Goal: Task Accomplishment & Management: Use online tool/utility

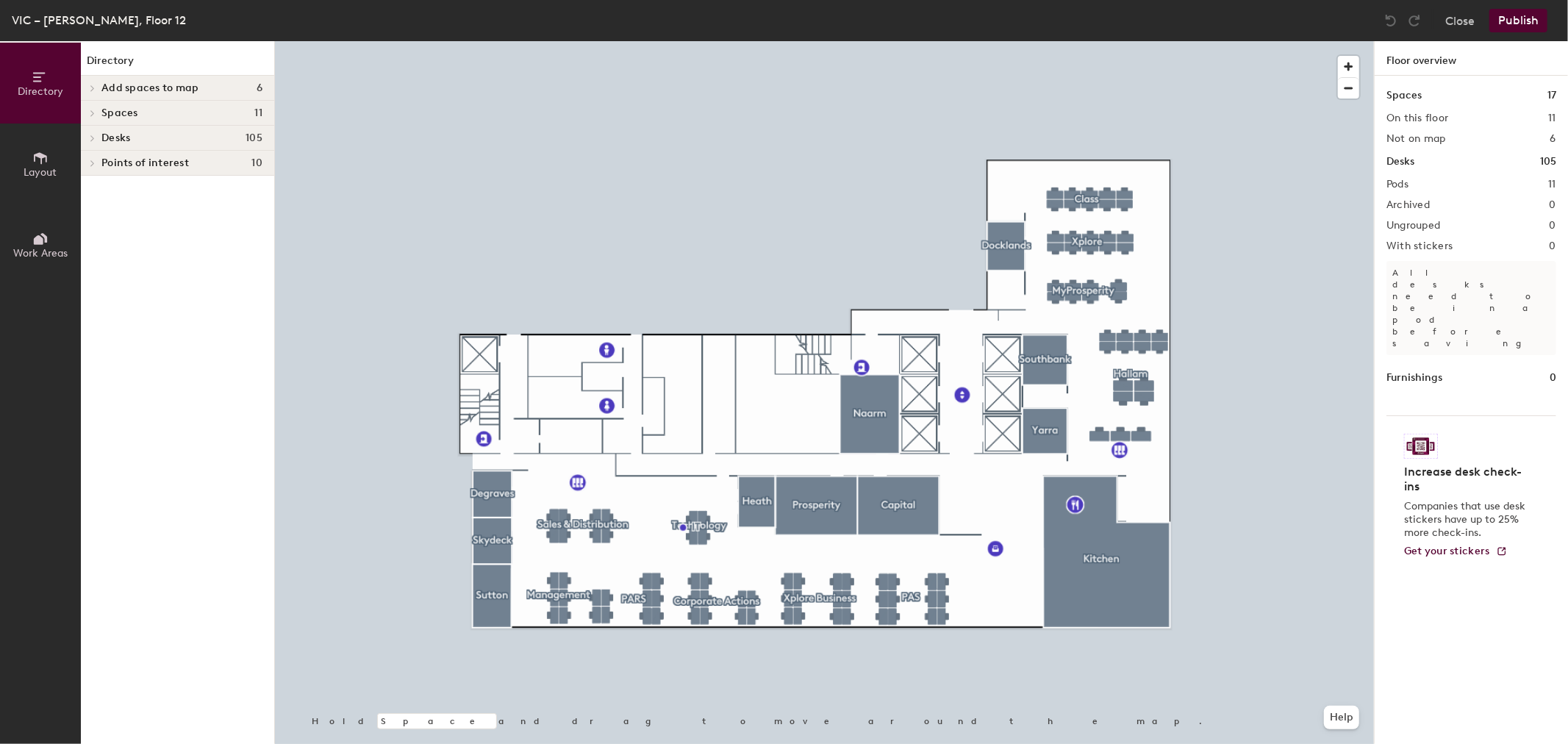
click at [1083, 41] on div at bounding box center [824, 41] width 1099 height 0
click at [65, 167] on button "Layout" at bounding box center [40, 164] width 81 height 81
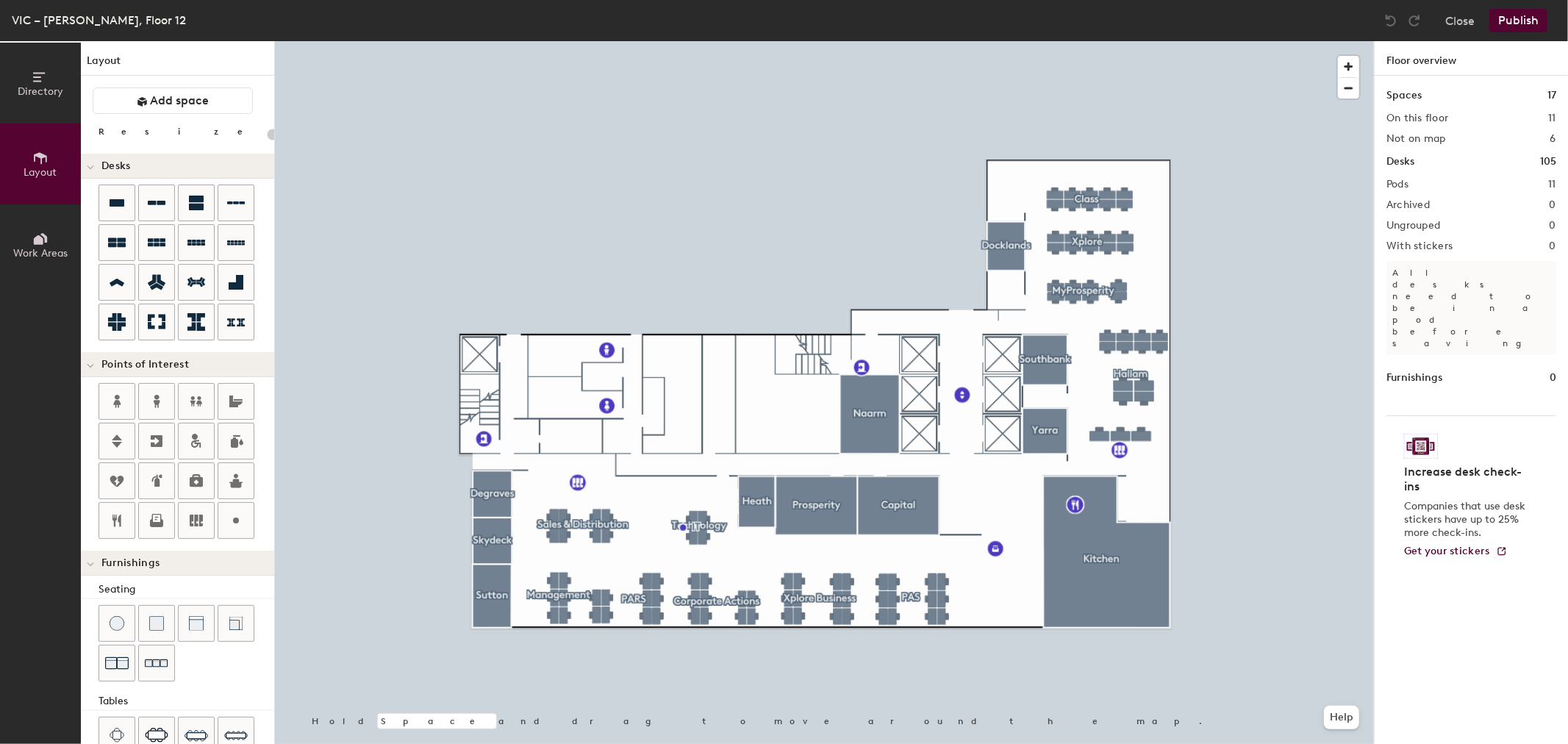
click at [63, 84] on button "Directory" at bounding box center [40, 83] width 81 height 81
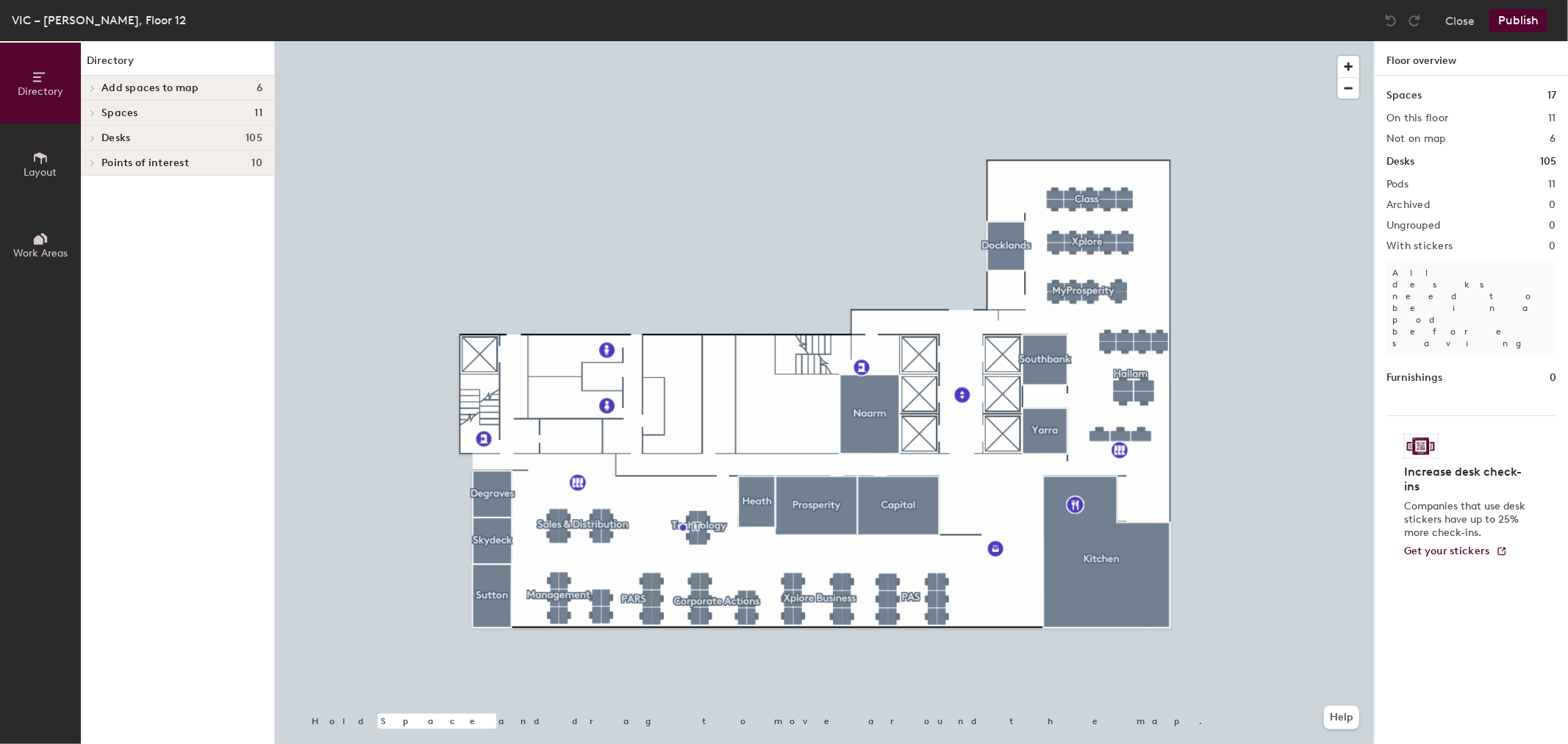
click at [113, 87] on span "Add spaces to map" at bounding box center [150, 88] width 98 height 12
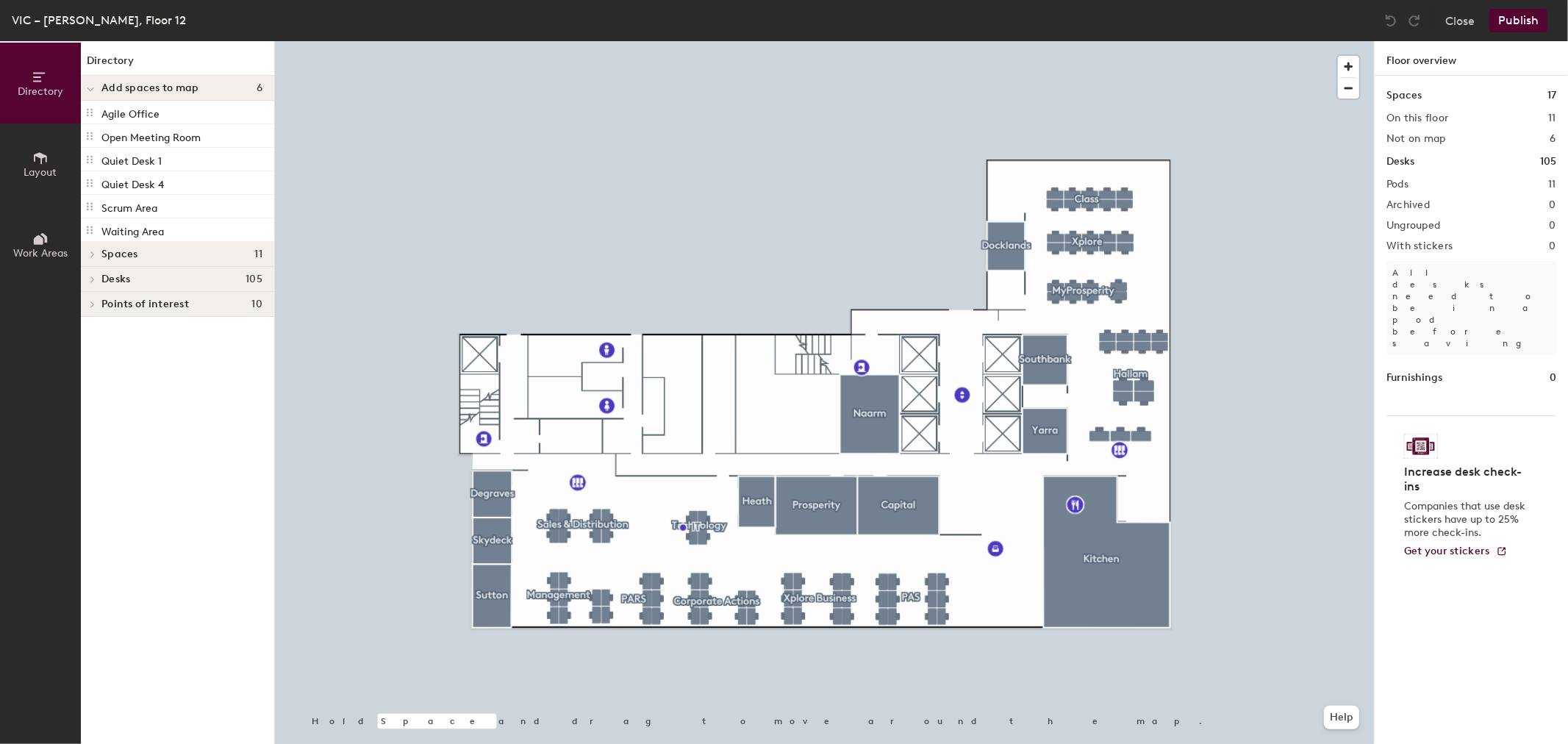
click at [158, 253] on h4 "Spaces 11" at bounding box center [182, 255] width 161 height 12
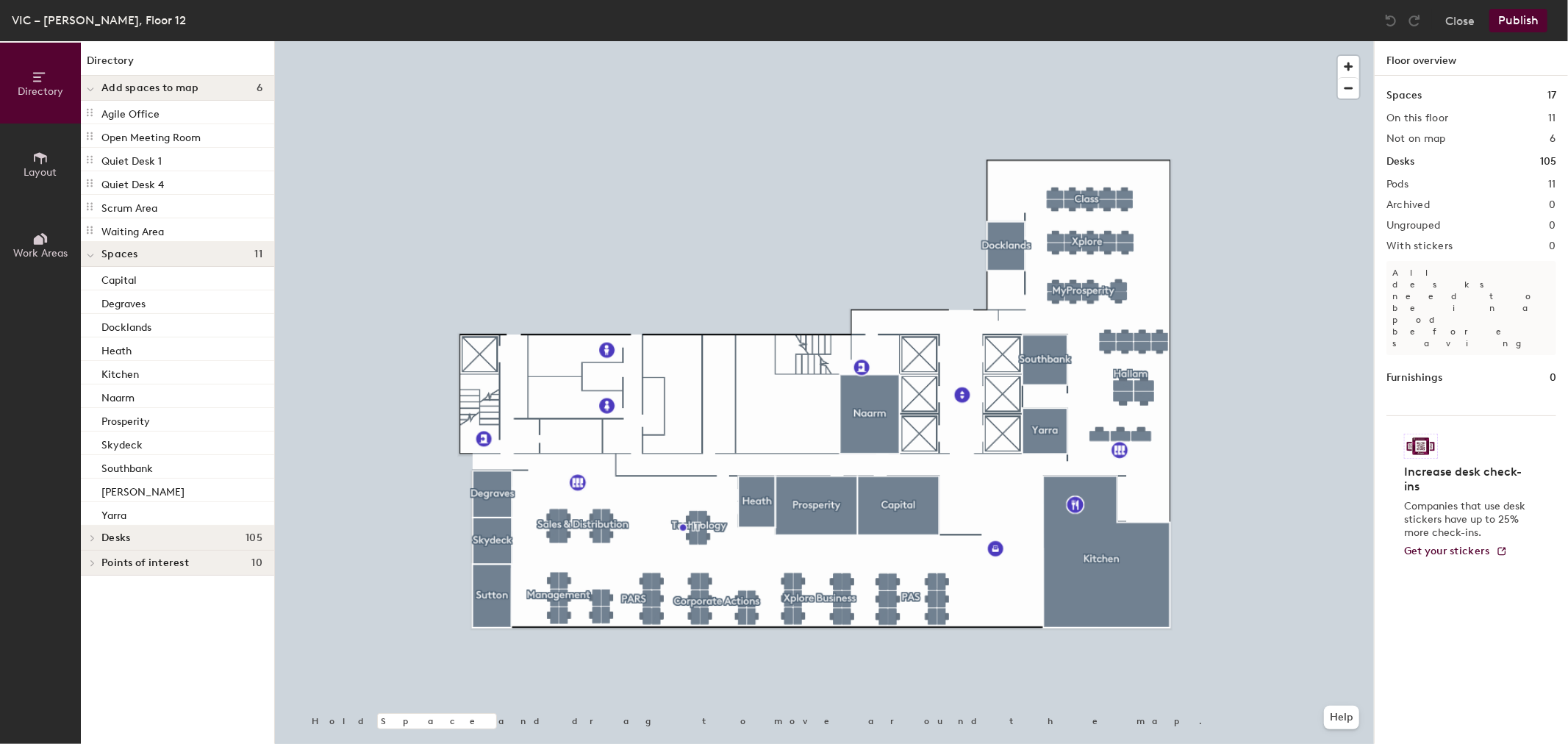
click at [167, 541] on h4 "Desks 105" at bounding box center [182, 538] width 161 height 12
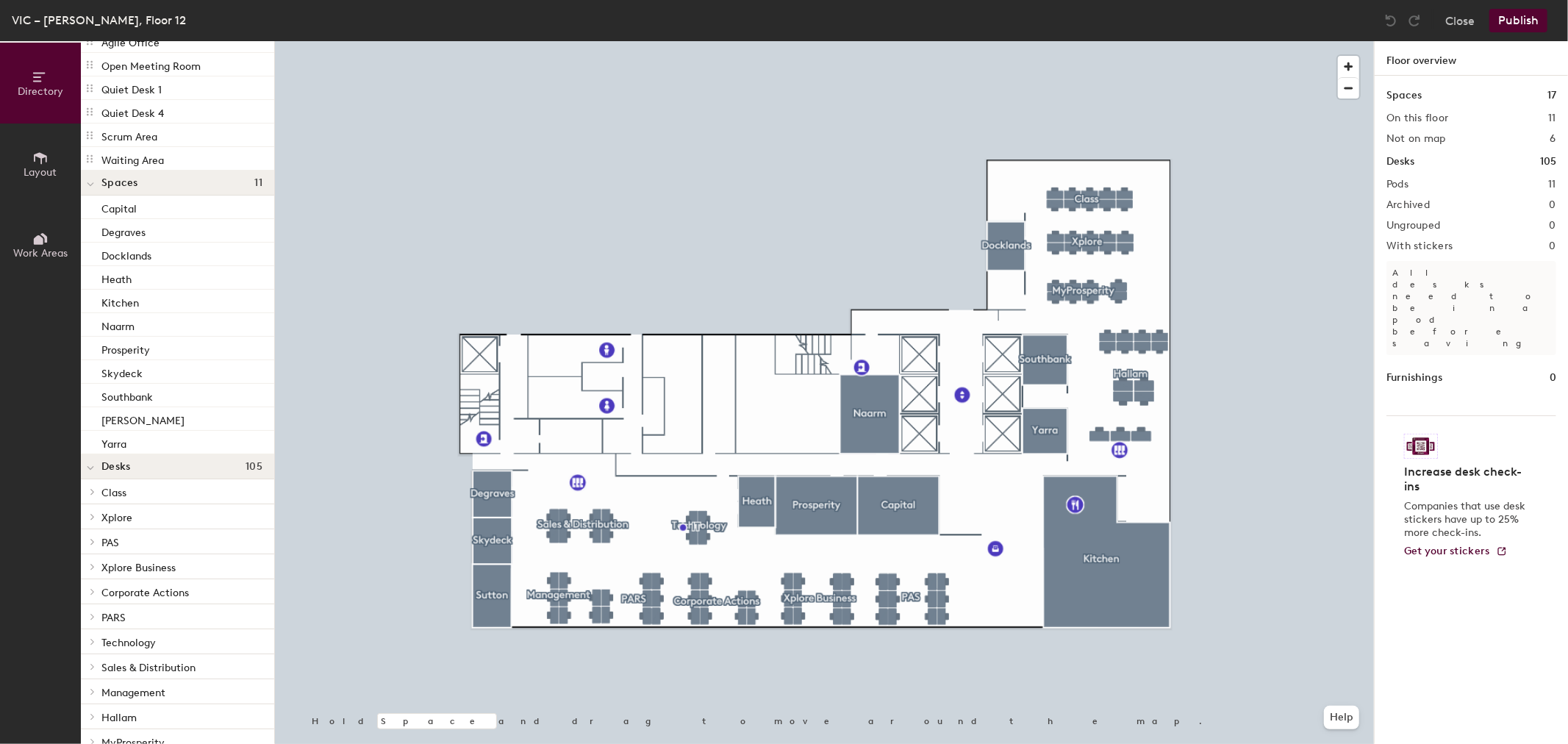
scroll to position [117, 0]
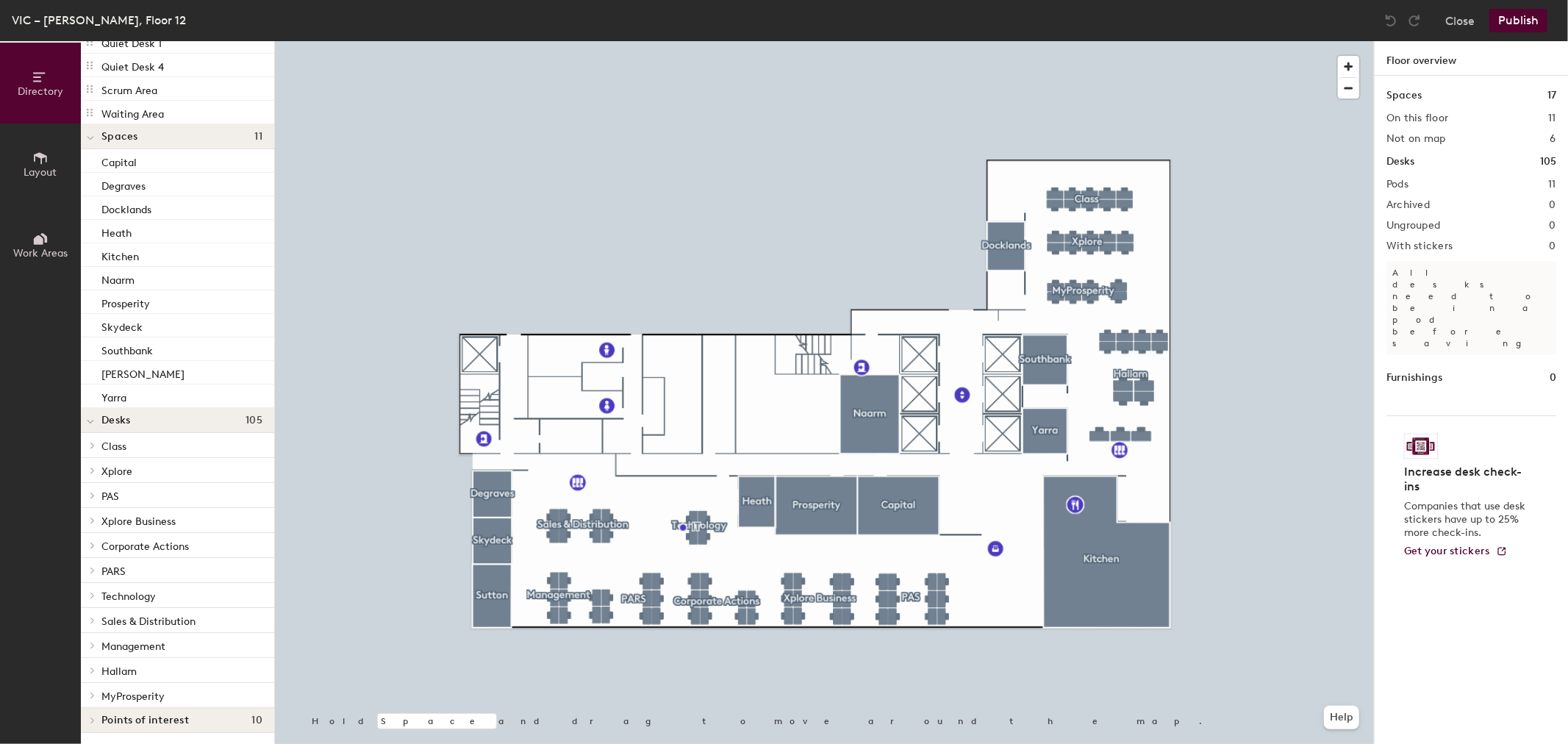
click at [129, 446] on p "Class" at bounding box center [182, 445] width 161 height 19
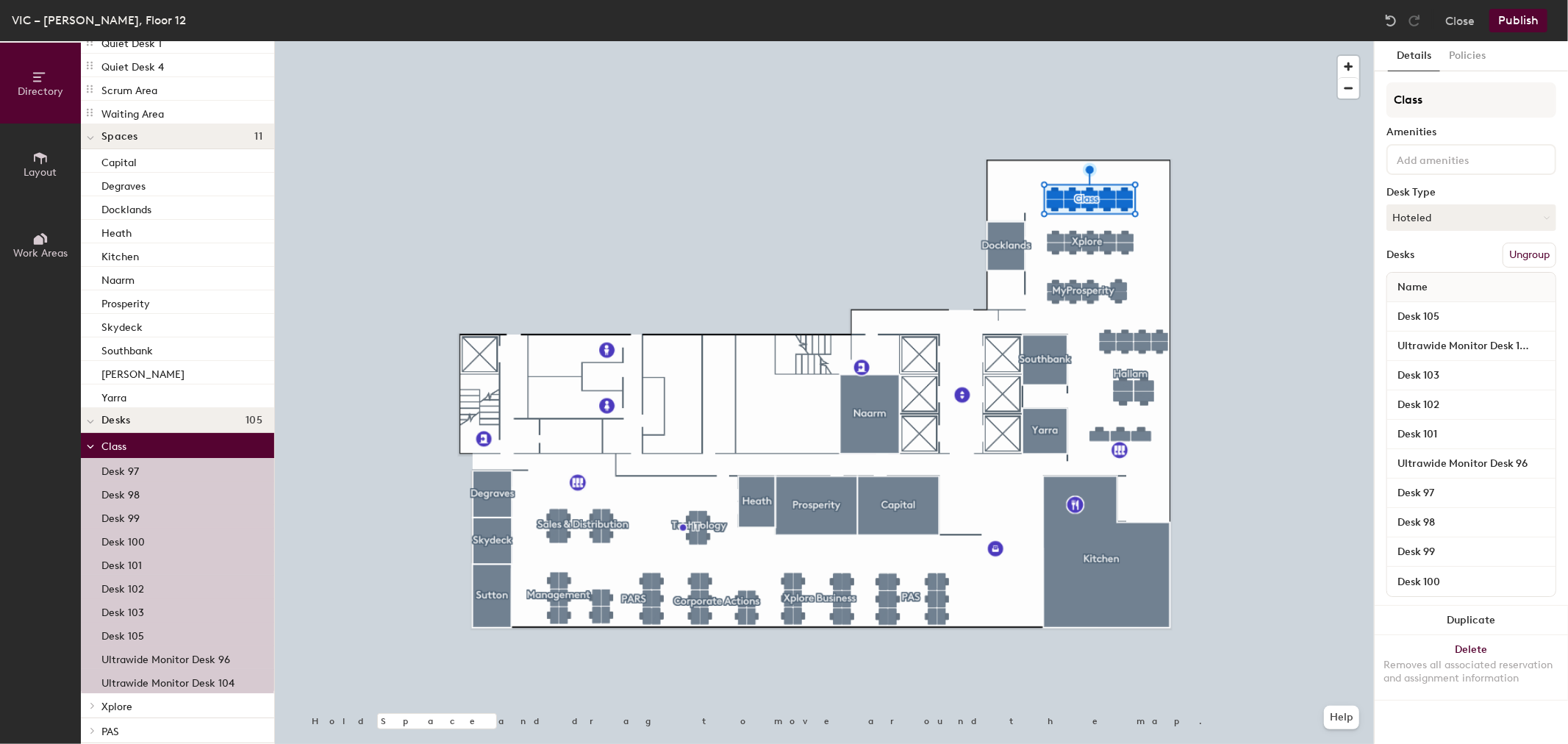
click at [1104, 41] on div at bounding box center [824, 41] width 1099 height 0
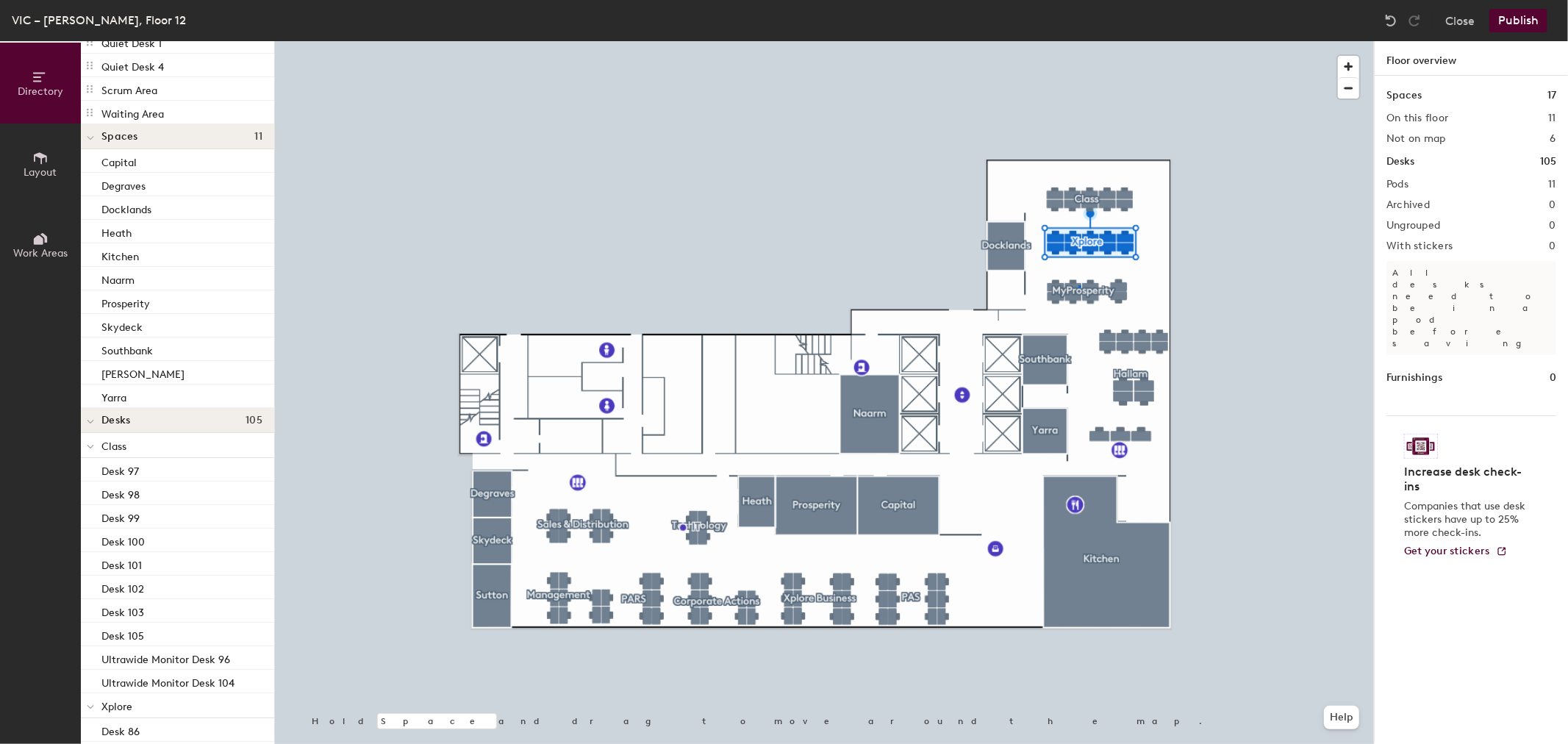
click at [1079, 41] on div at bounding box center [824, 41] width 1099 height 0
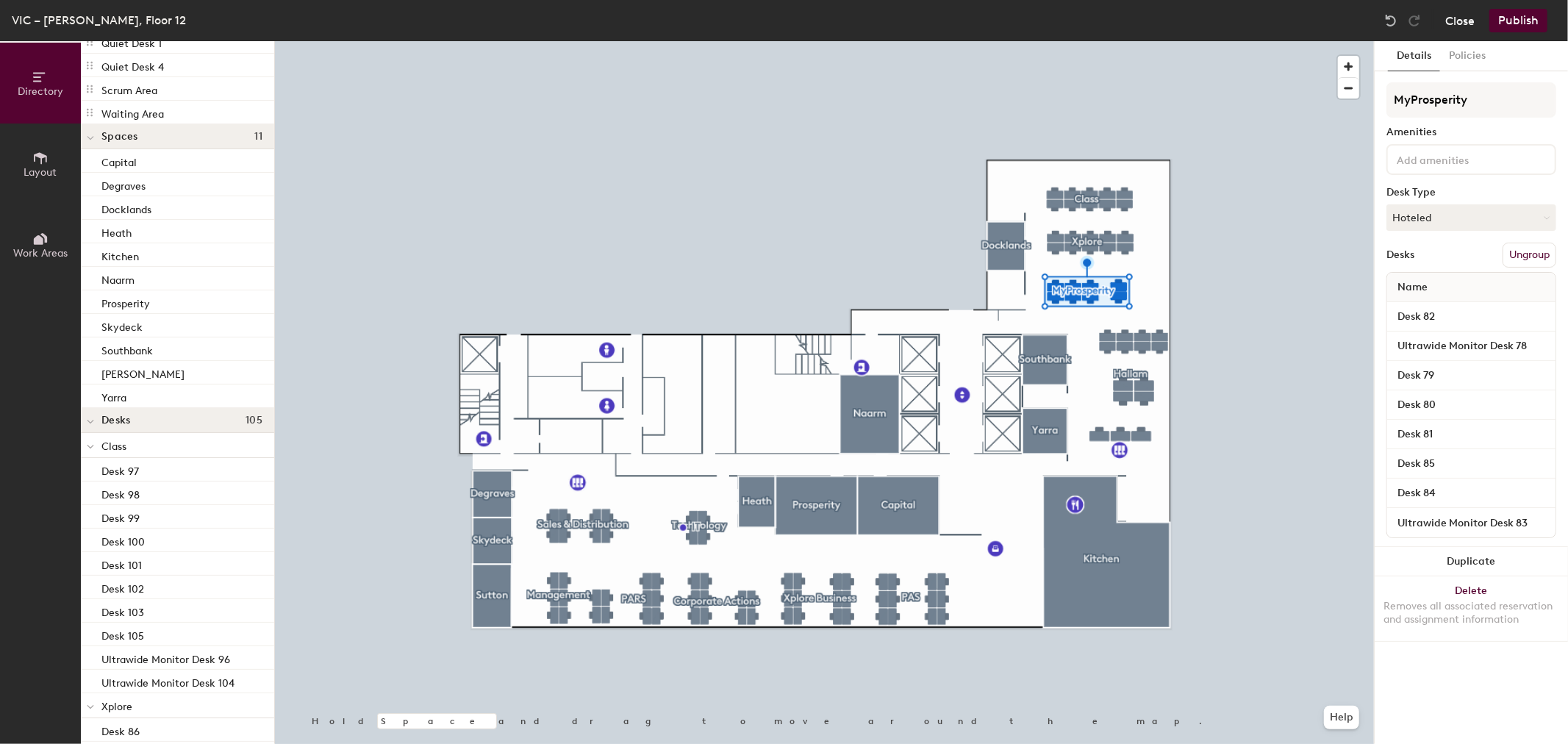
click at [1463, 22] on button "Close" at bounding box center [1460, 20] width 29 height 23
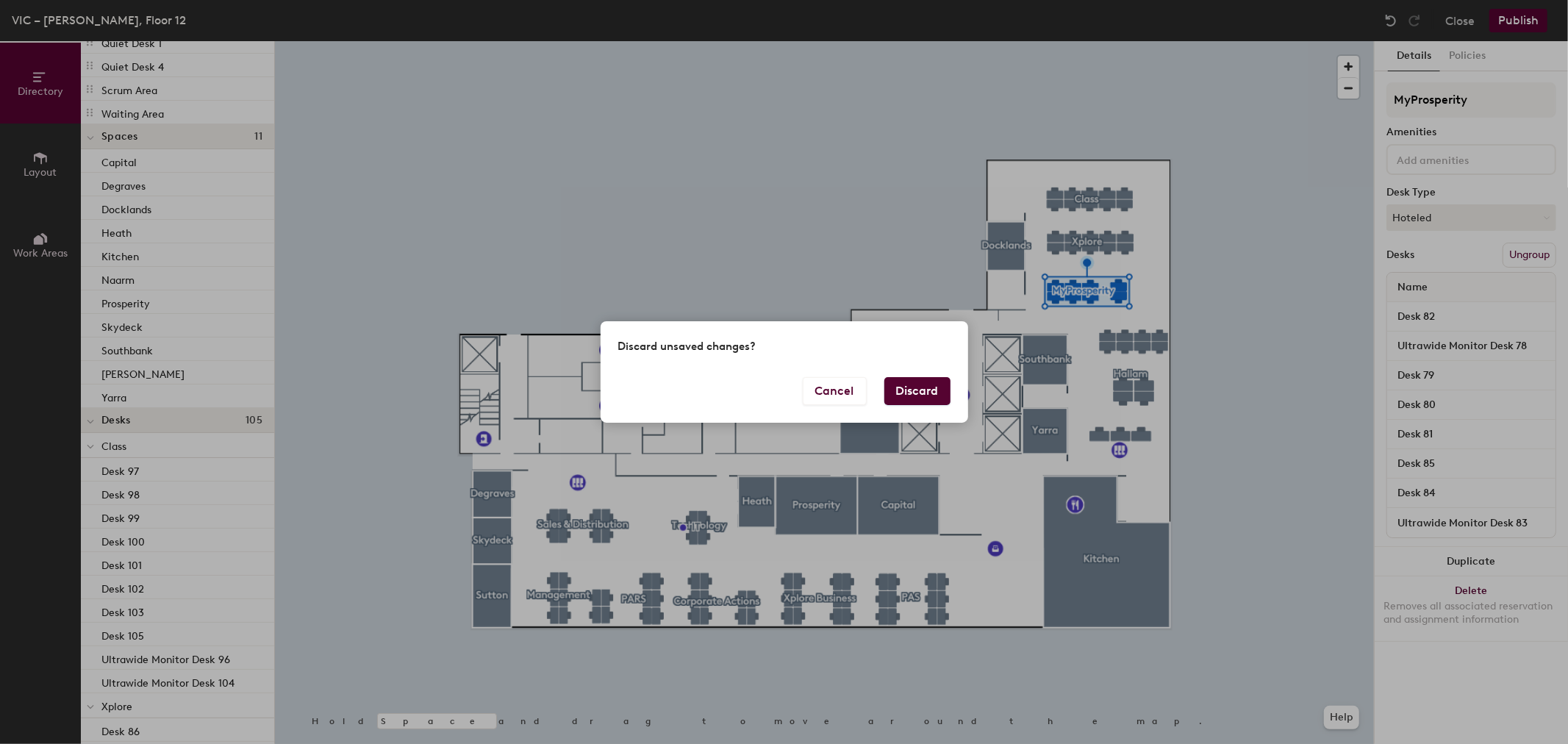
click at [930, 392] on button "Discard" at bounding box center [918, 391] width 67 height 28
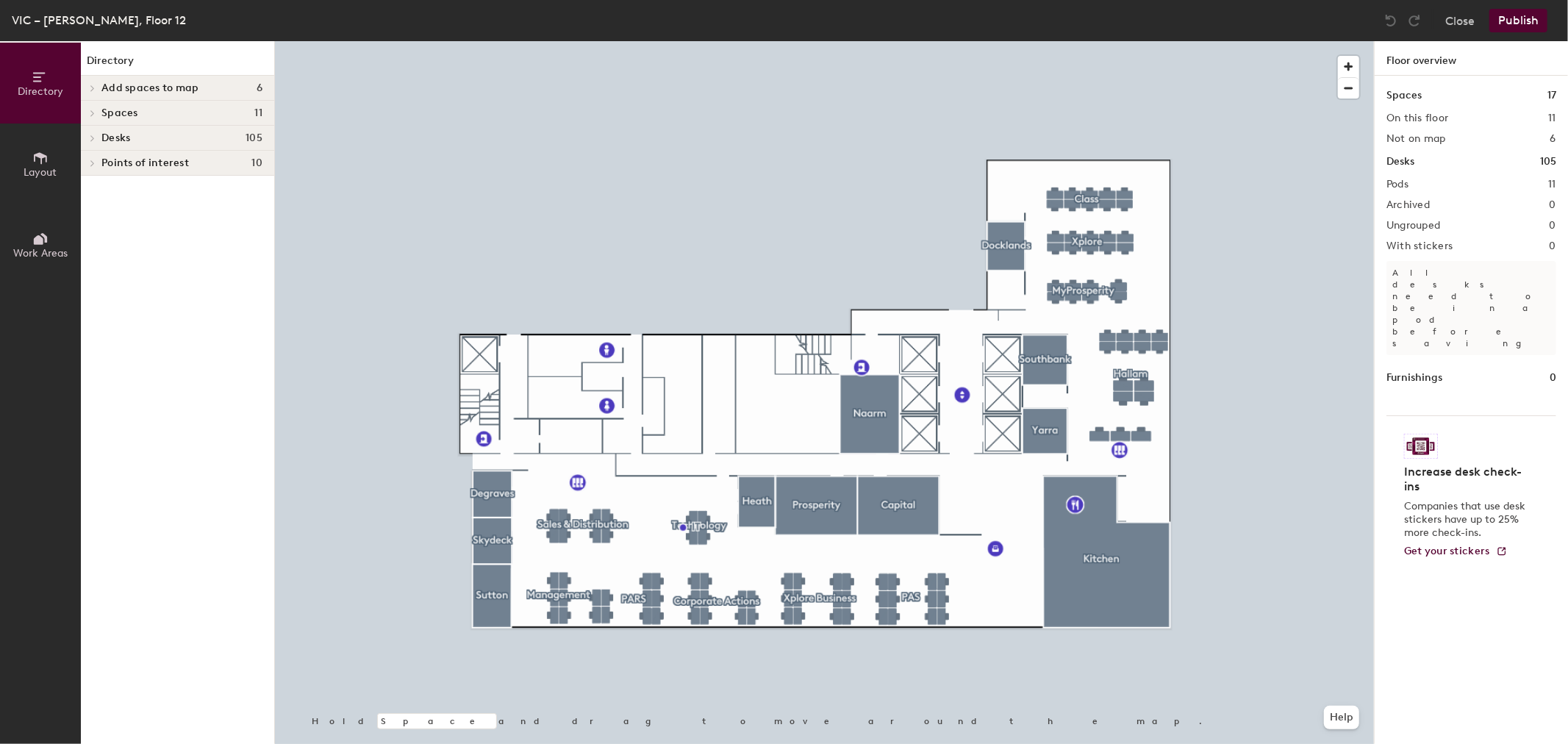
click at [35, 173] on span "Layout" at bounding box center [40, 172] width 33 height 13
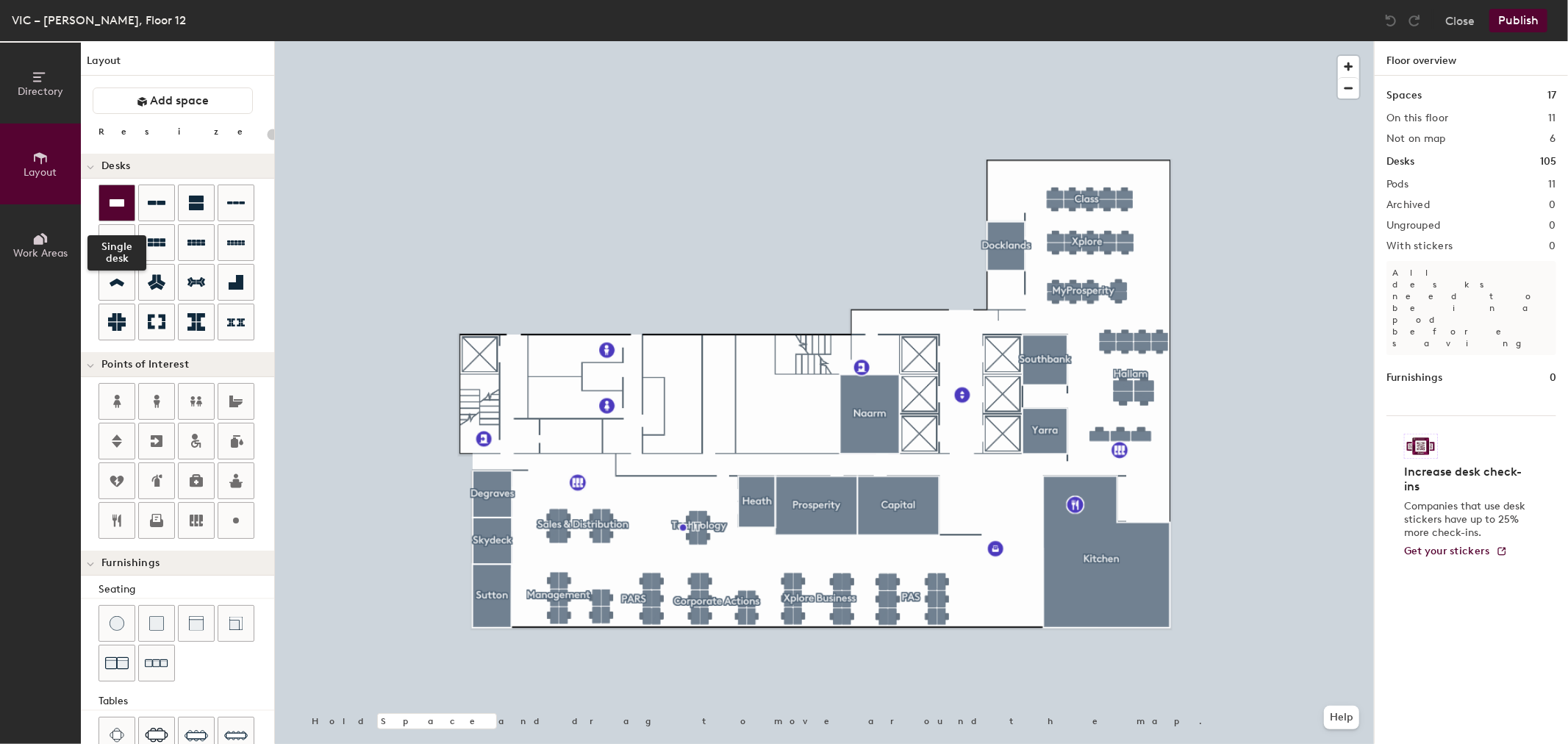
click at [116, 204] on icon at bounding box center [117, 203] width 15 height 7
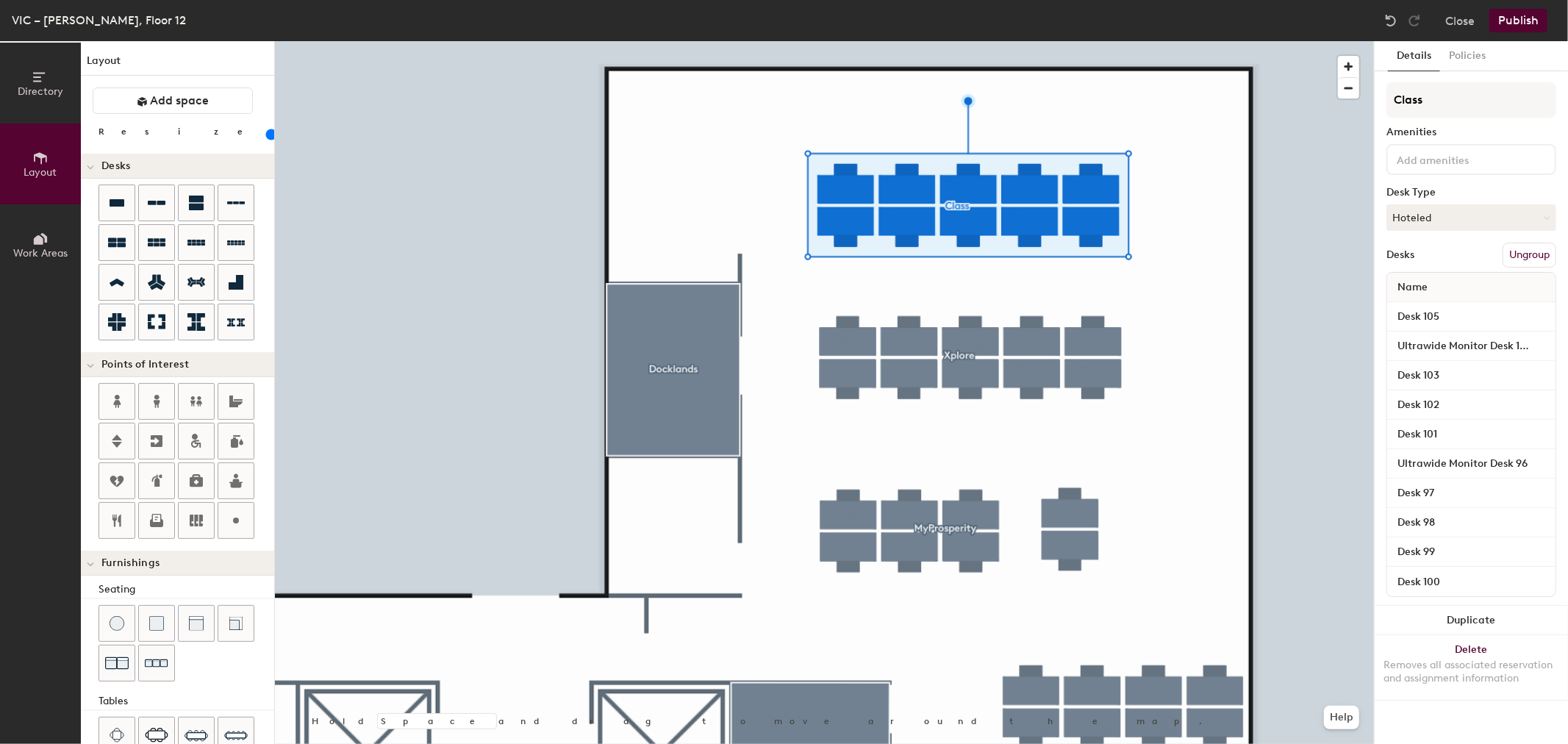
click at [1538, 249] on button "Ungroup" at bounding box center [1530, 255] width 54 height 25
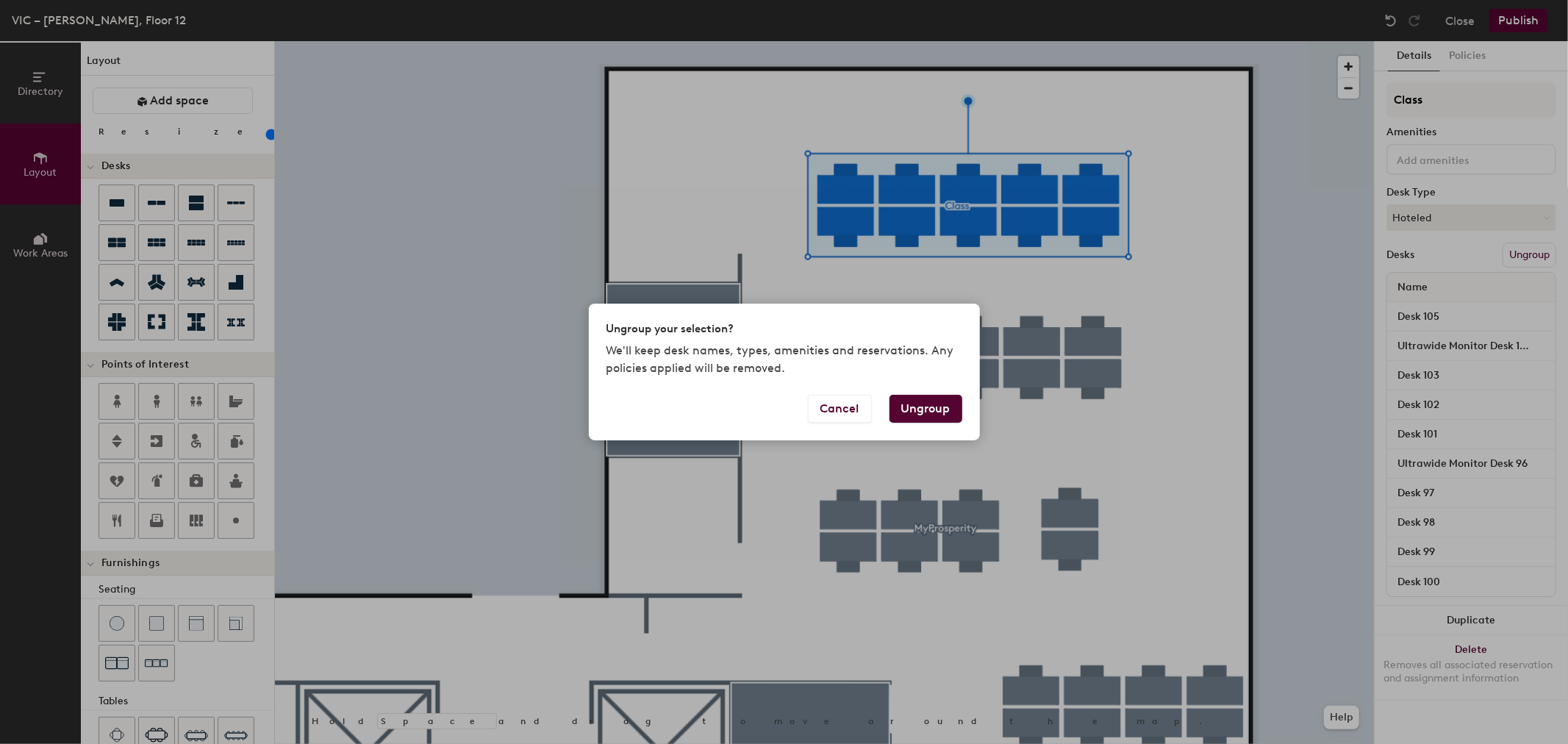
click at [916, 407] on button "Ungroup" at bounding box center [925, 408] width 72 height 28
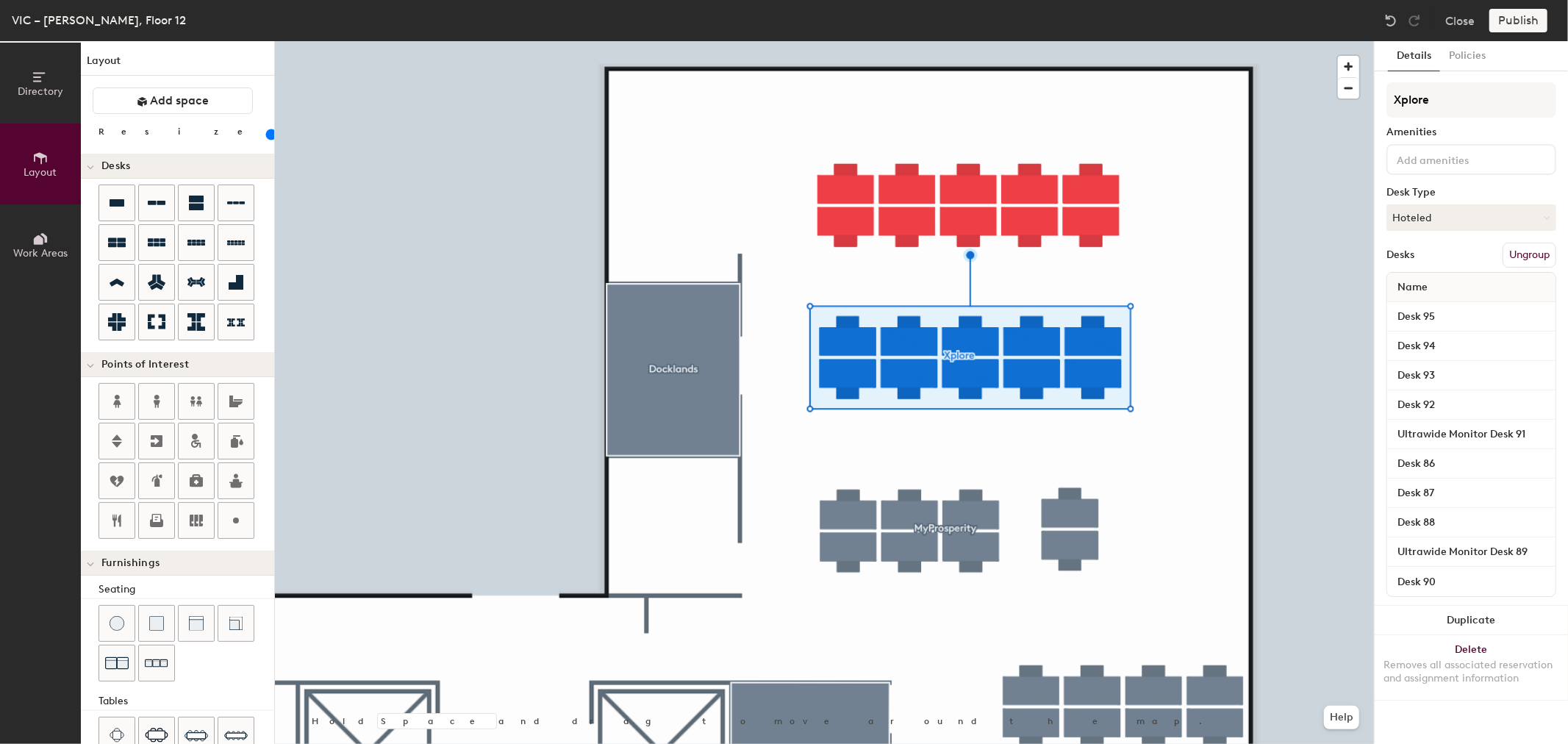
click at [1520, 253] on button "Ungroup" at bounding box center [1530, 255] width 54 height 25
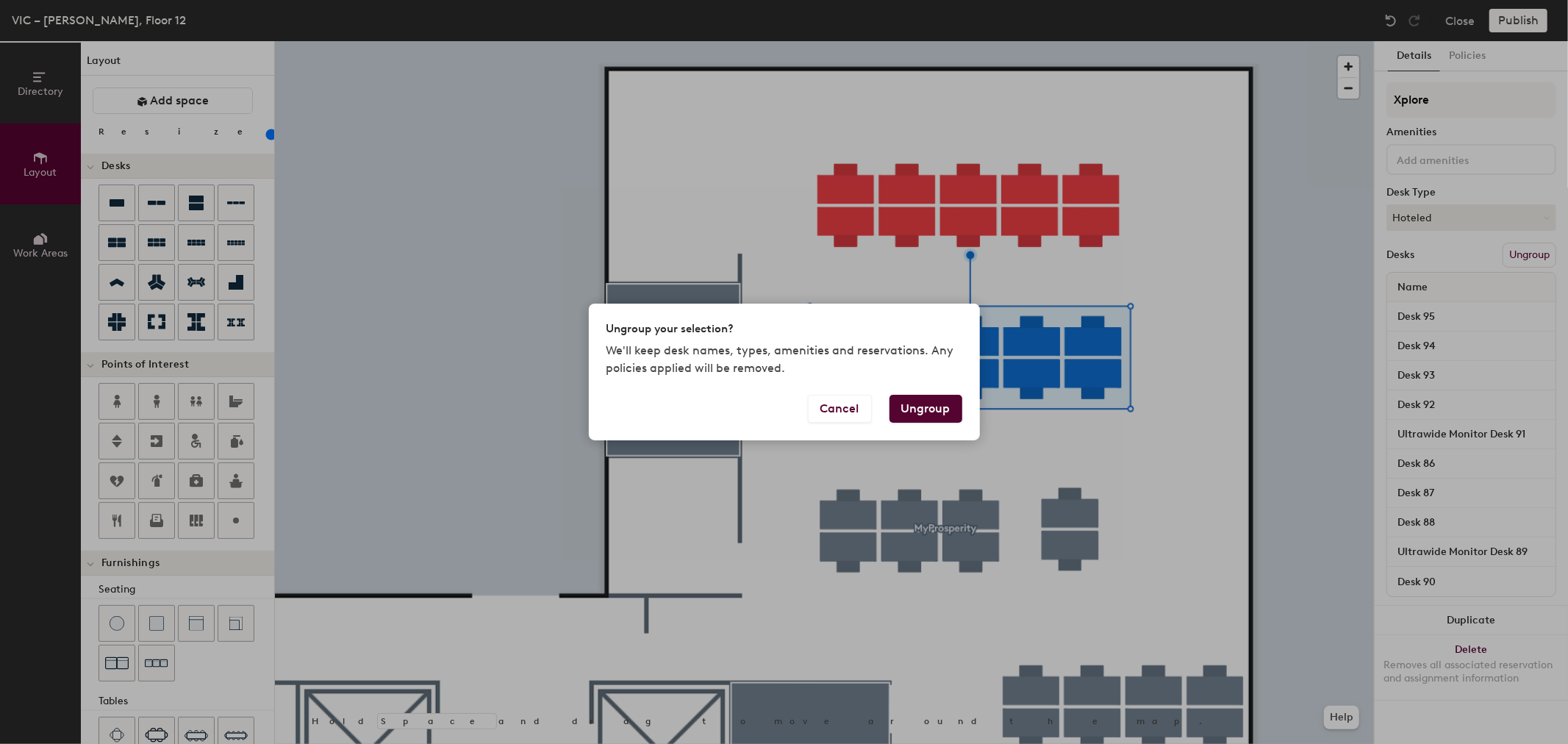
click at [921, 409] on button "Ungroup" at bounding box center [925, 408] width 72 height 28
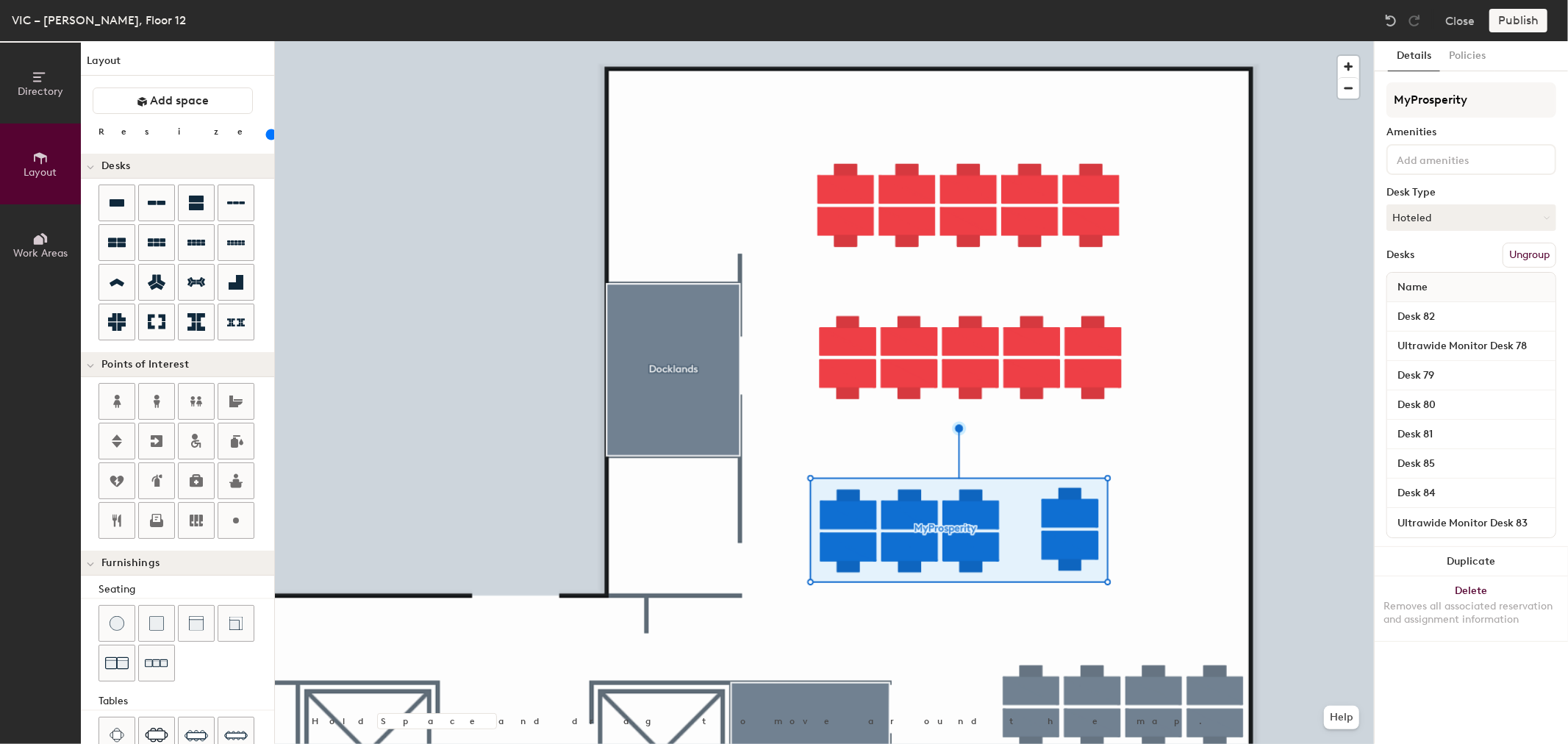
click at [1534, 249] on button "Ungroup" at bounding box center [1530, 255] width 54 height 25
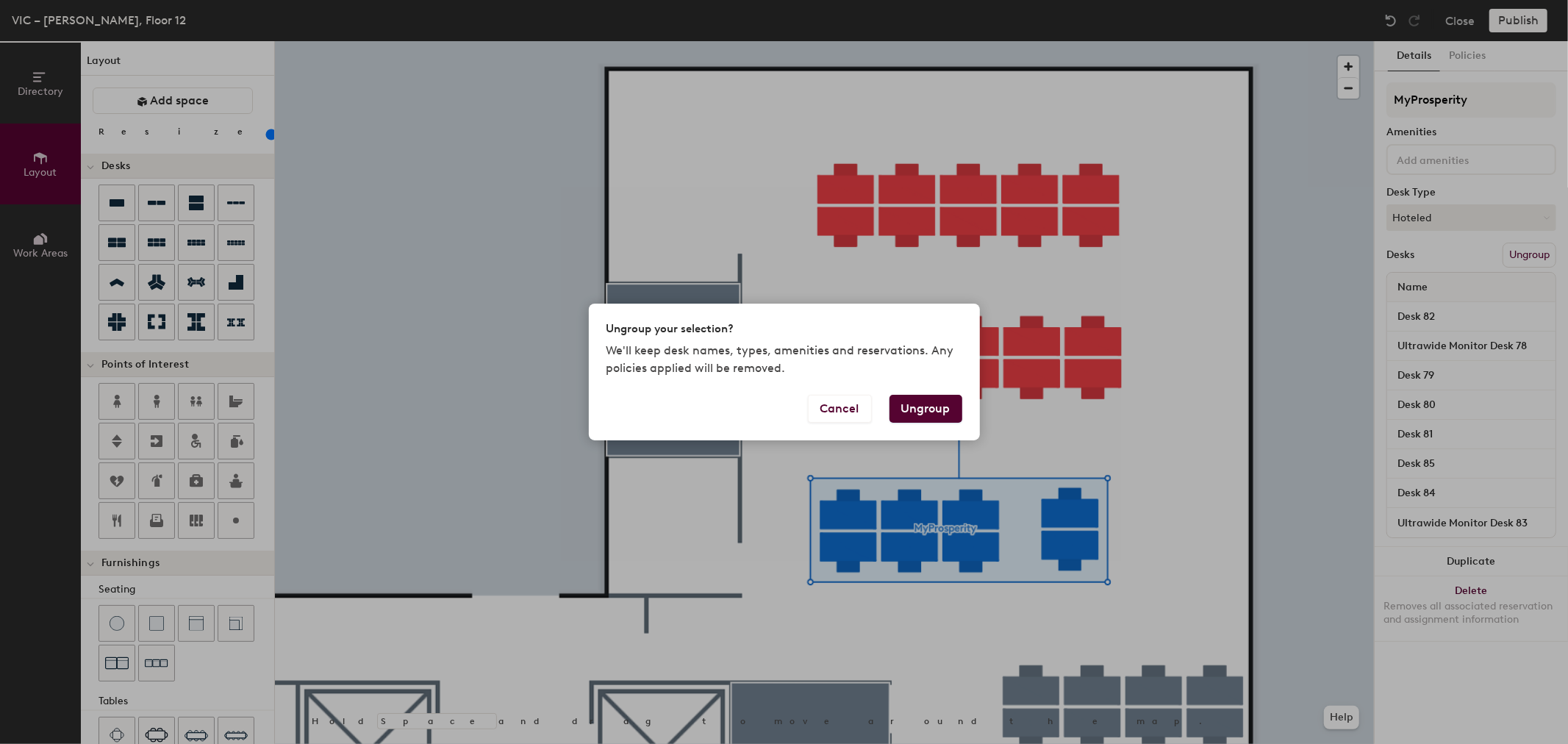
click at [925, 405] on button "Ungroup" at bounding box center [925, 408] width 72 height 28
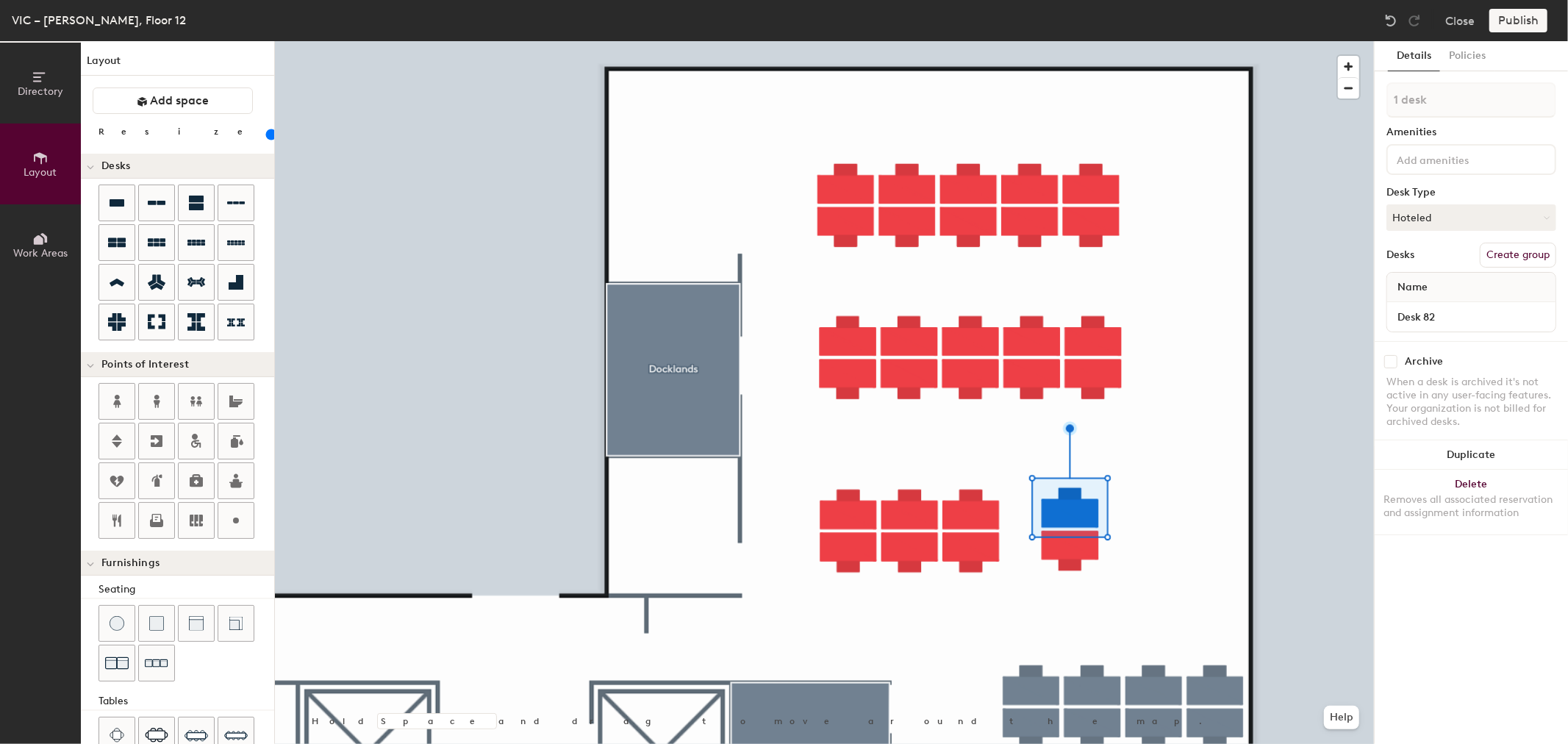
click at [1214, 41] on div at bounding box center [824, 41] width 1099 height 0
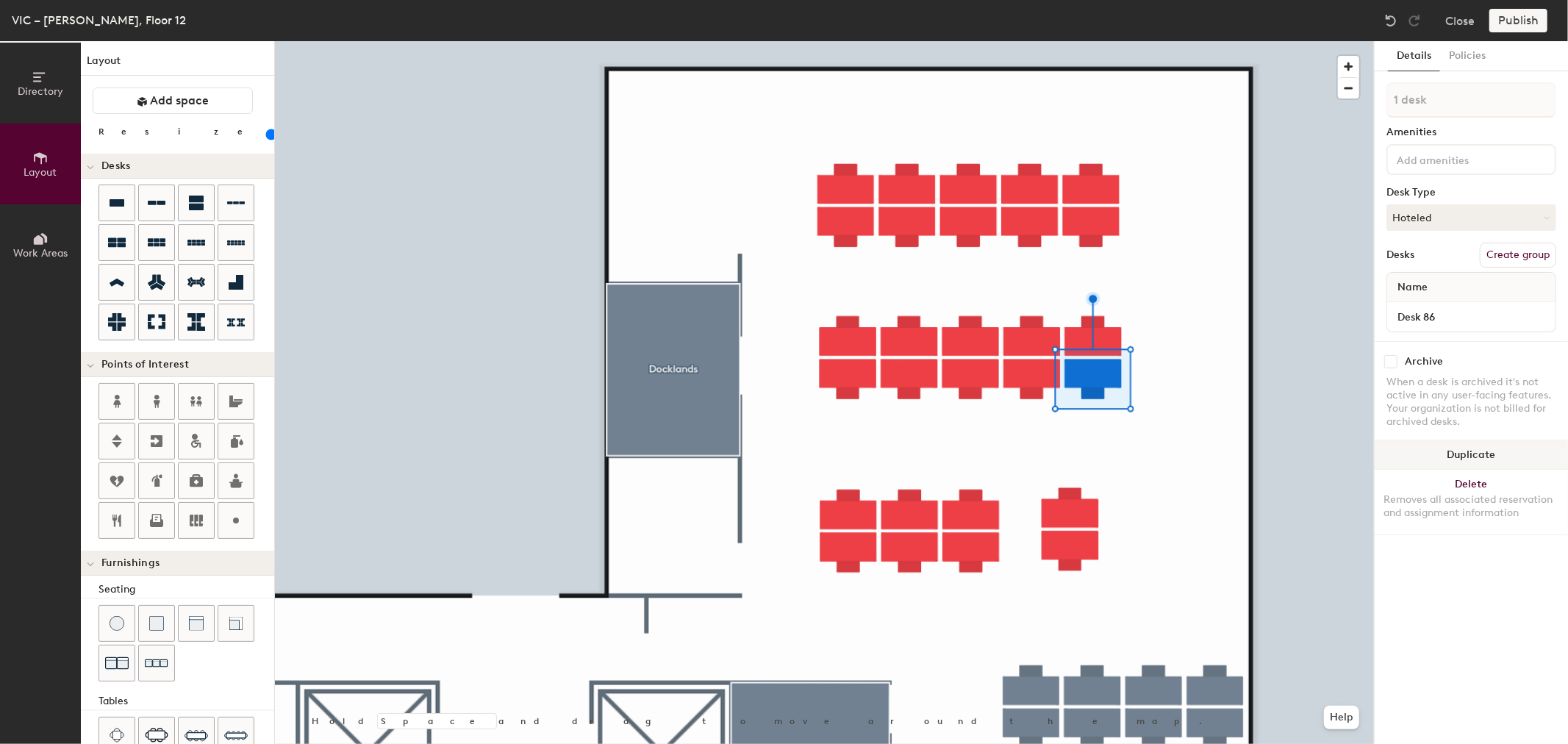
click at [1466, 444] on button "Duplicate" at bounding box center [1472, 454] width 194 height 29
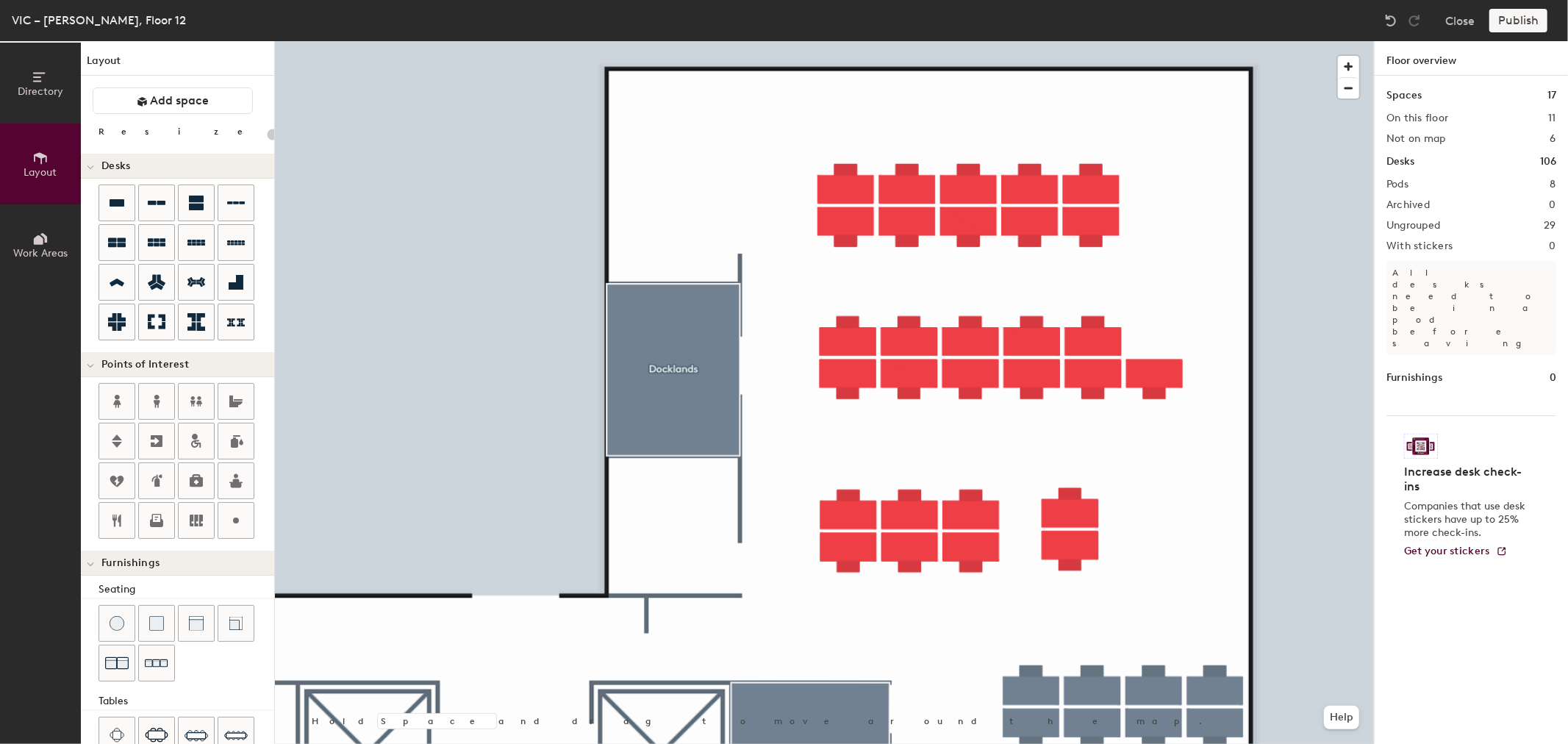
type input "100"
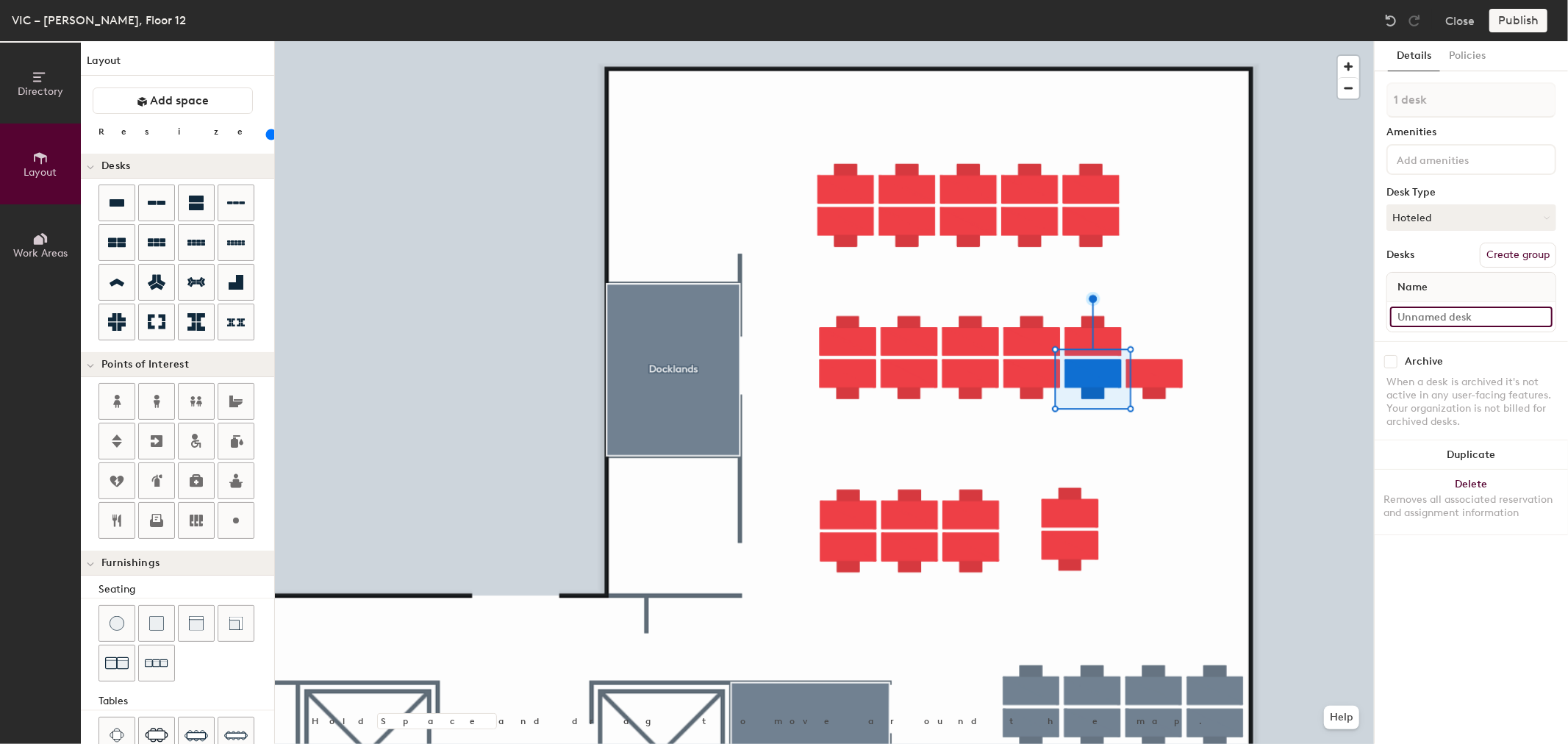
click at [1429, 317] on input at bounding box center [1471, 317] width 162 height 21
type input "Desk 86A"
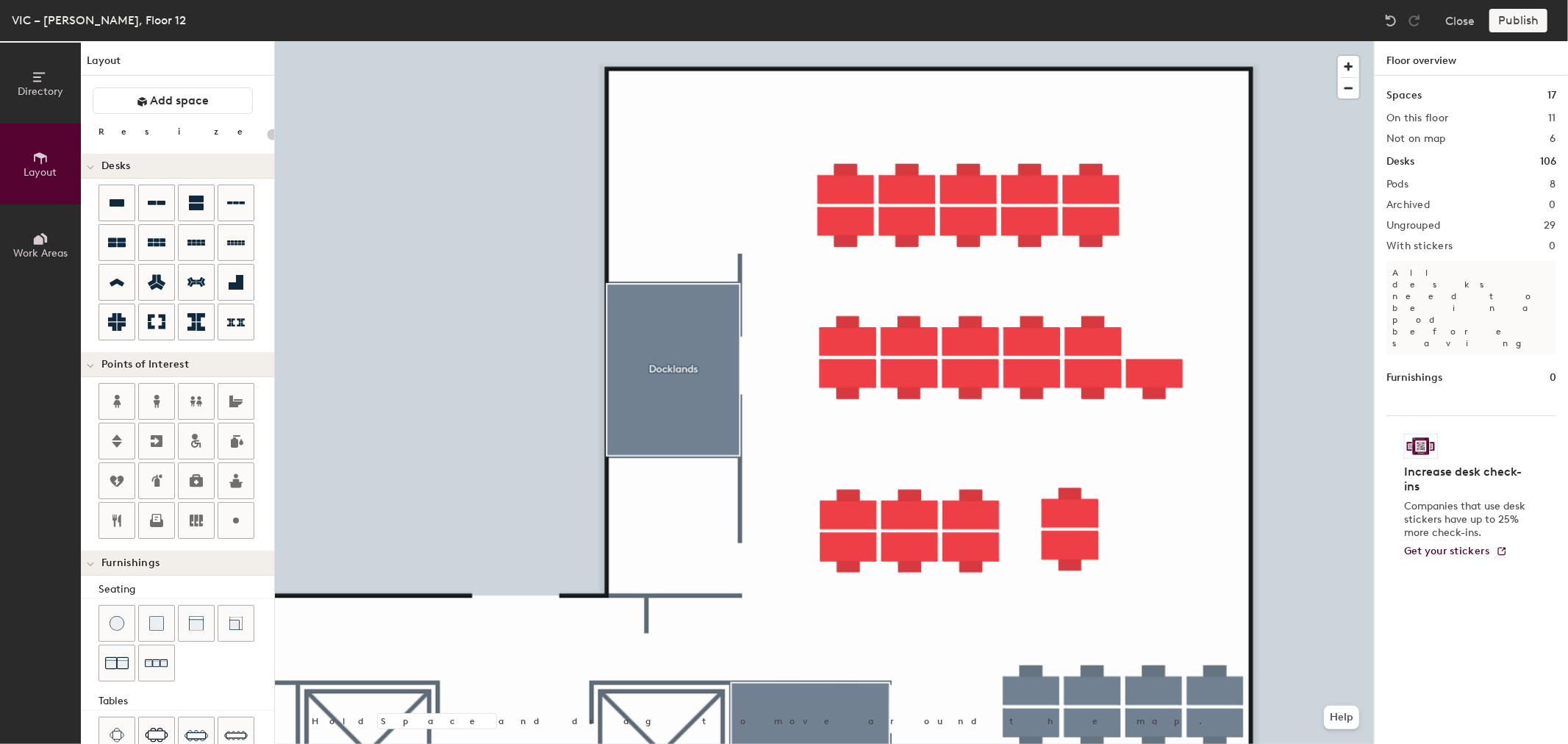
click at [1101, 41] on div at bounding box center [824, 41] width 1099 height 0
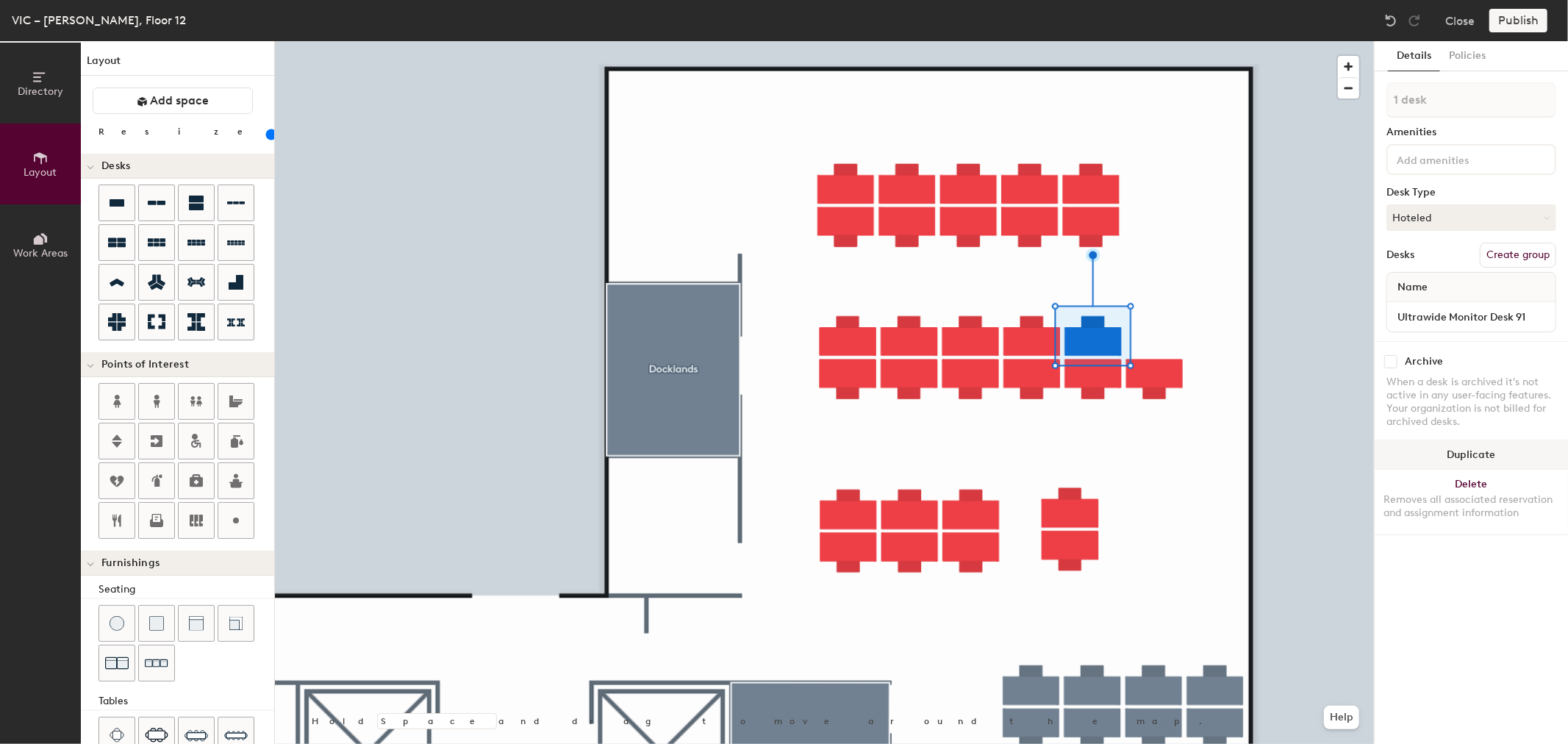
drag, startPoint x: 1405, startPoint y: 289, endPoint x: 1457, endPoint y: 449, distance: 168.2
click at [1457, 449] on button "Duplicate" at bounding box center [1472, 454] width 194 height 29
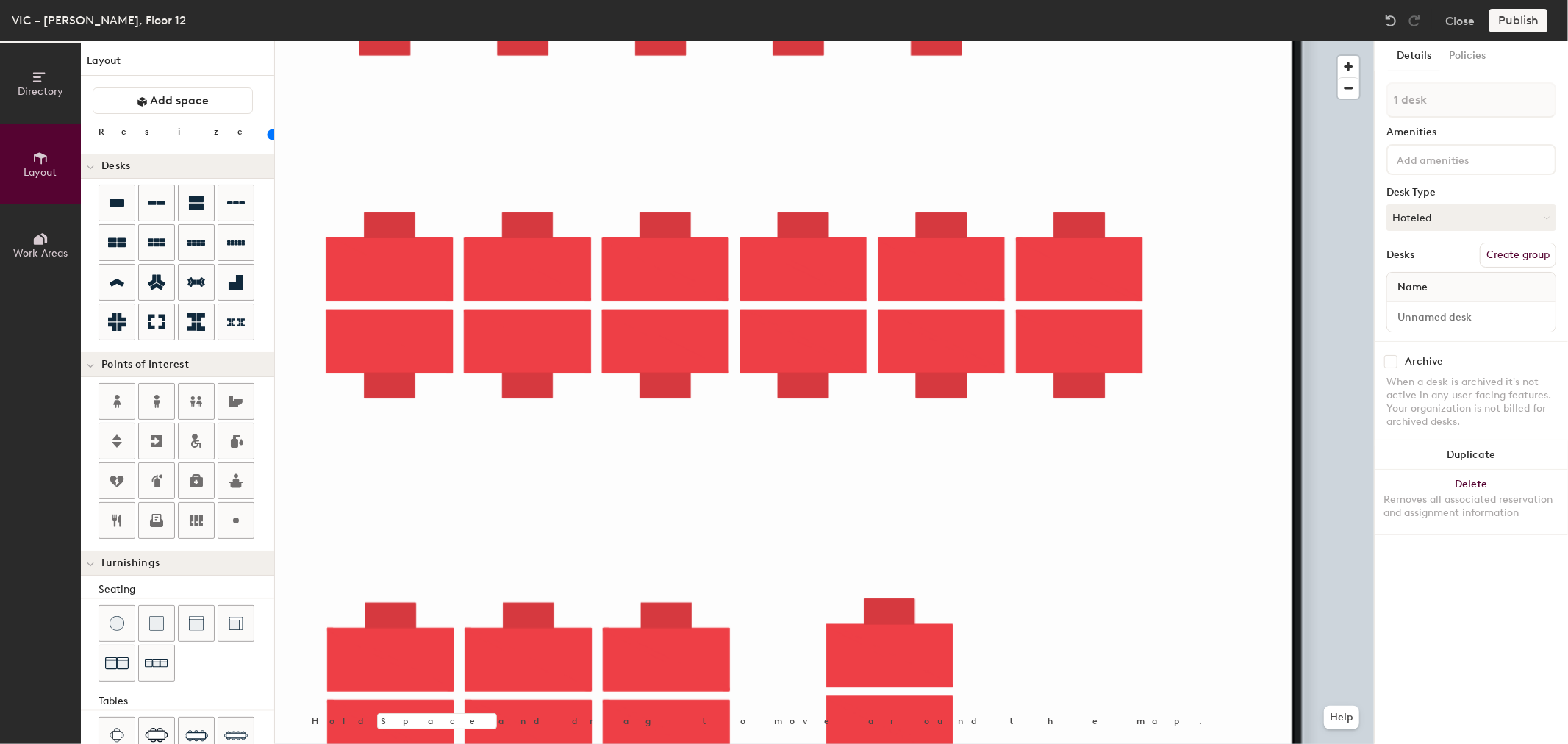
type input "100"
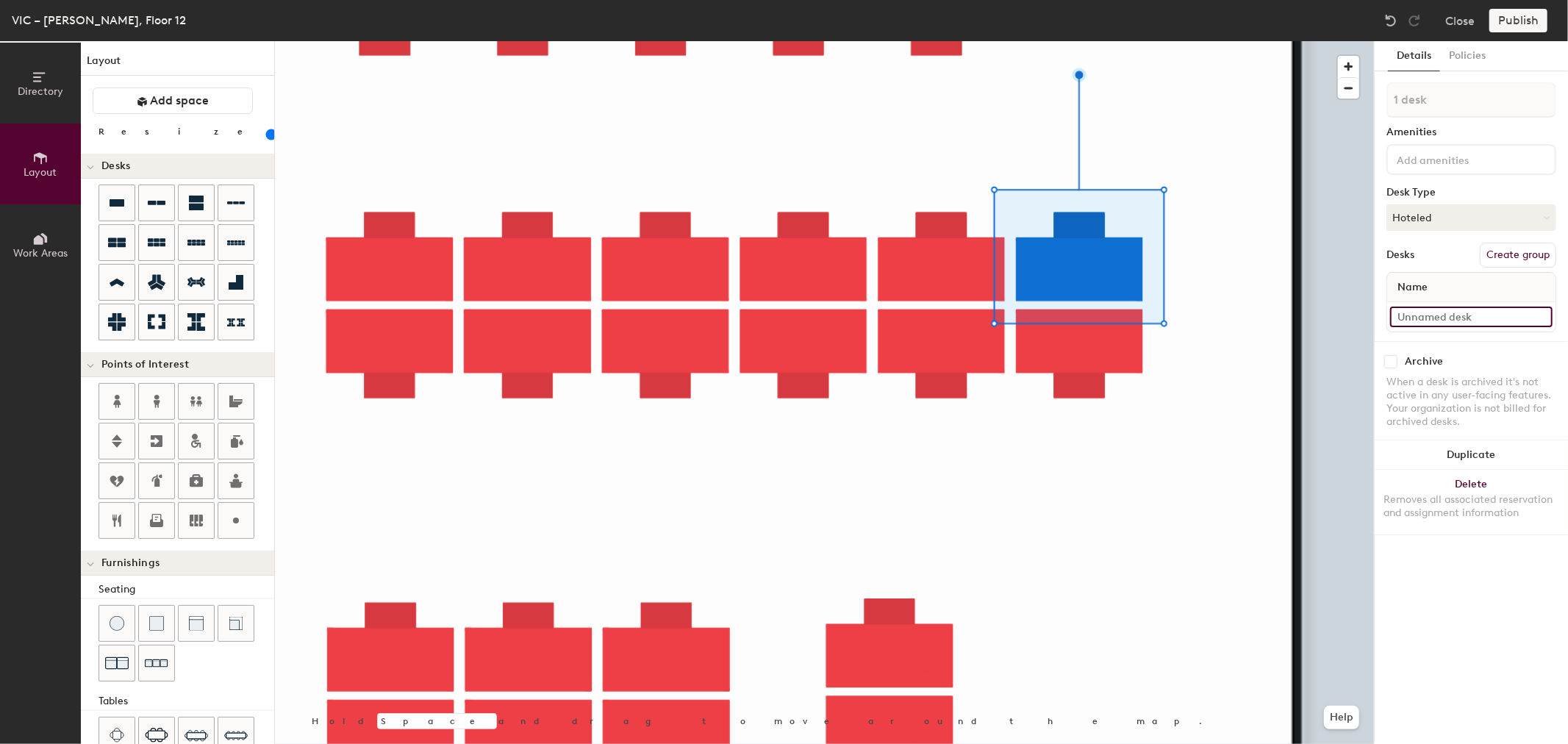
click at [1416, 309] on input at bounding box center [1471, 317] width 162 height 21
type input "Desk 91A"
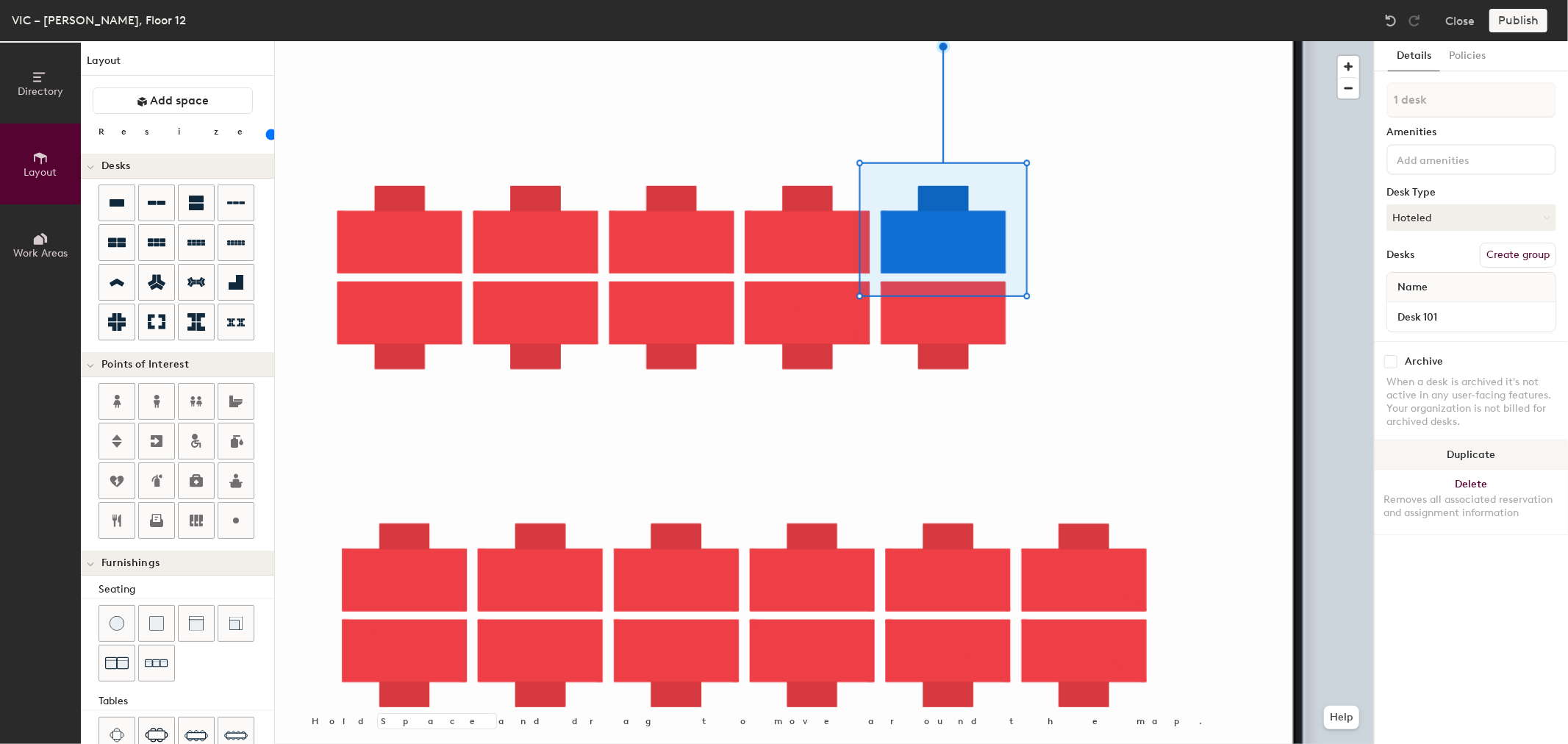
click at [1538, 445] on button "Duplicate" at bounding box center [1472, 454] width 194 height 29
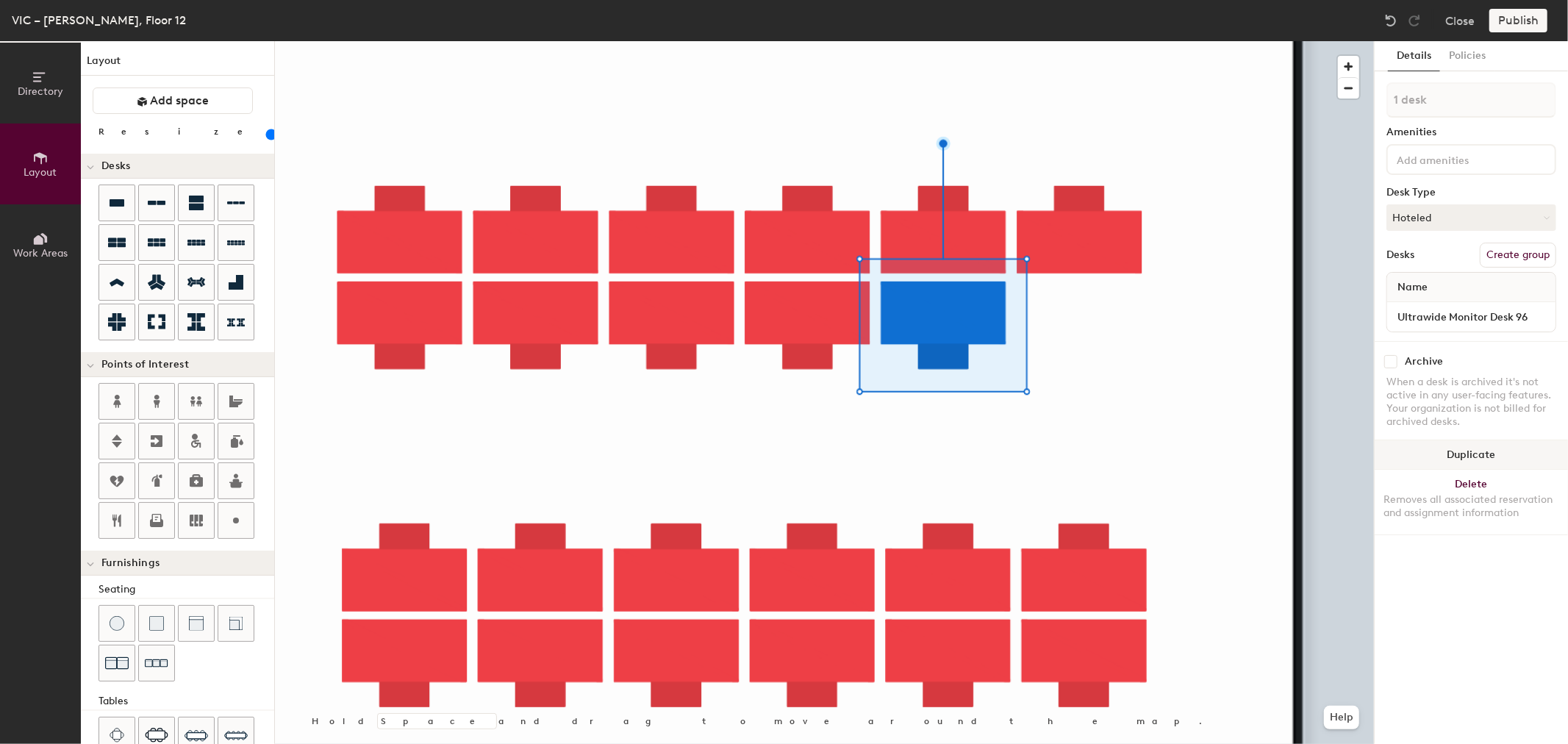
click at [1473, 449] on button "Duplicate" at bounding box center [1472, 454] width 194 height 29
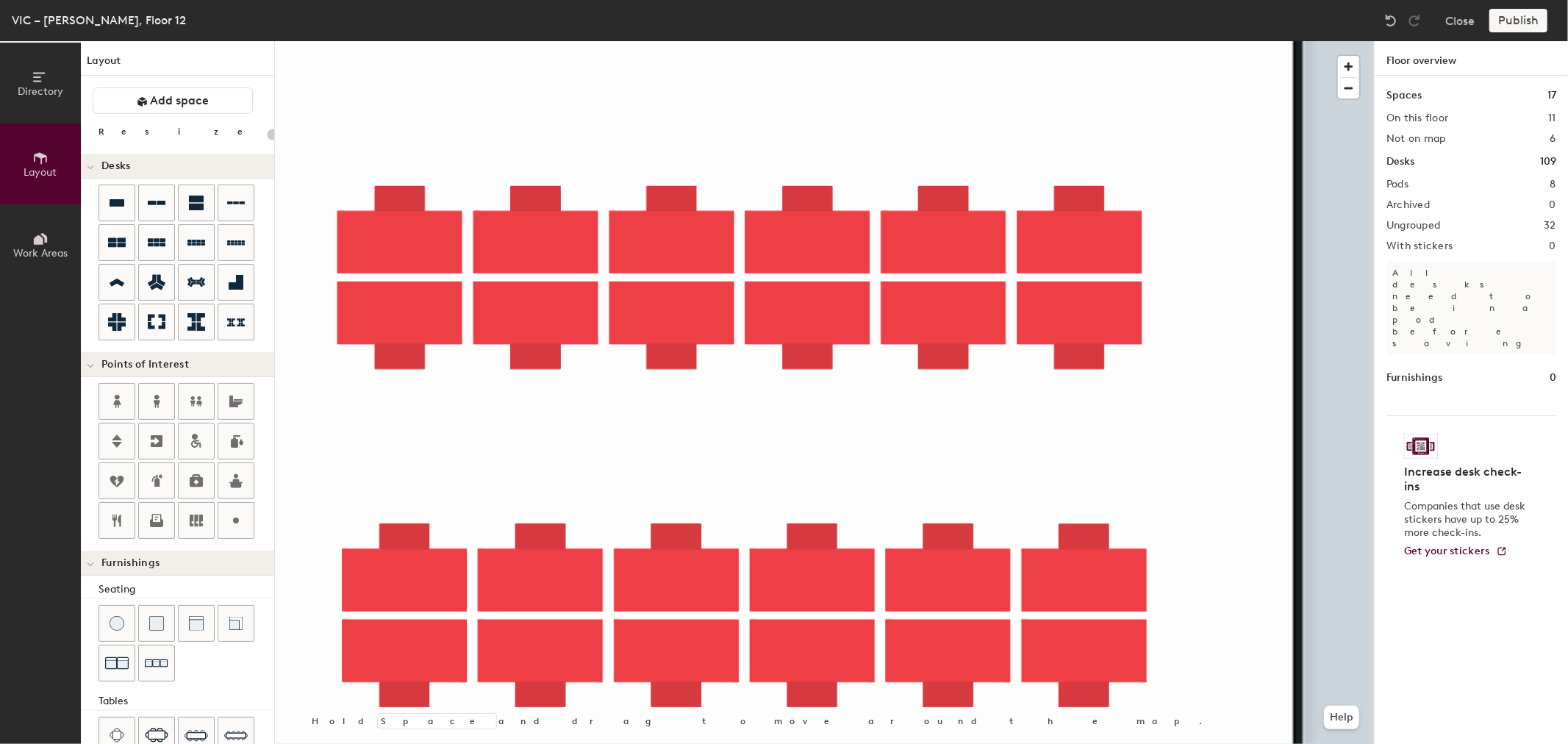
type input "100"
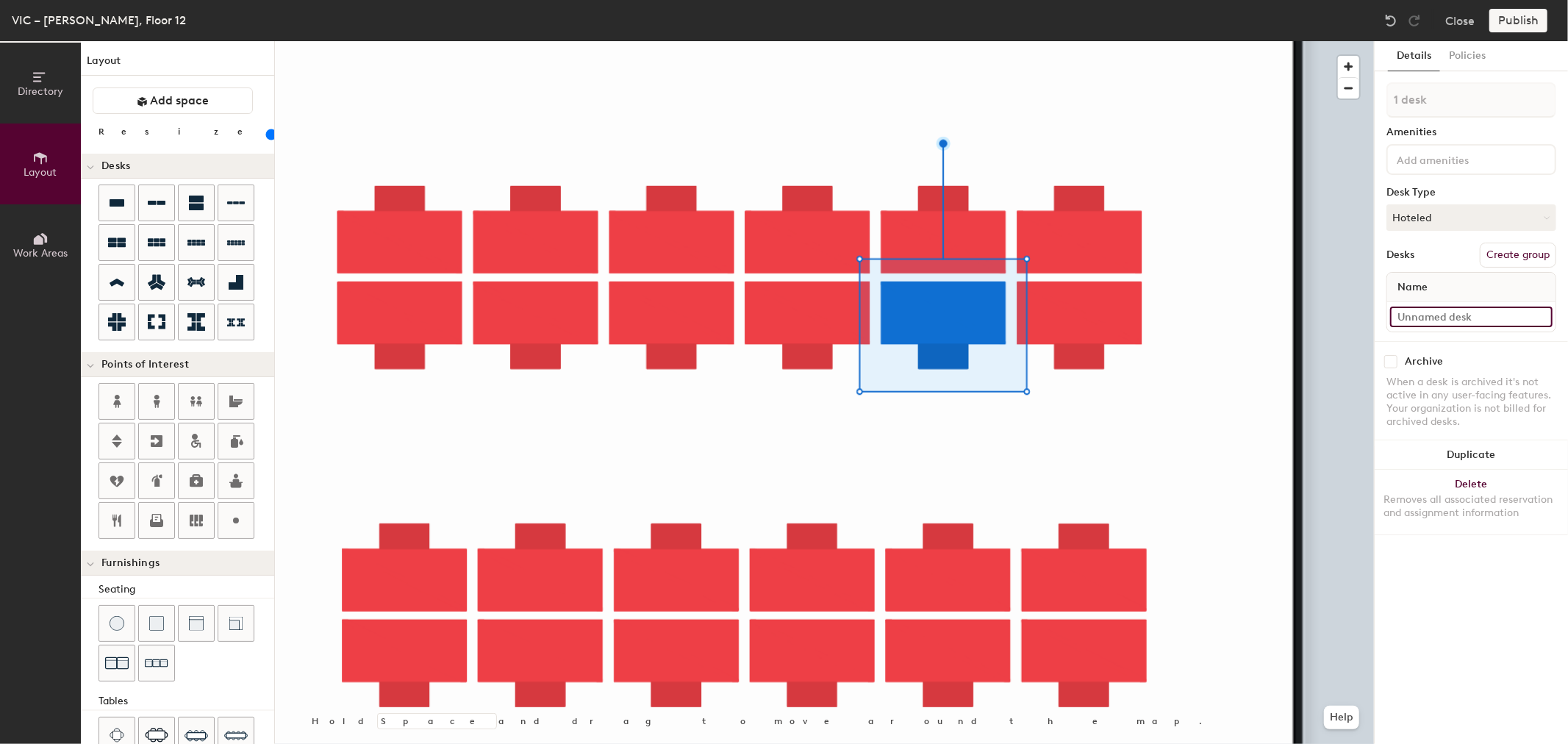
click at [1474, 306] on input at bounding box center [1471, 317] width 162 height 21
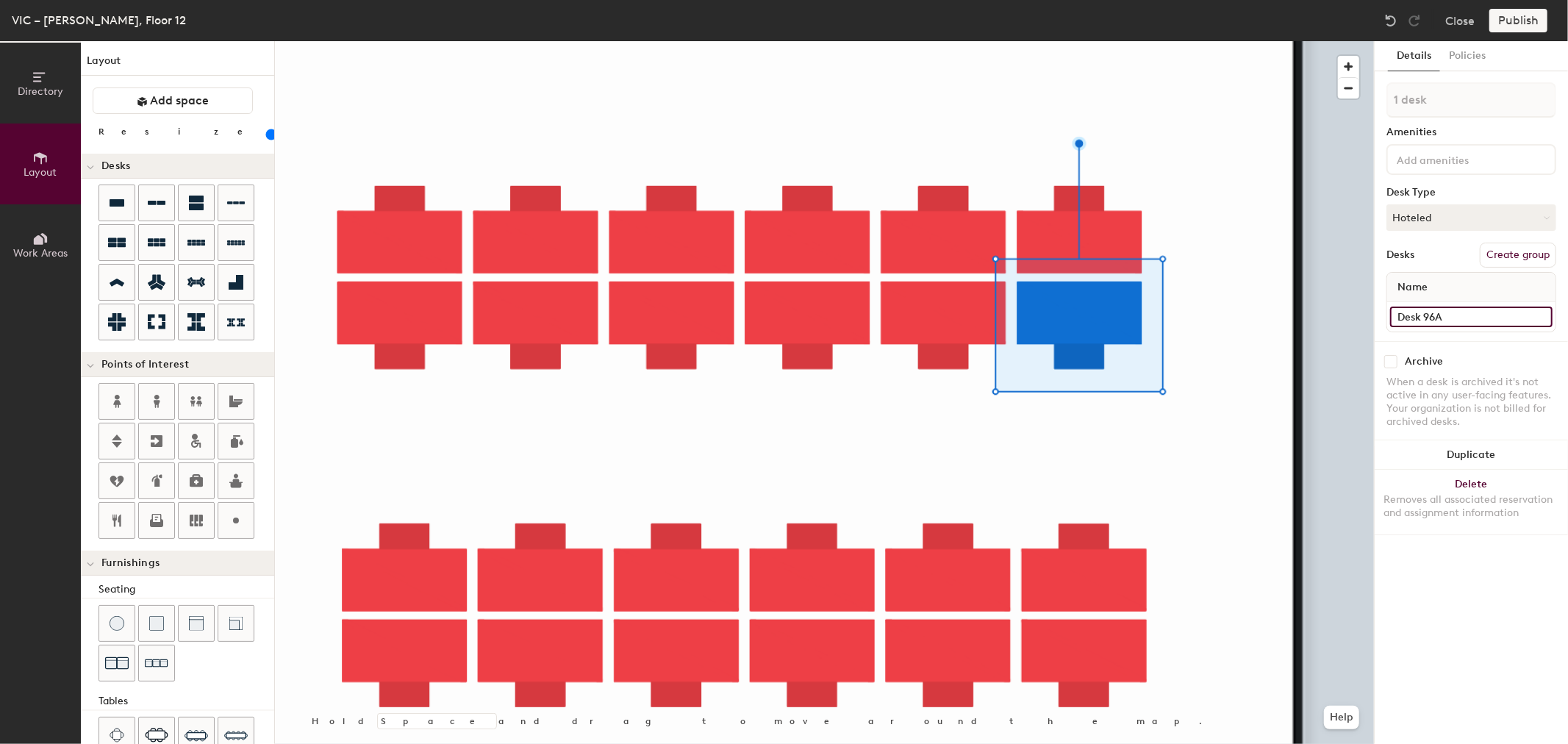
type input "Desk 96A"
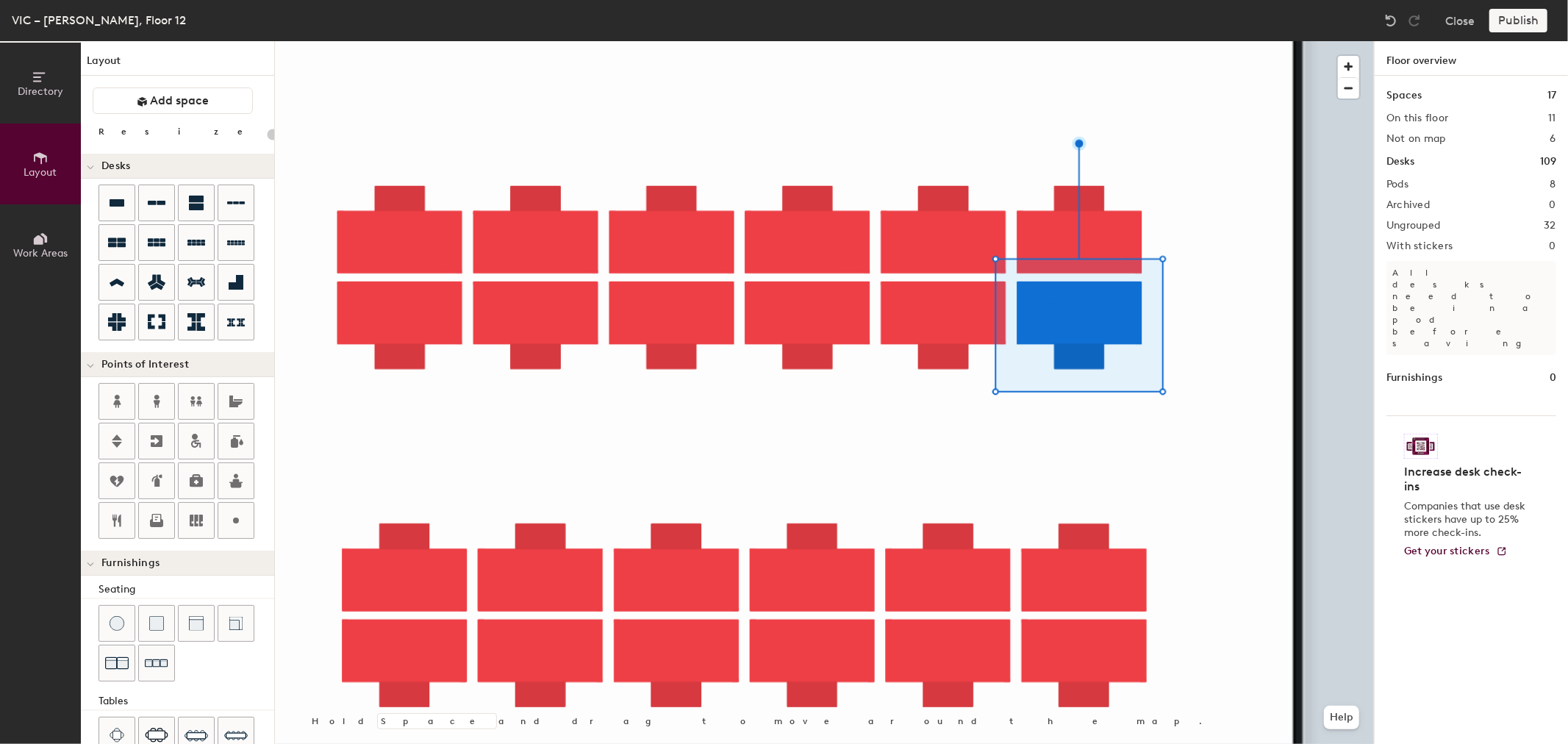
type input "100"
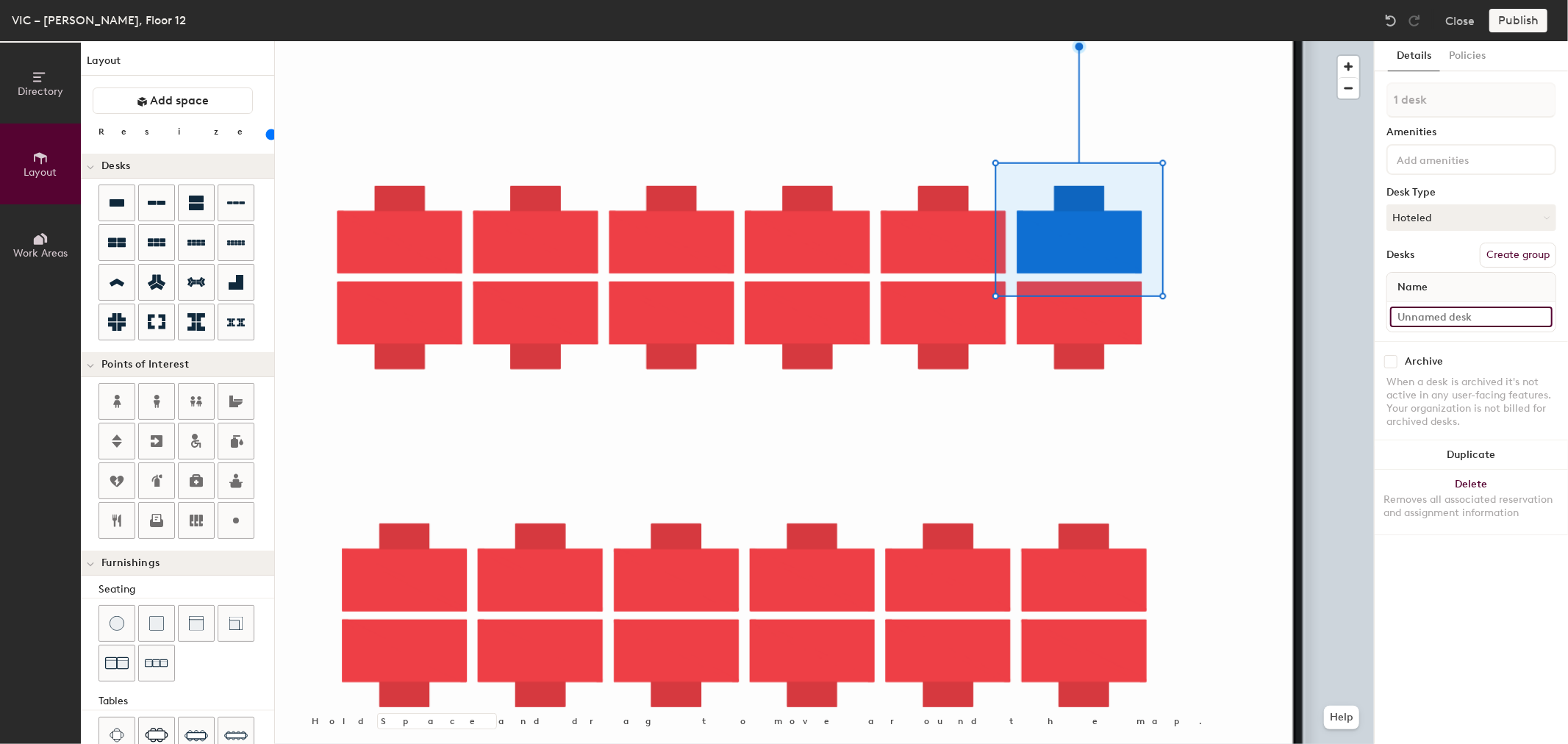
click at [1451, 318] on input at bounding box center [1471, 317] width 162 height 21
type input "e"
type input "Desk 101A"
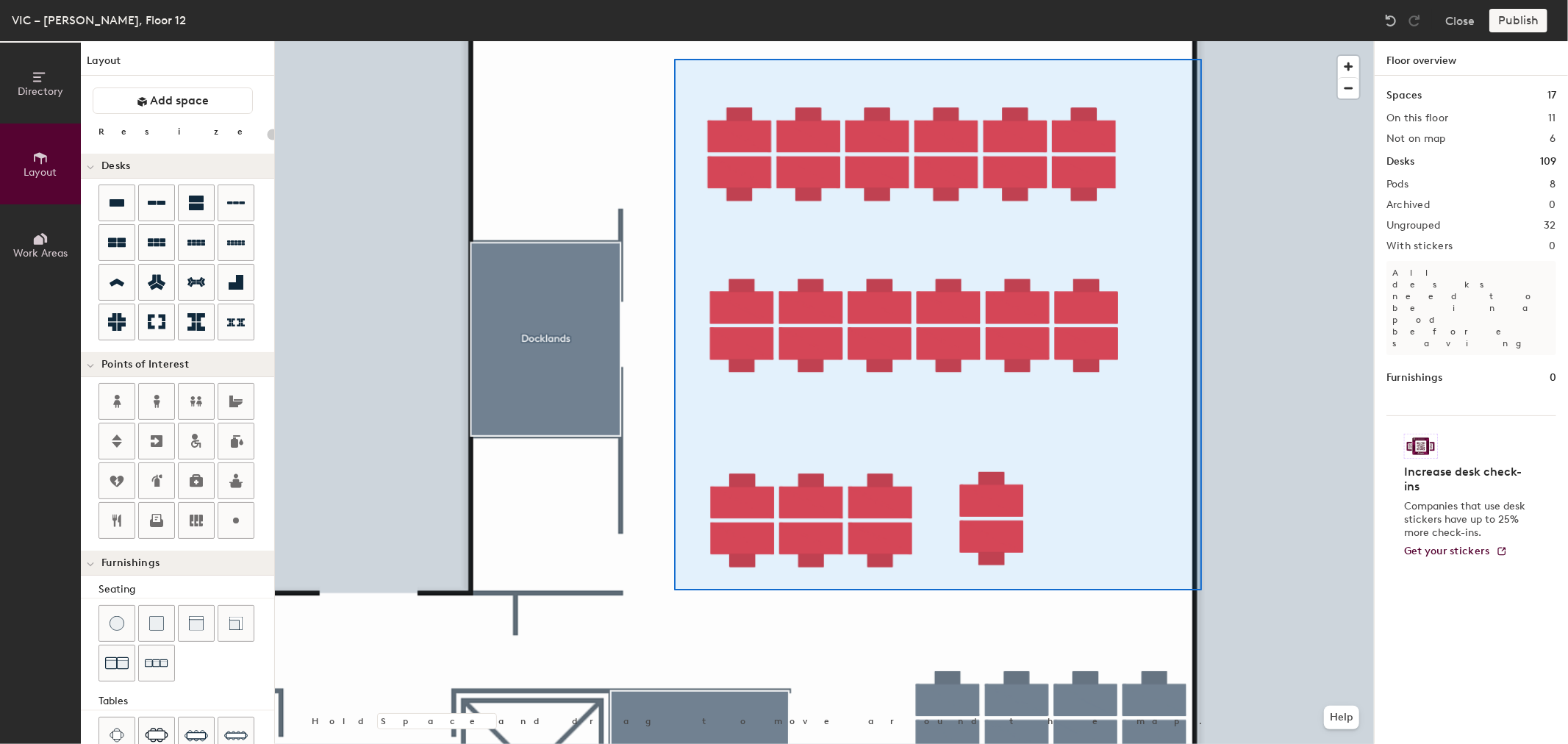
type input "100"
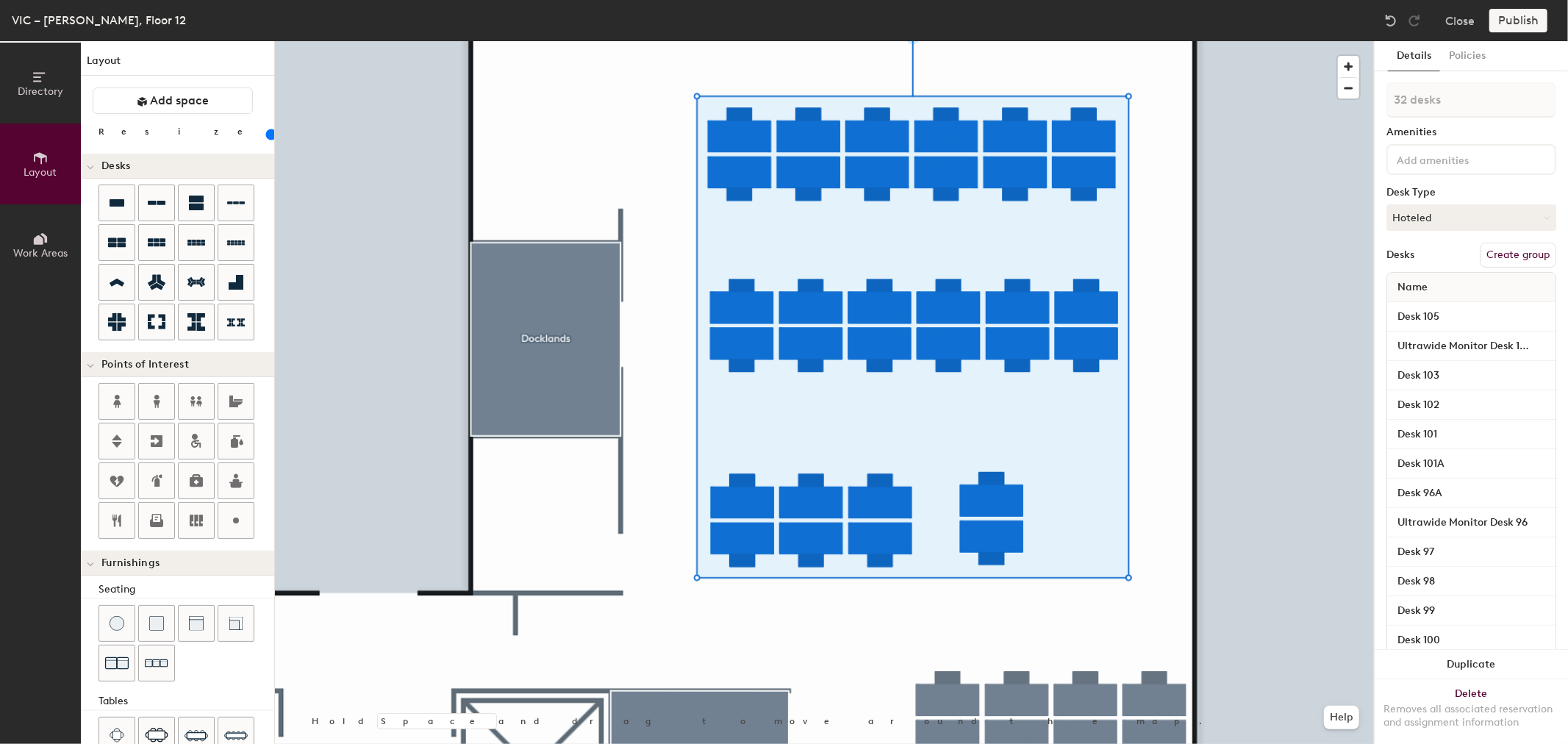
click at [1533, 248] on button "Create group" at bounding box center [1518, 255] width 76 height 25
type input "P"
type input "myprosperity"
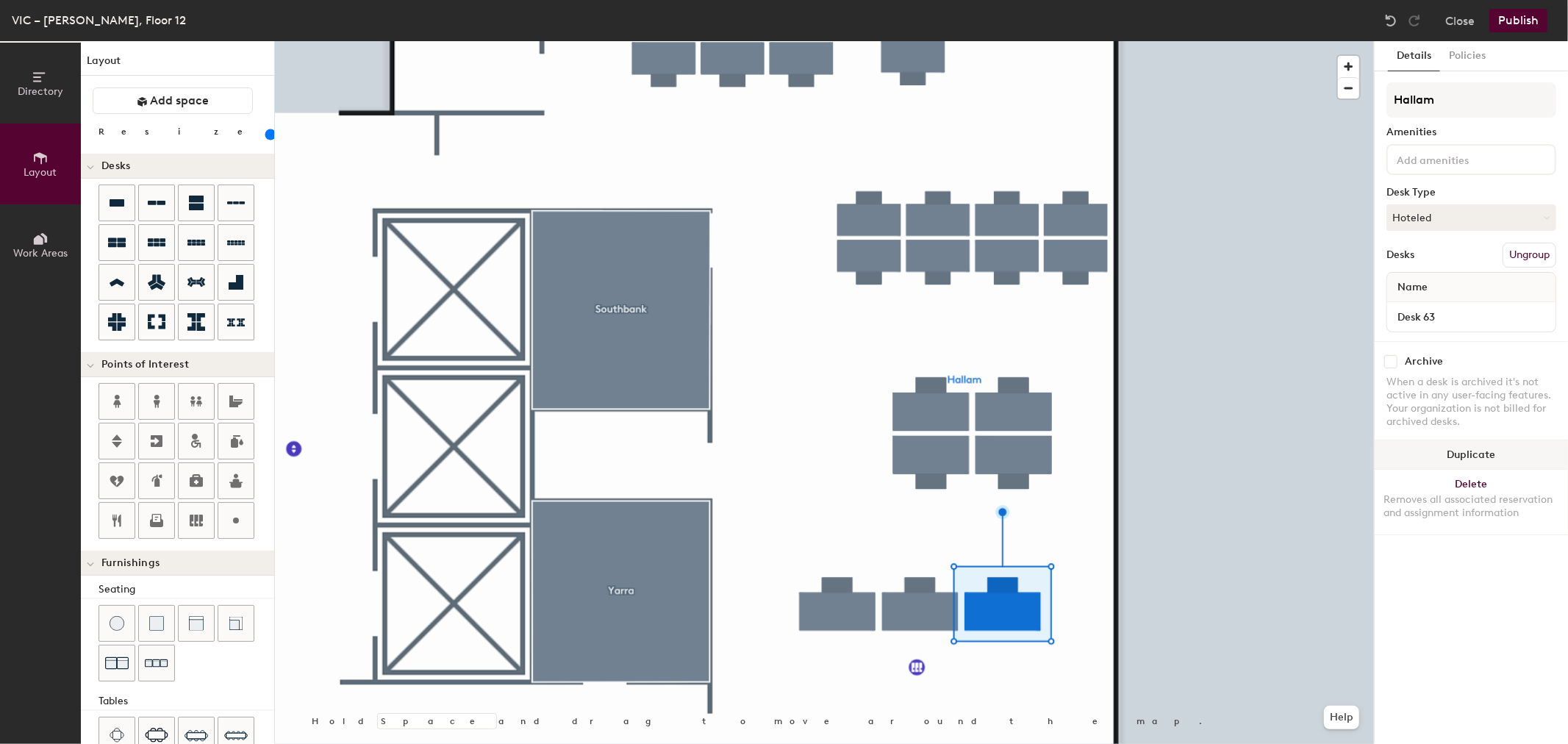
drag, startPoint x: 268, startPoint y: 621, endPoint x: 1494, endPoint y: 451, distance: 1237.7
click at [1494, 451] on button "Duplicate" at bounding box center [1472, 454] width 194 height 29
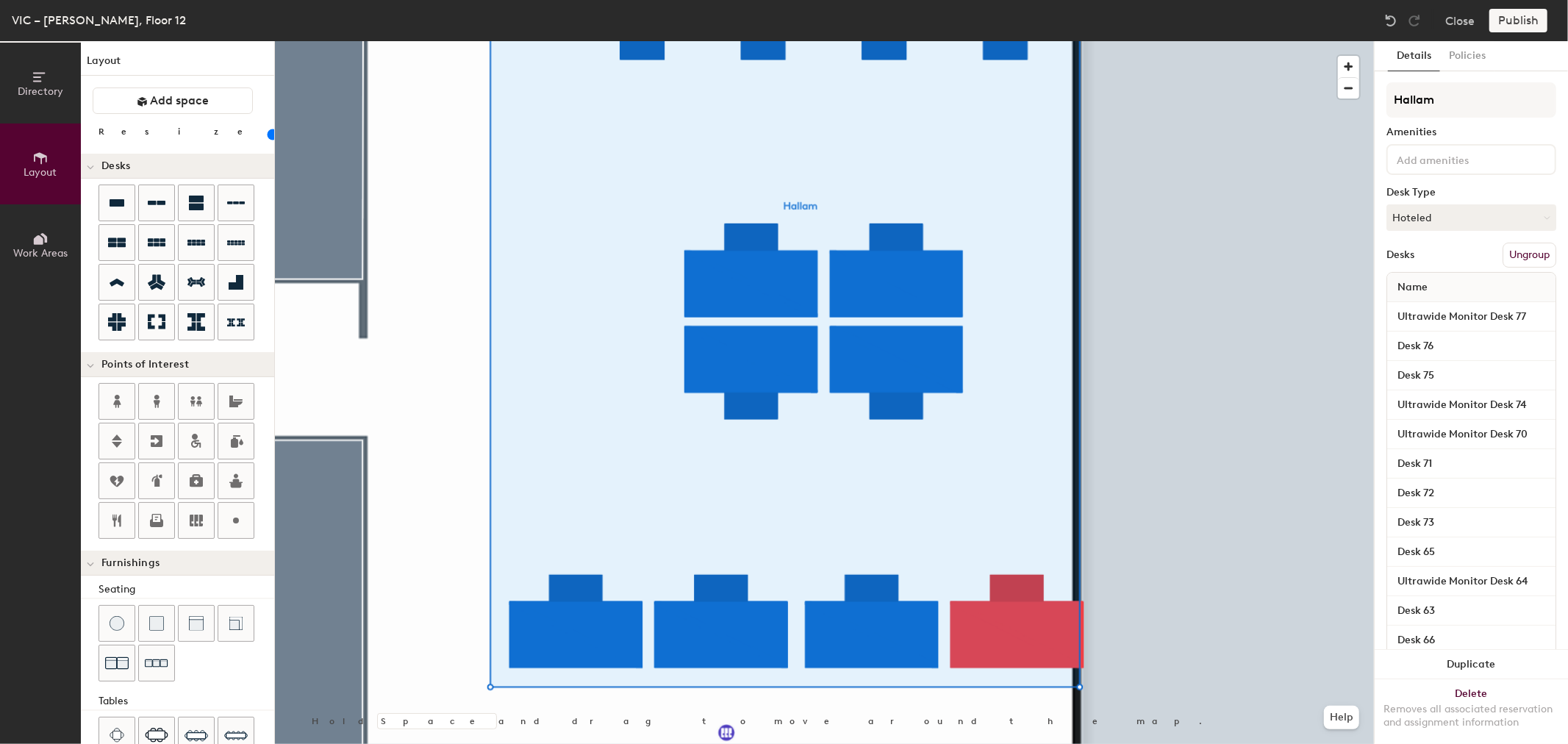
click at [1510, 252] on button "Ungroup" at bounding box center [1530, 255] width 54 height 25
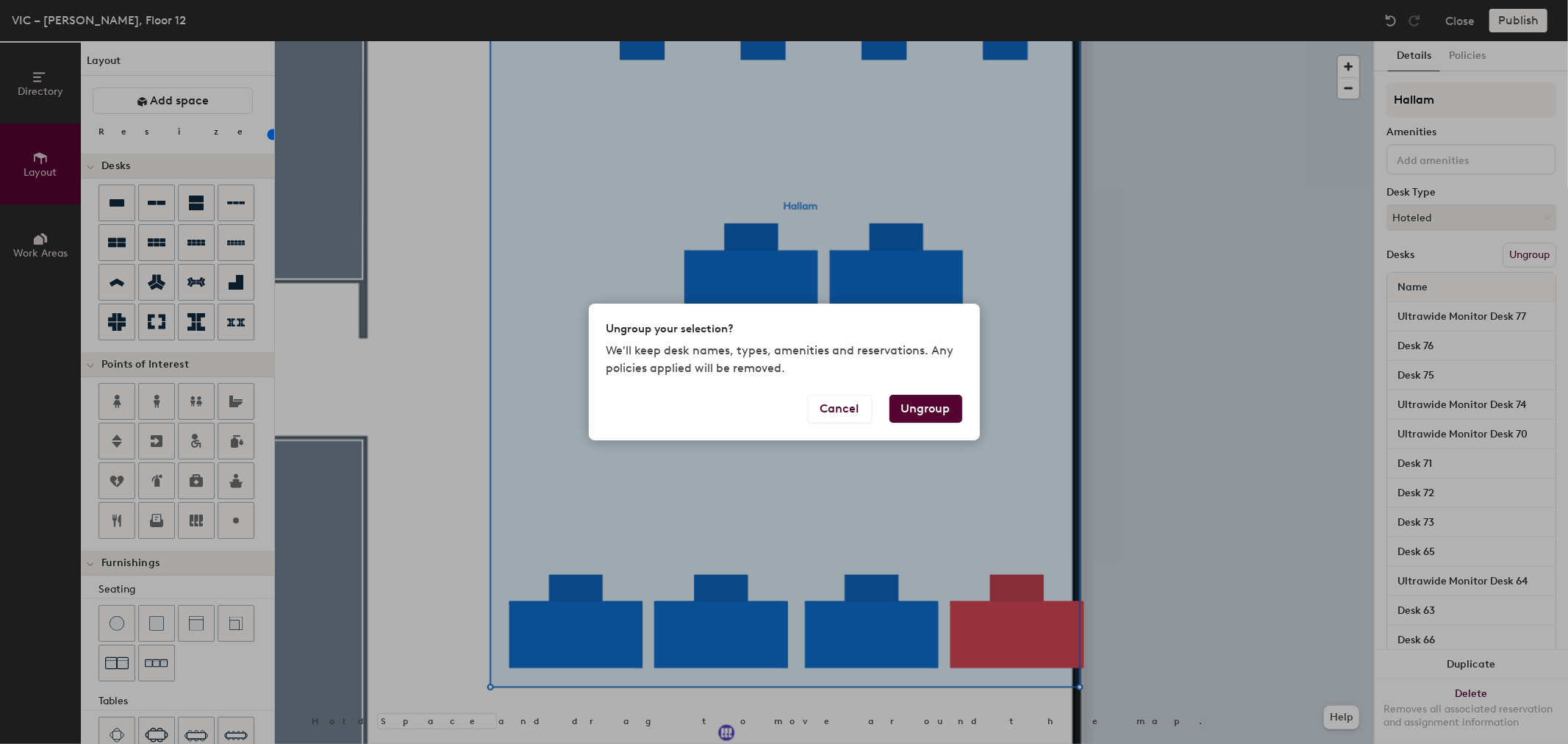
click at [928, 406] on button "Ungroup" at bounding box center [925, 408] width 72 height 28
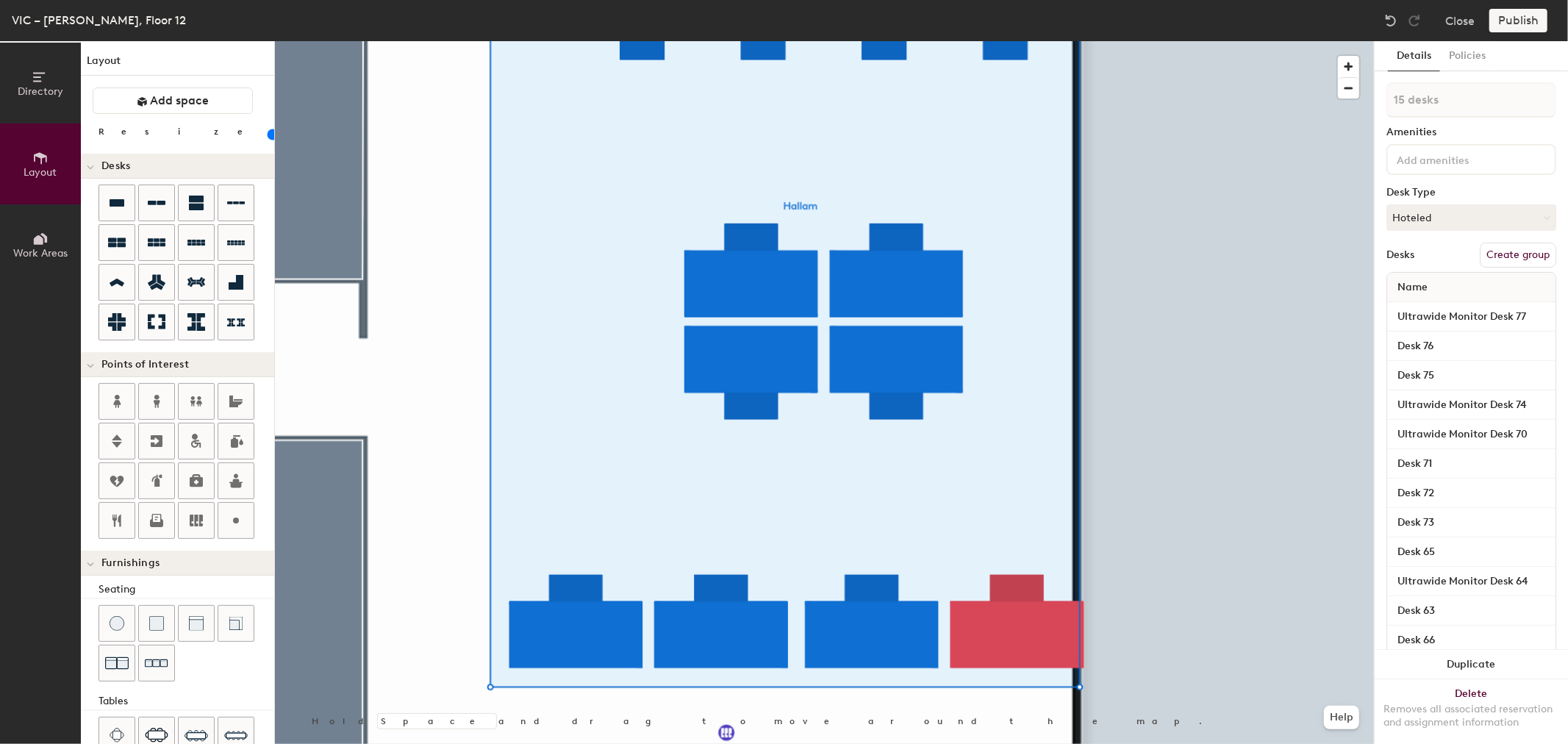
type input "120"
type input "1 desk"
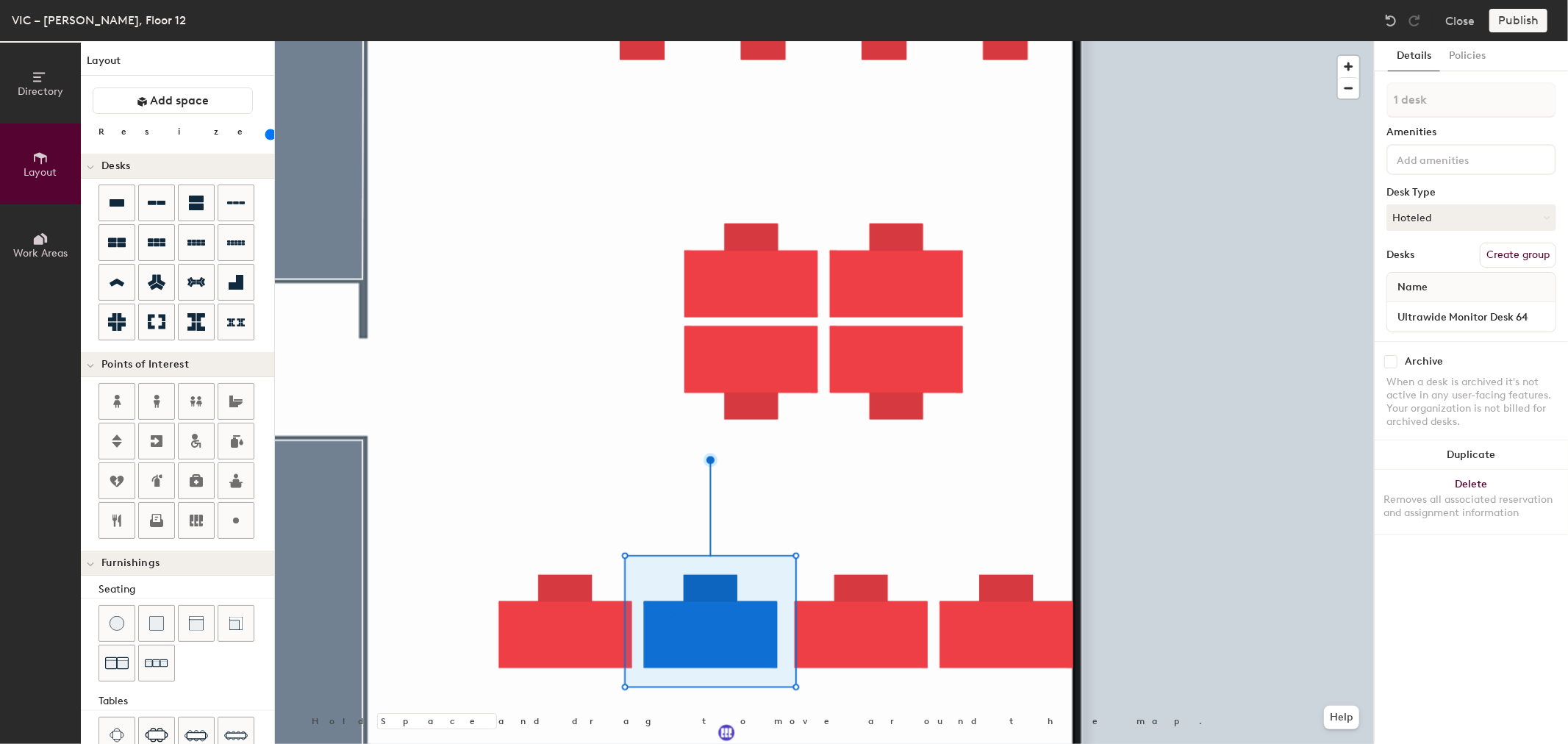
click at [865, 41] on div at bounding box center [824, 41] width 1099 height 0
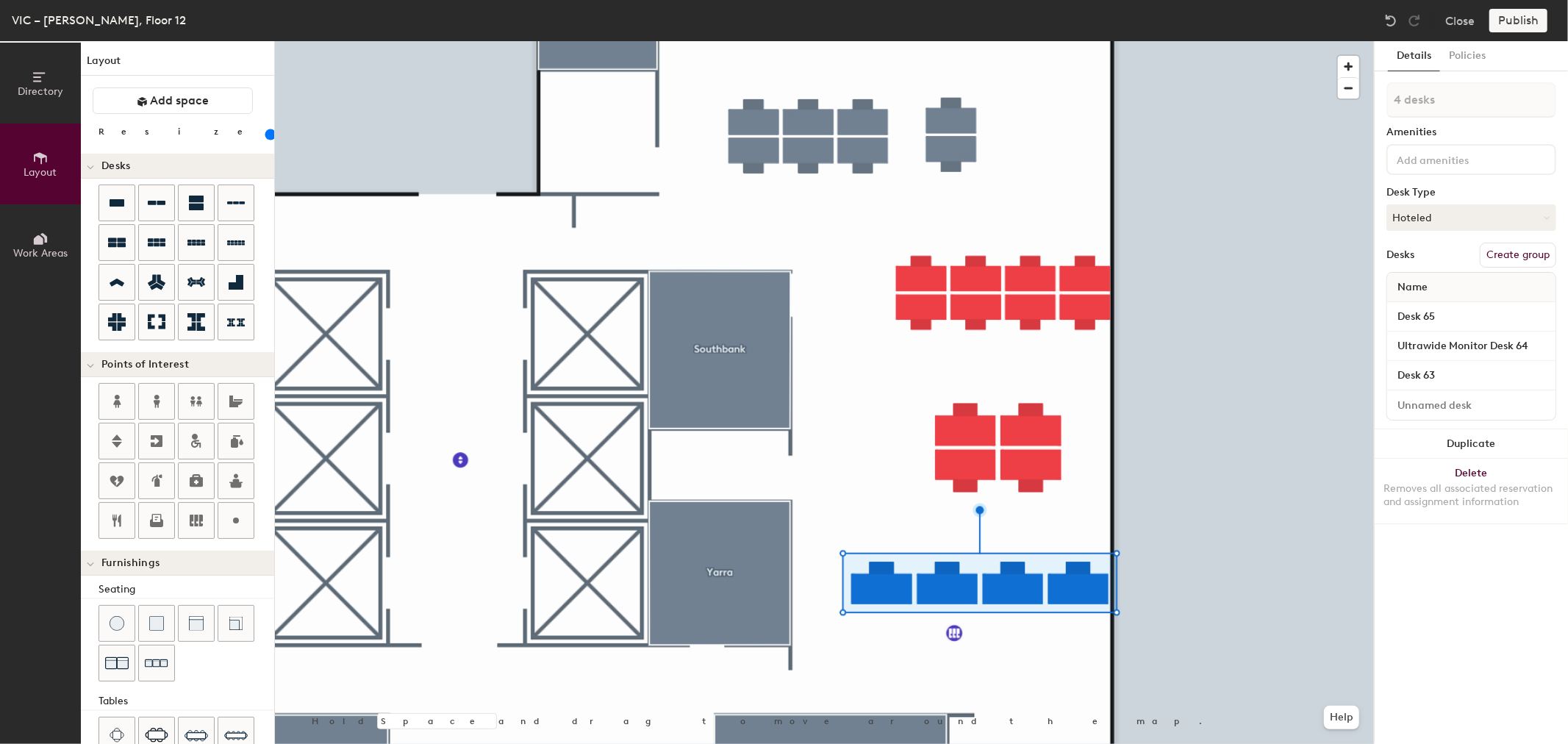
type input "100"
type input "1 desk"
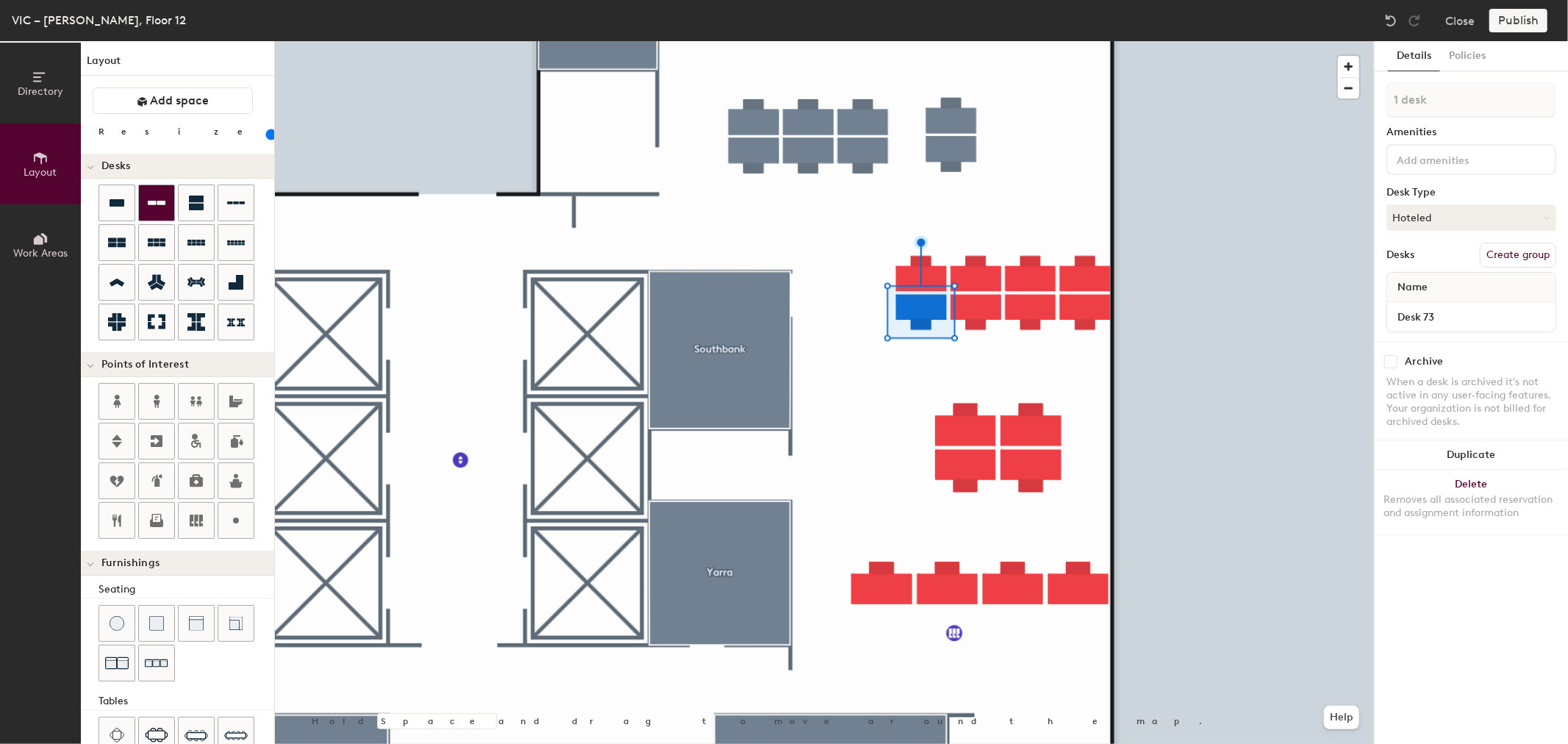
click at [162, 207] on icon at bounding box center [157, 203] width 18 height 18
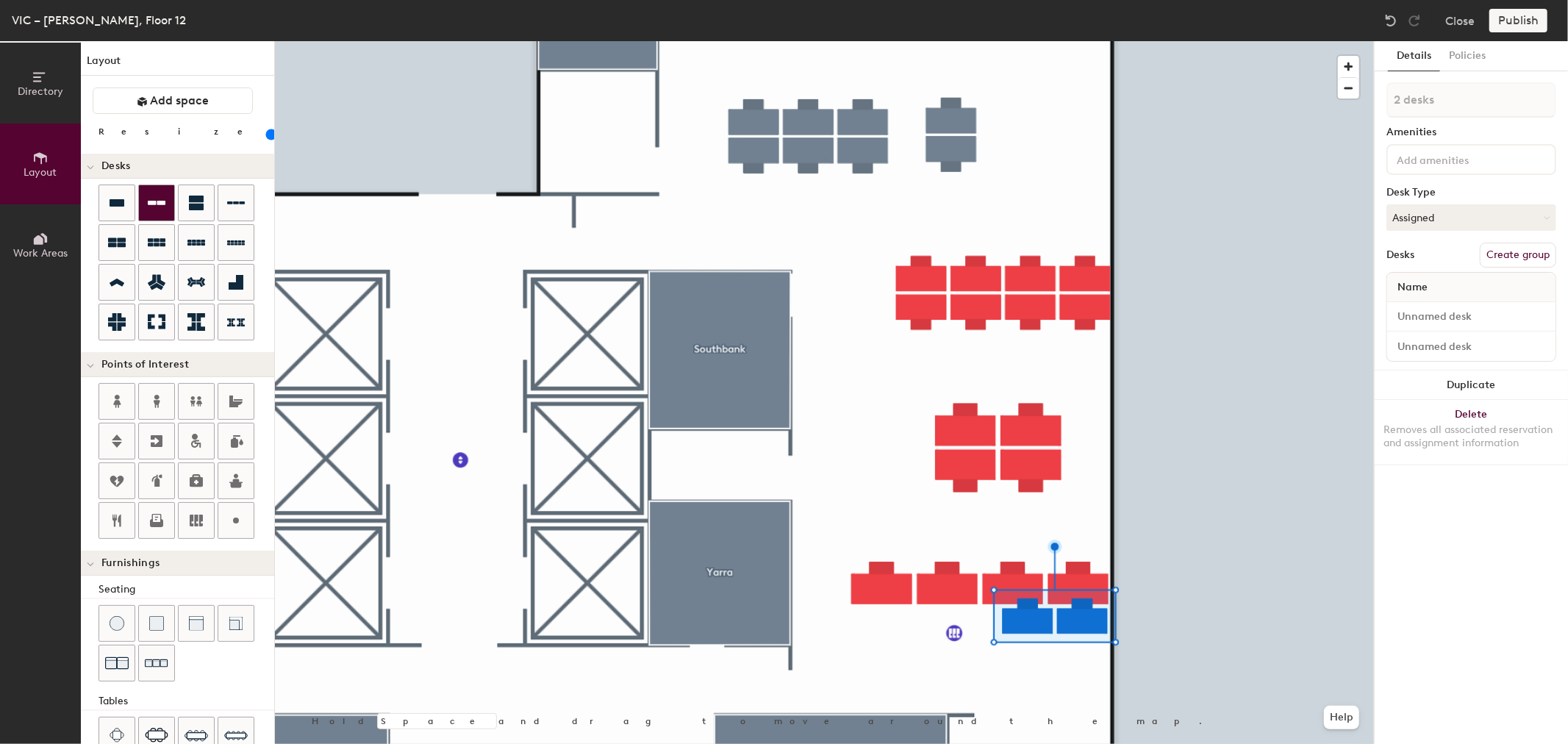
click at [164, 208] on icon at bounding box center [157, 203] width 18 height 18
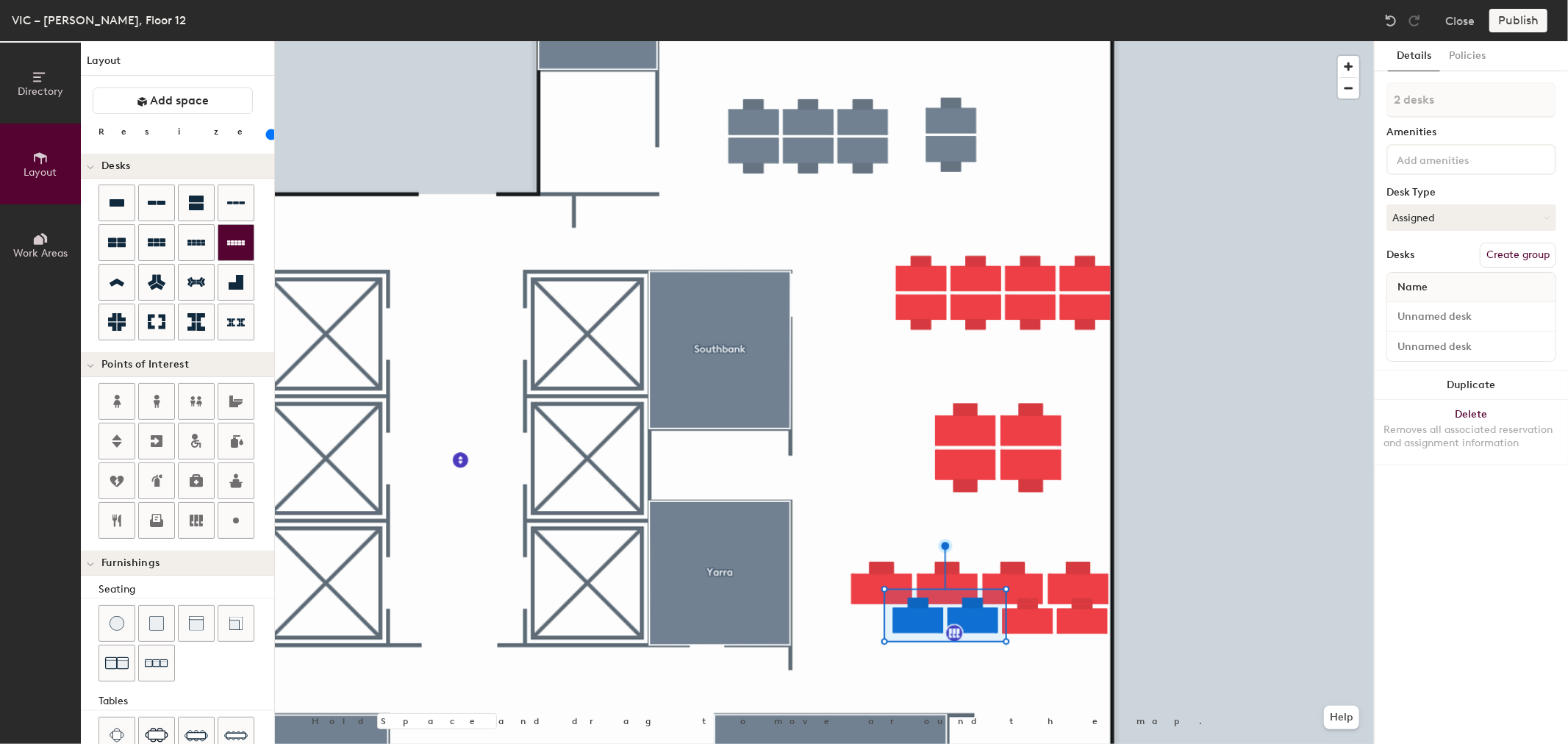
type input "120"
type input "1 desk"
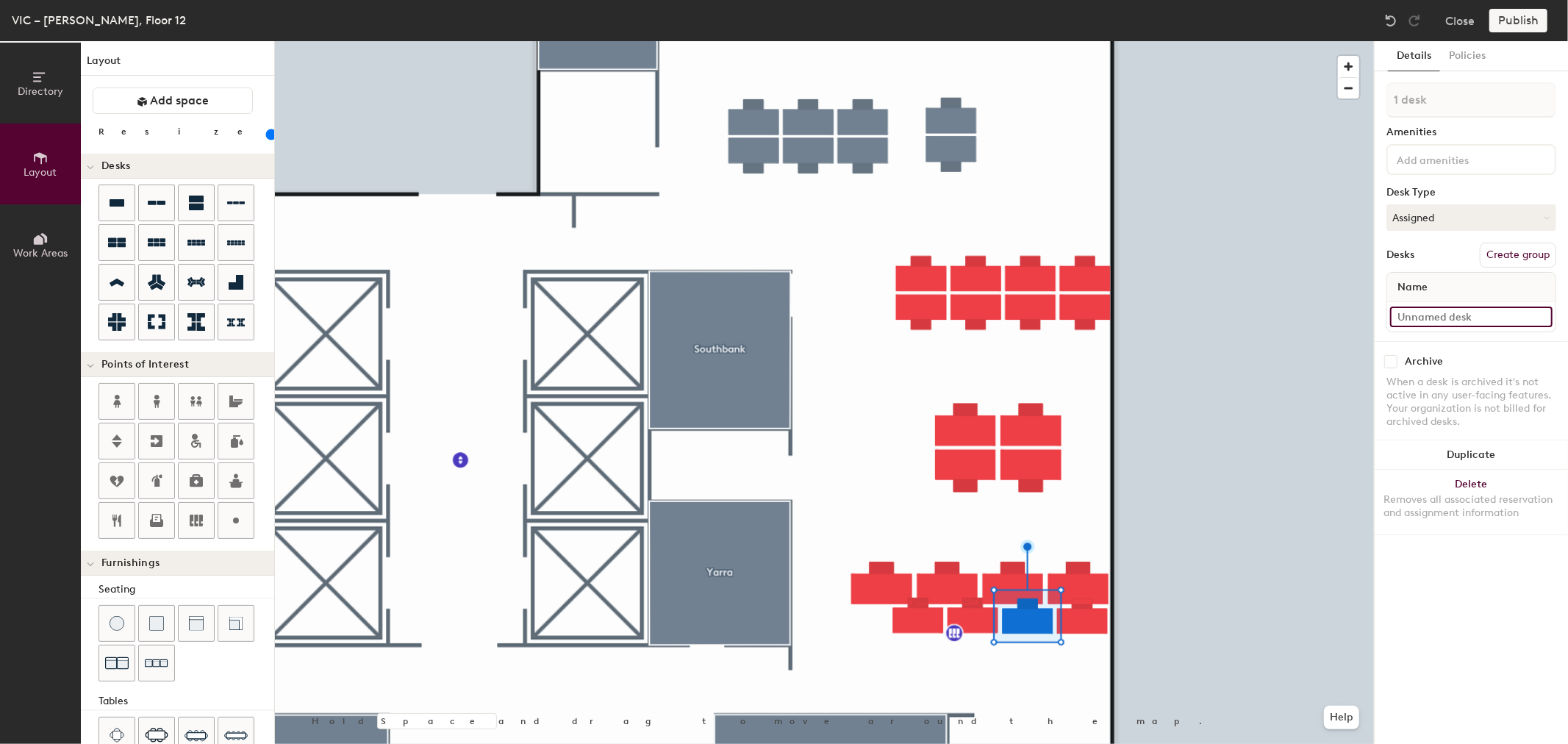
click at [1457, 312] on input at bounding box center [1471, 317] width 162 height 21
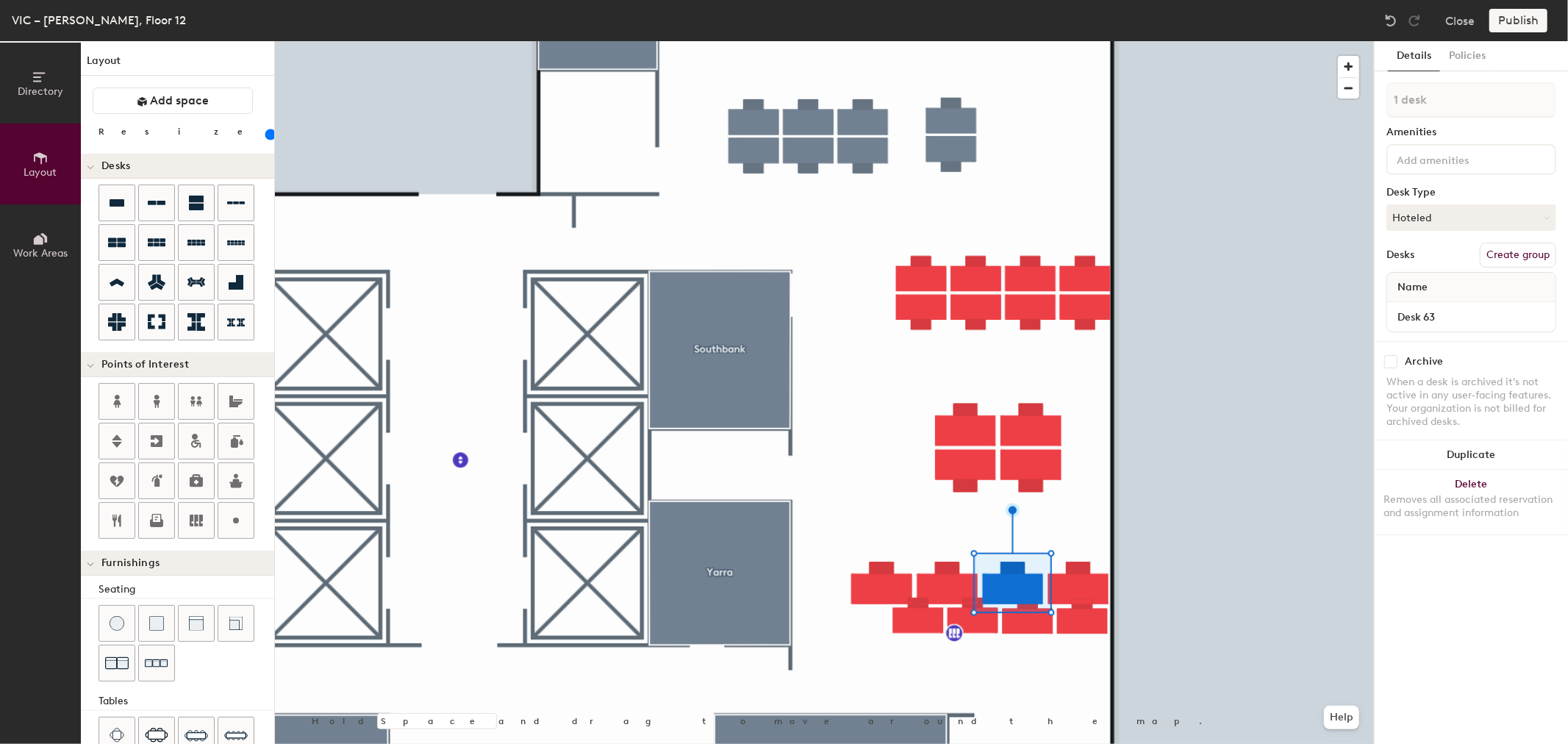
type input "100"
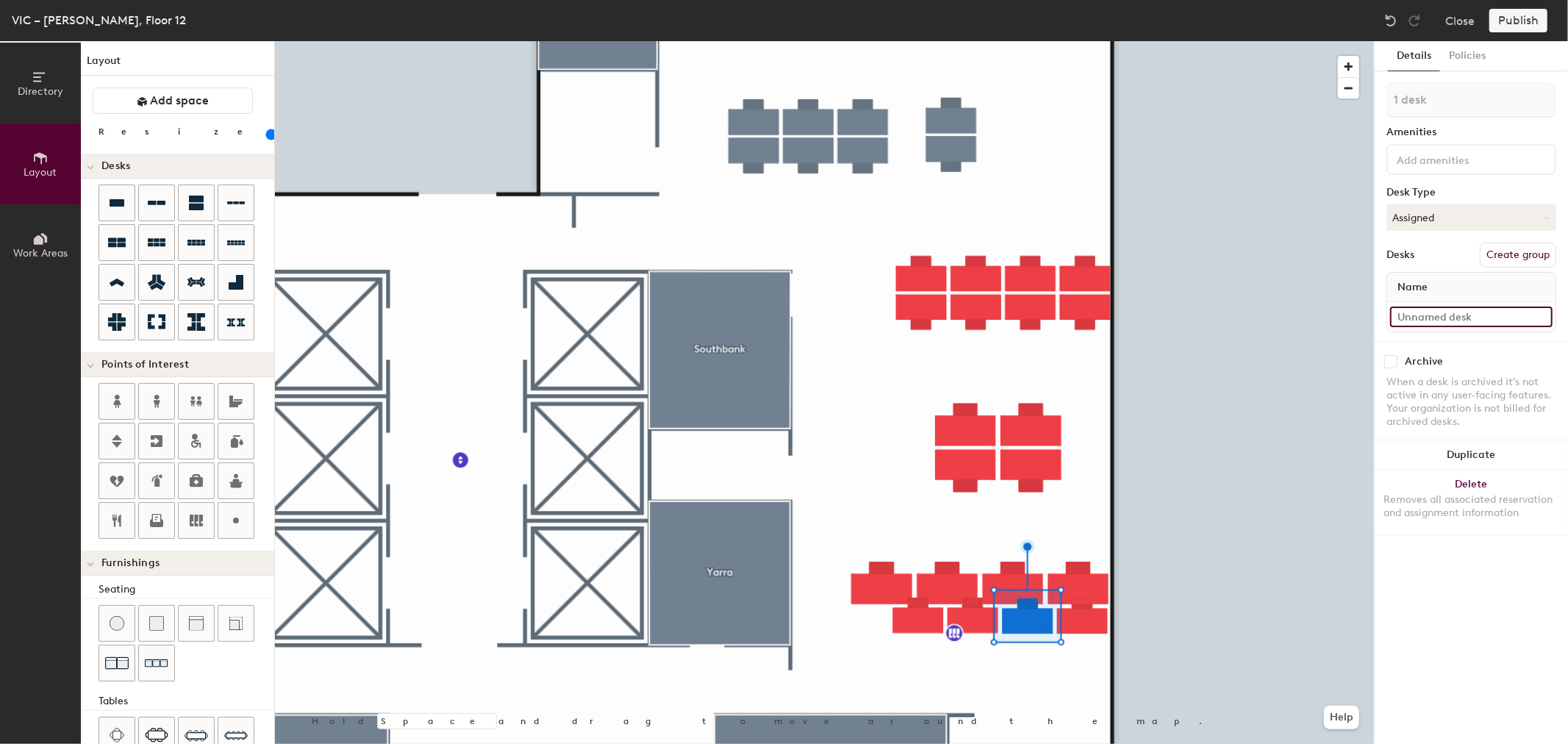
click at [1479, 311] on input at bounding box center [1471, 317] width 162 height 21
type input "Desk 63"
click at [975, 41] on div at bounding box center [824, 41] width 1099 height 0
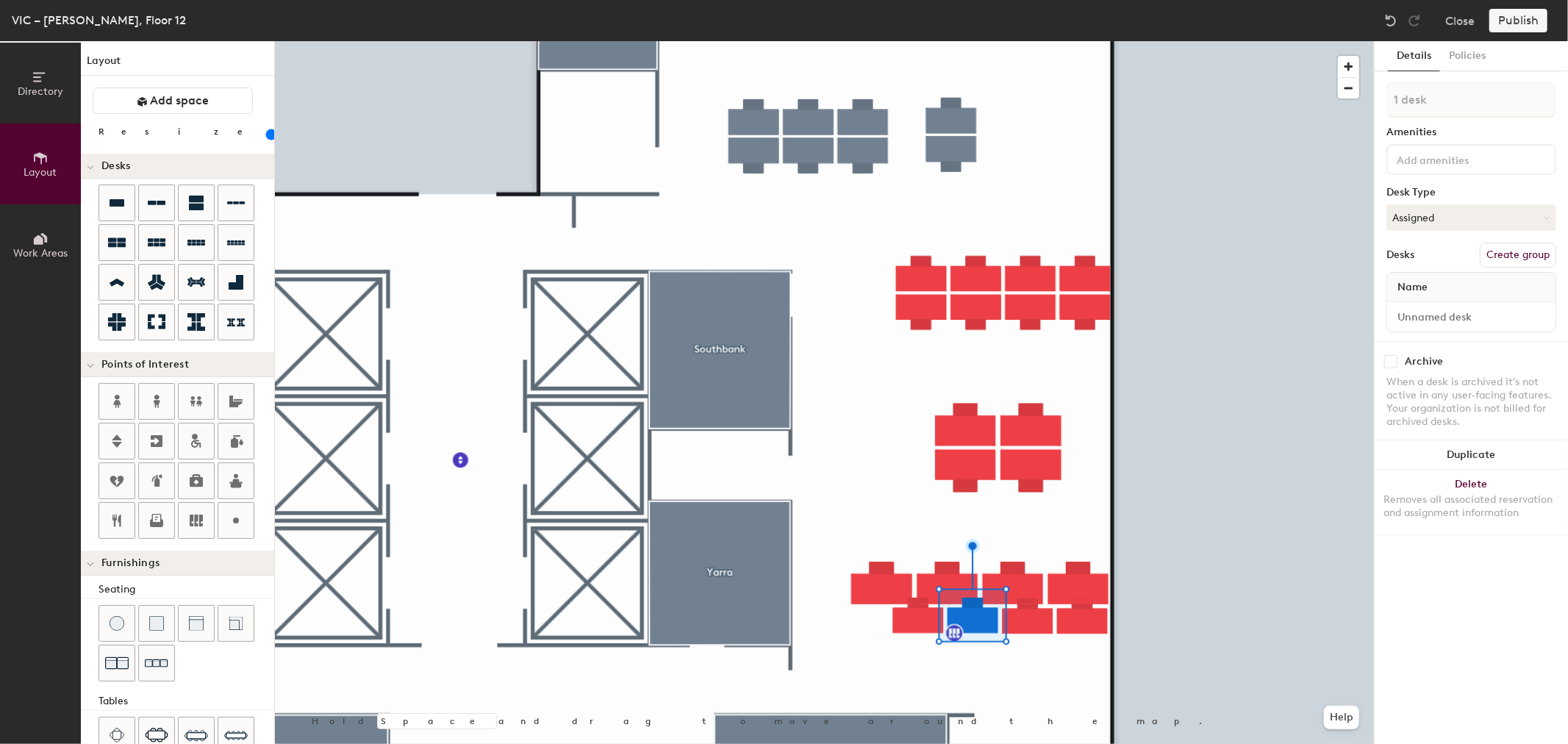
type input "120"
click at [1535, 302] on div "Ultrawide Monitor Desk 64" at bounding box center [1471, 316] width 168 height 29
type input "c"
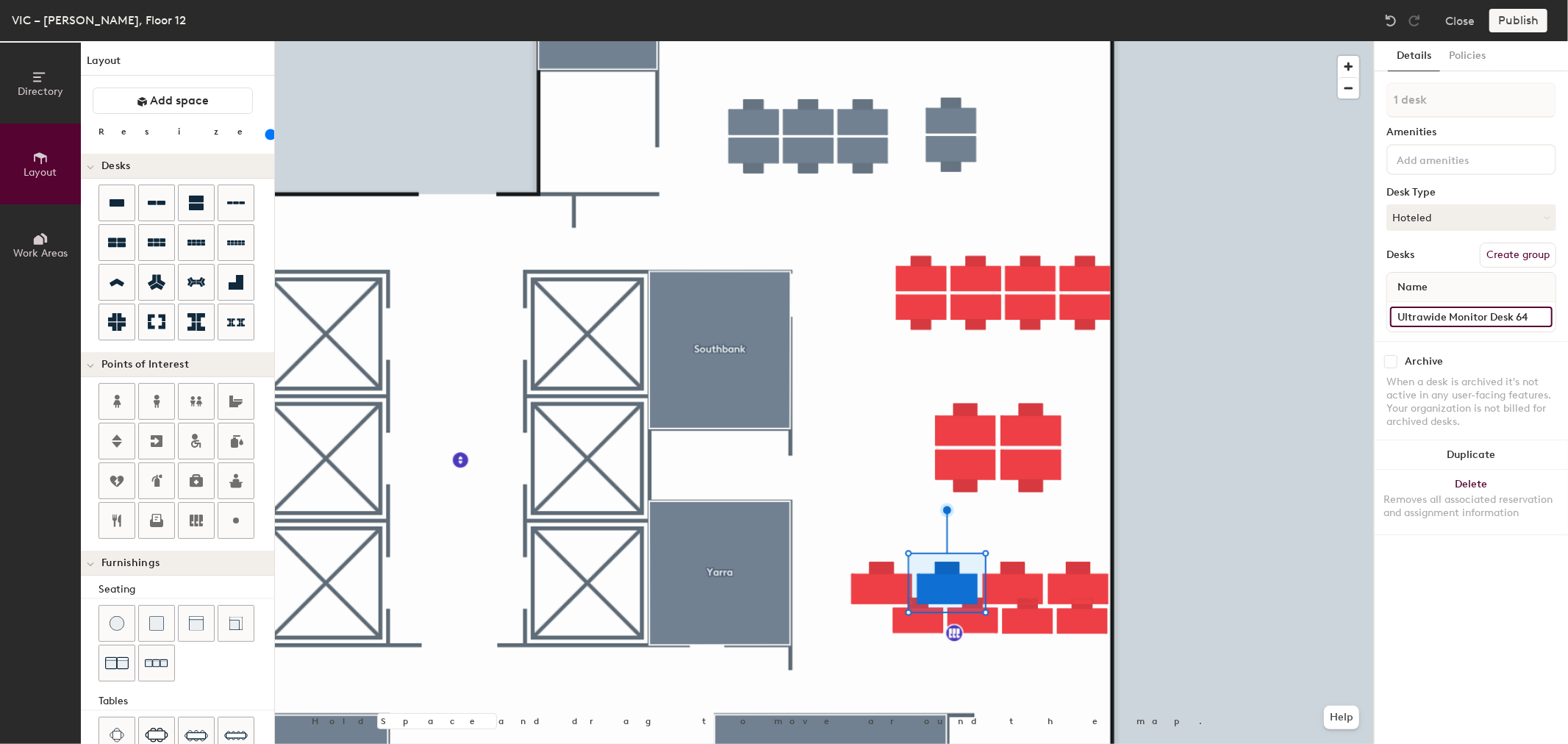
click at [1545, 306] on input "Ultrawide Monitor Desk 64" at bounding box center [1471, 317] width 162 height 21
type input "100"
click at [1472, 311] on input at bounding box center [1471, 317] width 162 height 21
paste input "Ultrawide Monitor Desk 64"
type input "Ultrawide Monitor Desk 64"
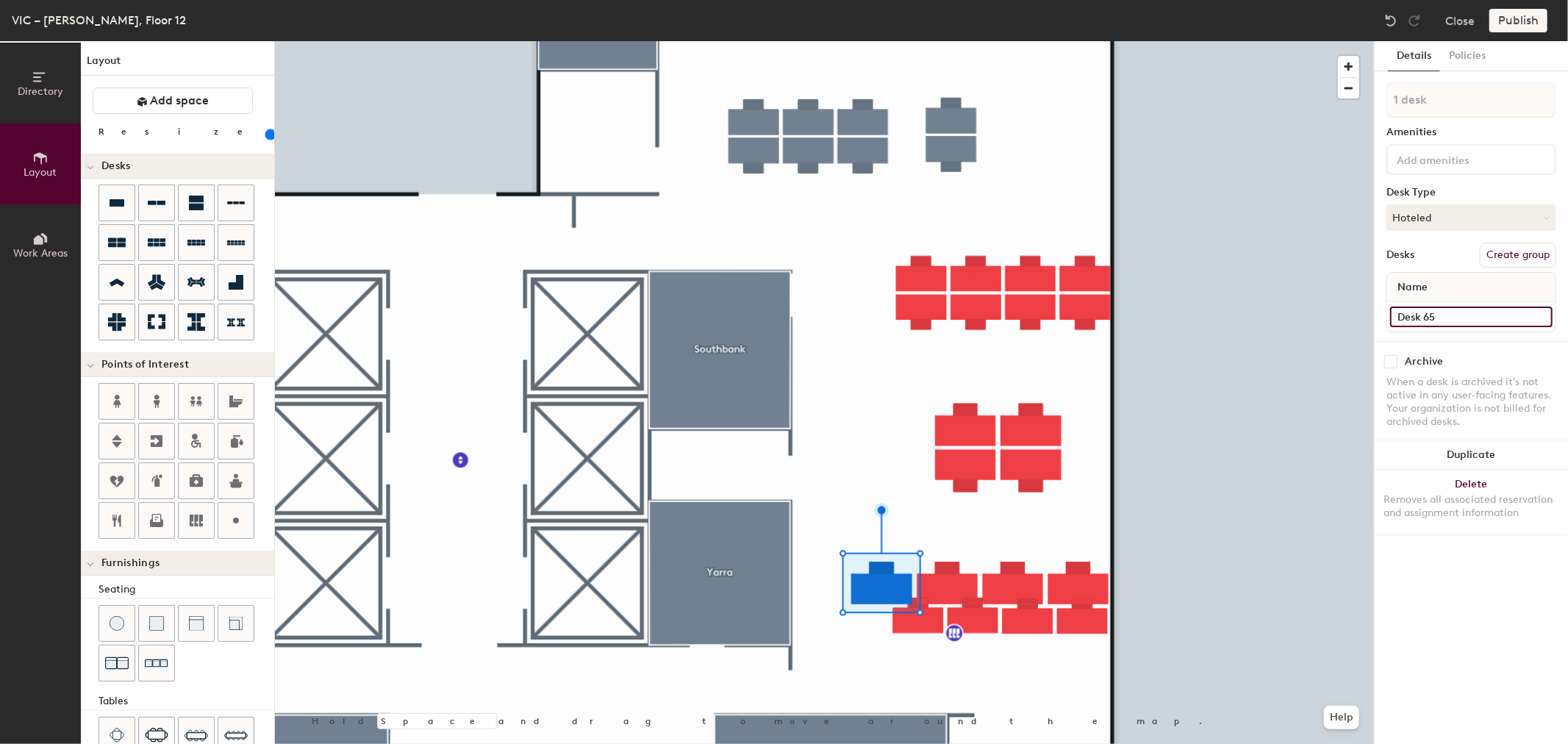
click at [1472, 313] on input "Desk 65" at bounding box center [1471, 317] width 162 height 21
type input "100"
click at [1489, 314] on input at bounding box center [1471, 317] width 162 height 21
paste input "Desk 65"
type input "Desk 65"
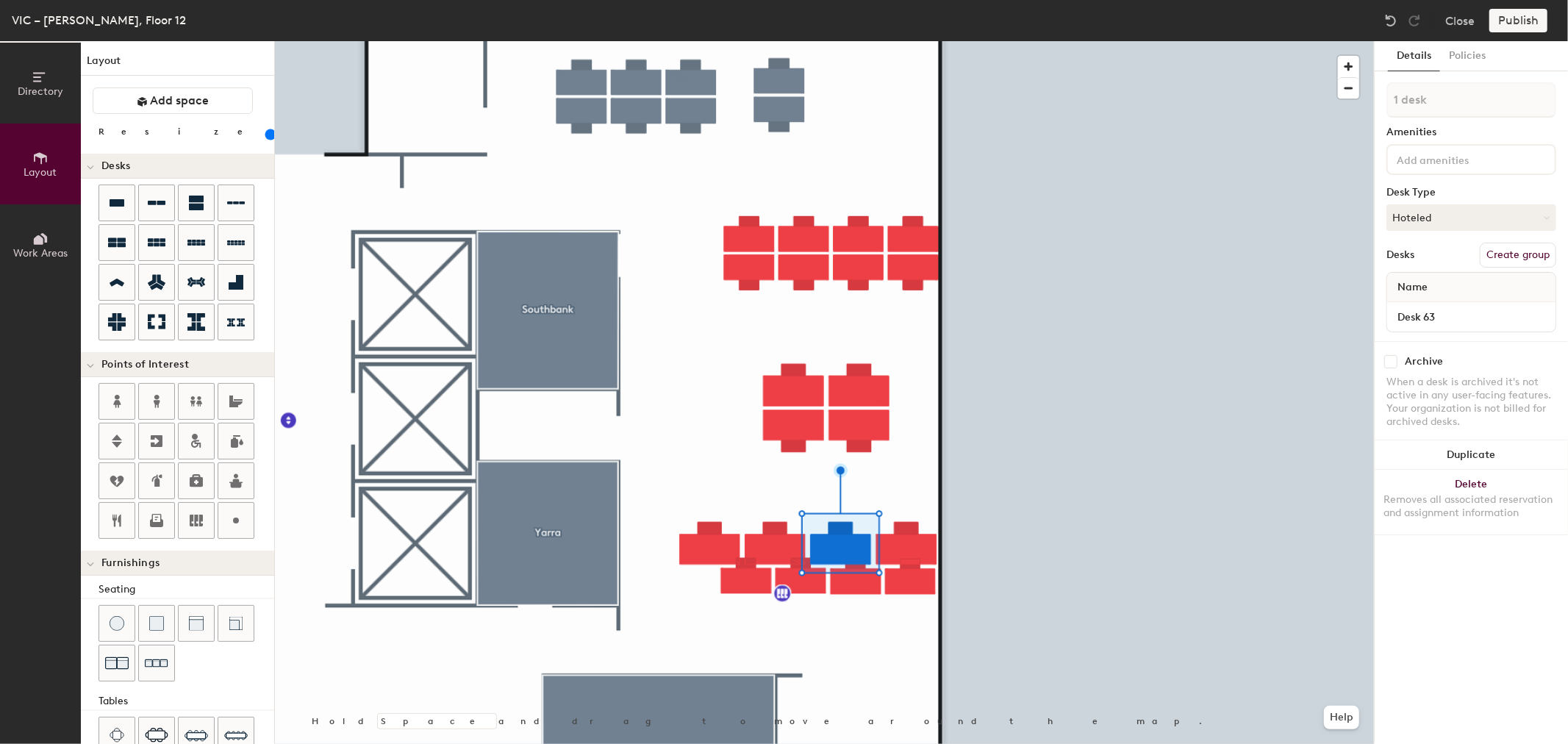
type input "100"
click at [1453, 325] on div at bounding box center [1471, 316] width 168 height 29
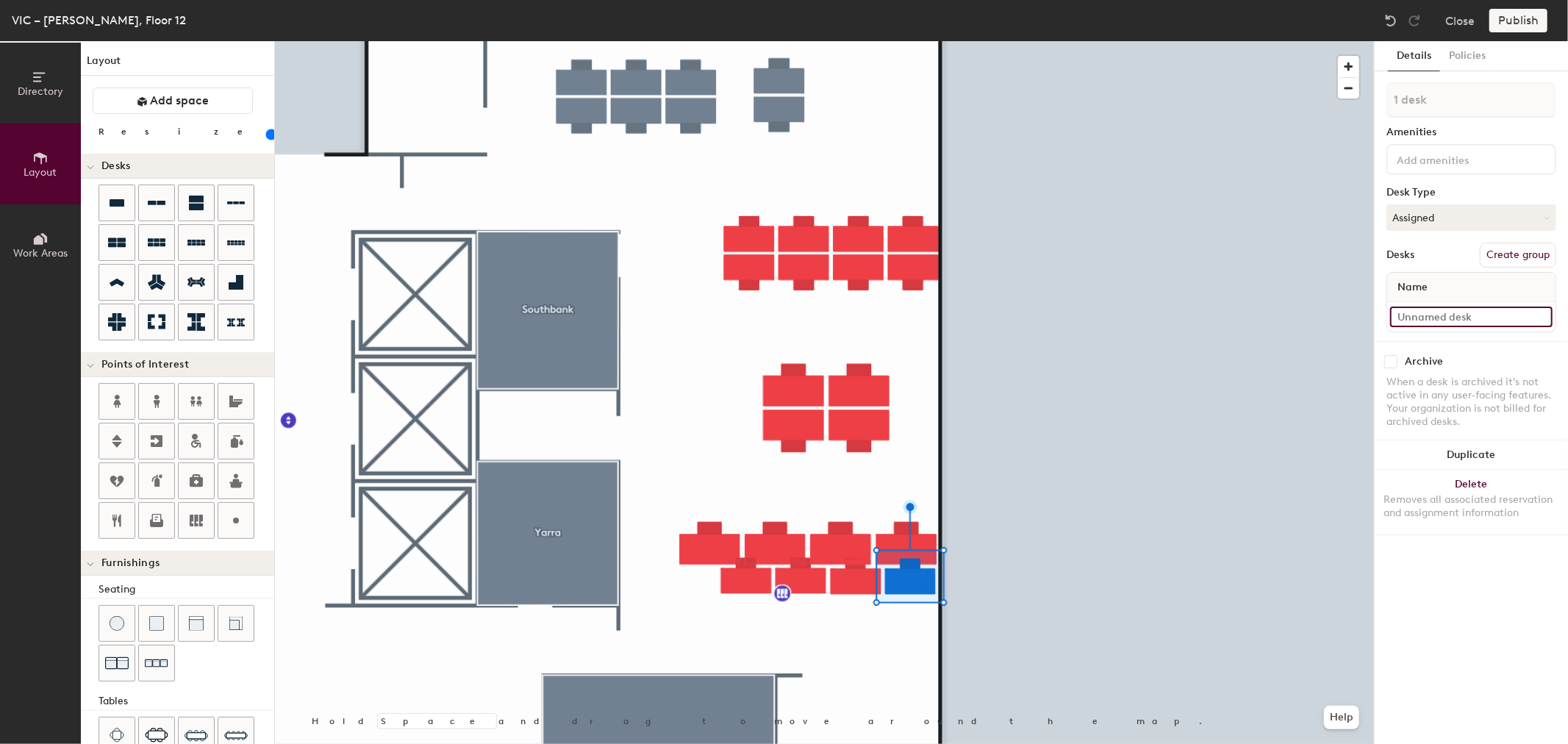
click at [1456, 307] on input at bounding box center [1471, 317] width 162 height 21
type input "e"
type input "Desk 63A"
click at [899, 41] on div at bounding box center [824, 41] width 1099 height 0
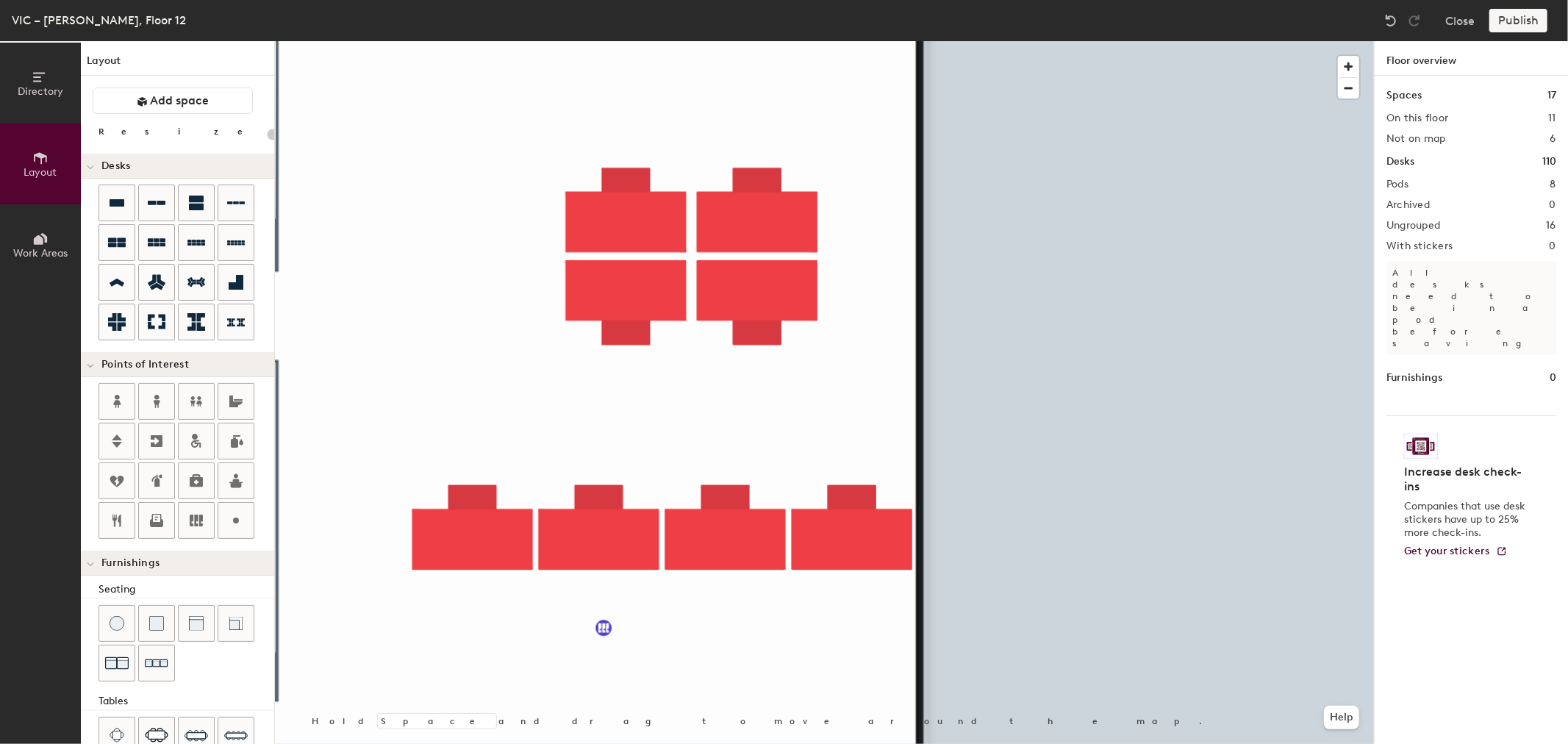
type input "120"
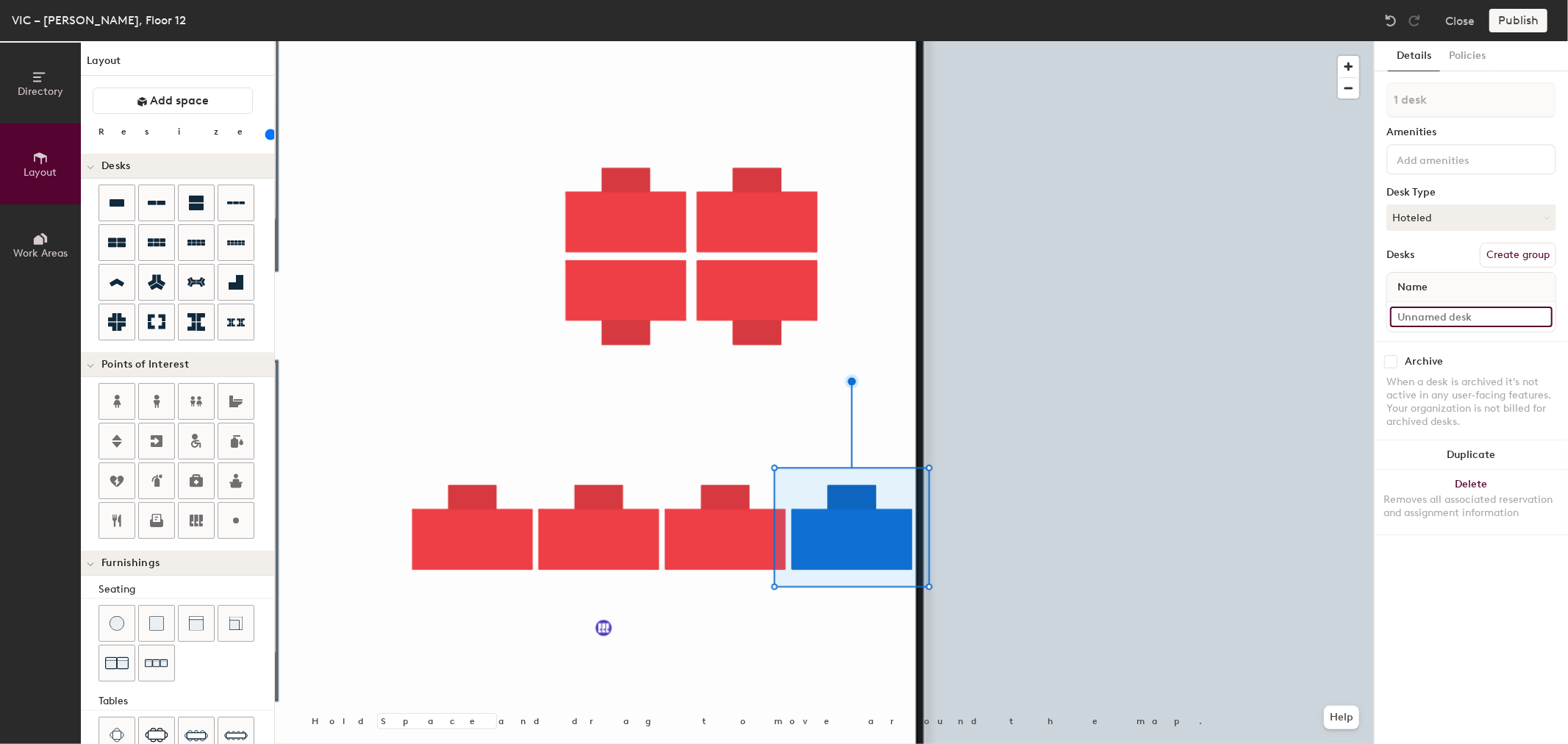
click at [1459, 306] on input at bounding box center [1471, 317] width 162 height 21
type input "Desk 63A"
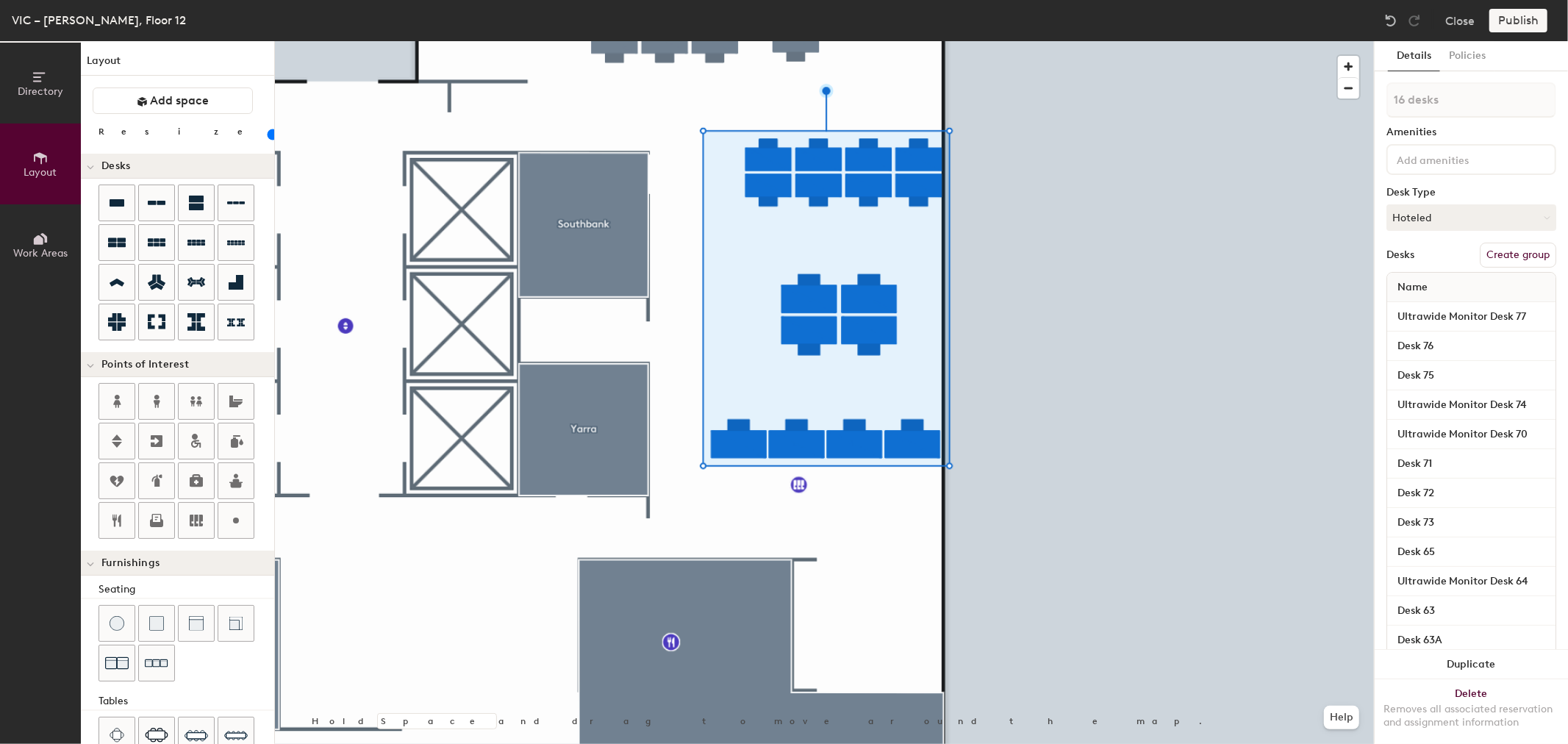
click at [1525, 251] on button "Create group" at bounding box center [1518, 255] width 76 height 25
type input "20"
click at [1441, 99] on input "Pod 9" at bounding box center [1471, 99] width 170 height 35
type input "De"
type input "20"
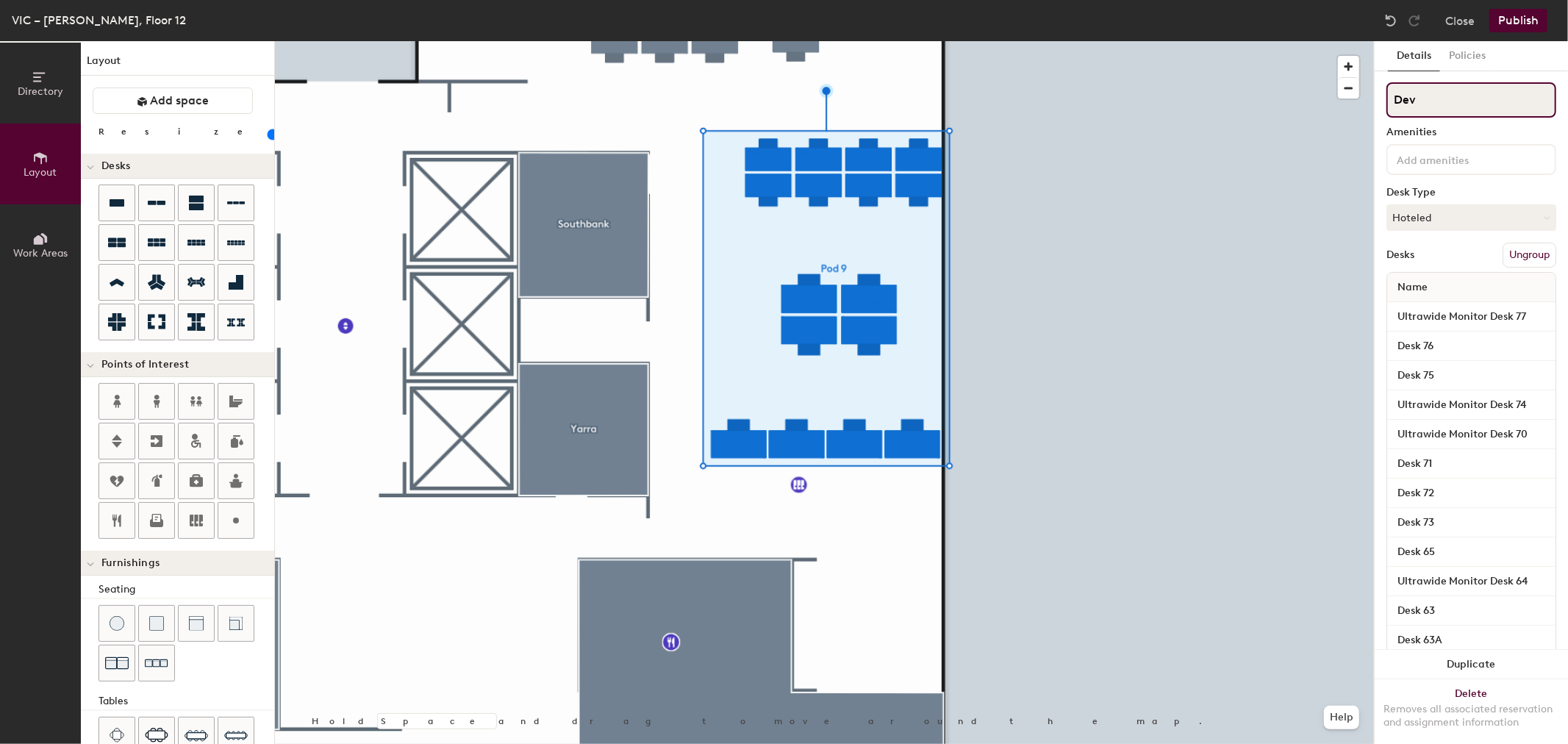
type input "Deve"
type input "20"
type input "Devel"
type input "20"
type input "Develo"
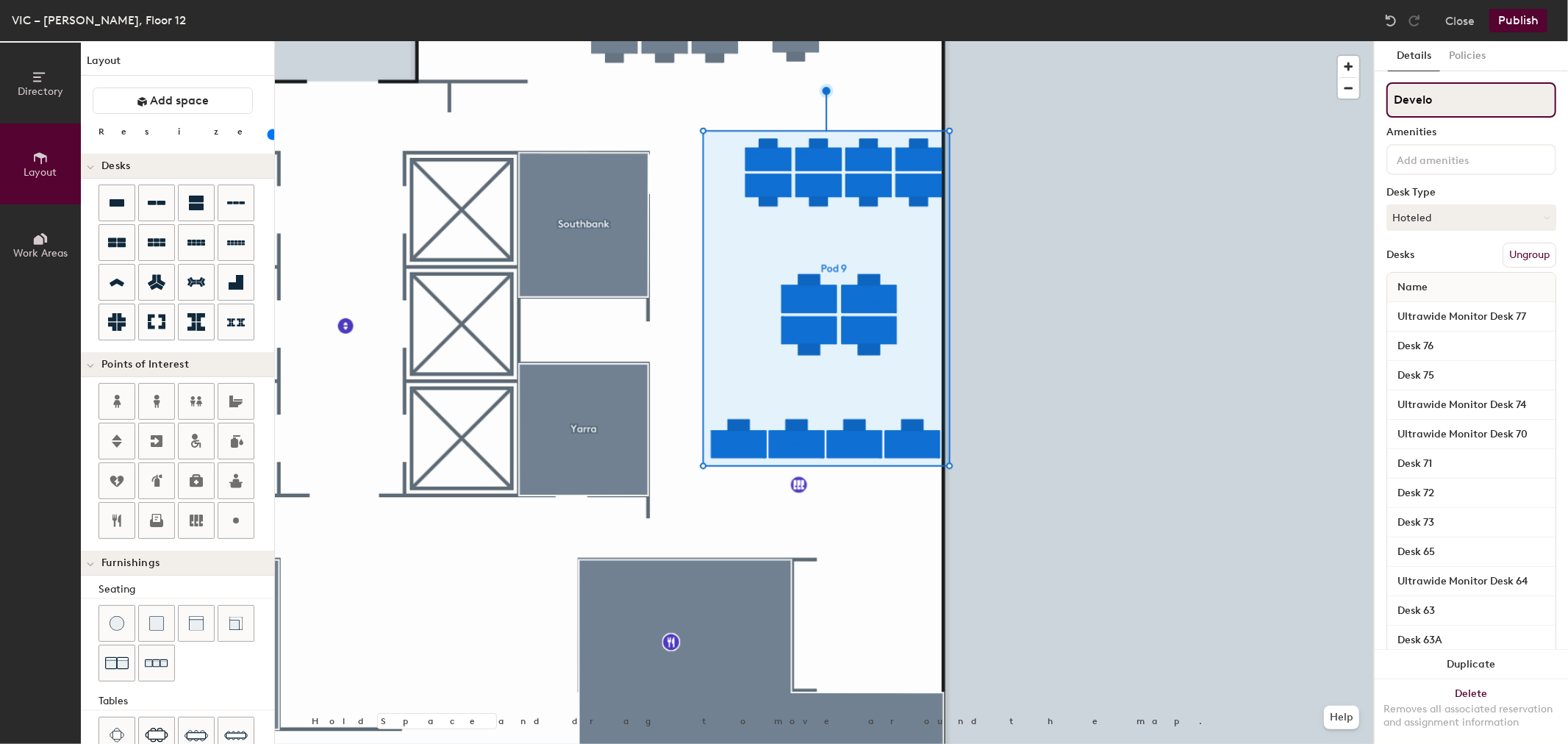
type input "20"
type input "Develop"
type input "20"
type input "Development"
type input "20"
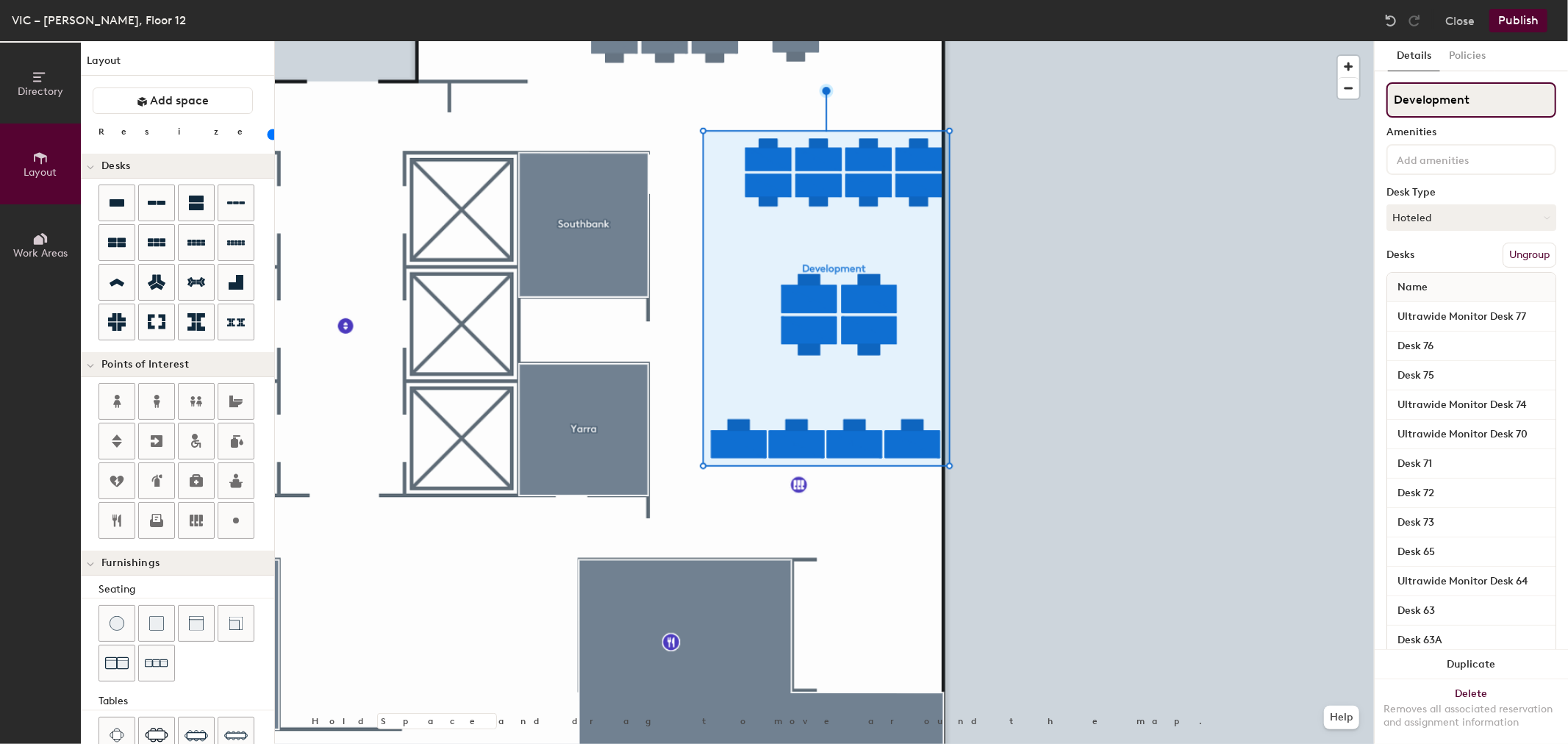
type input "Development S"
type input "20"
type input "Development Ser"
type input "20"
type input "Development Serv"
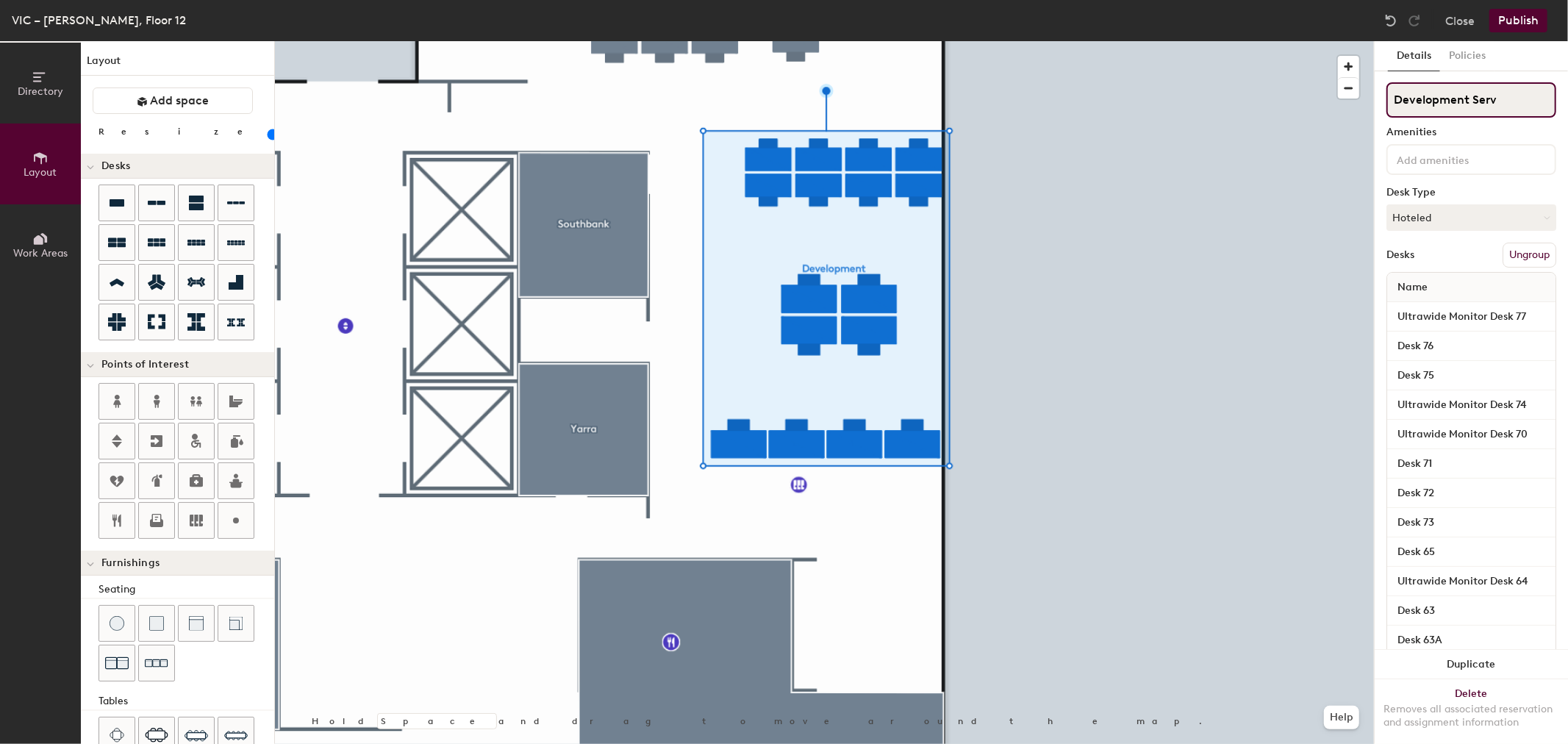
type input "20"
type input "Development Servi"
type input "20"
type input "Development Servie"
type input "20"
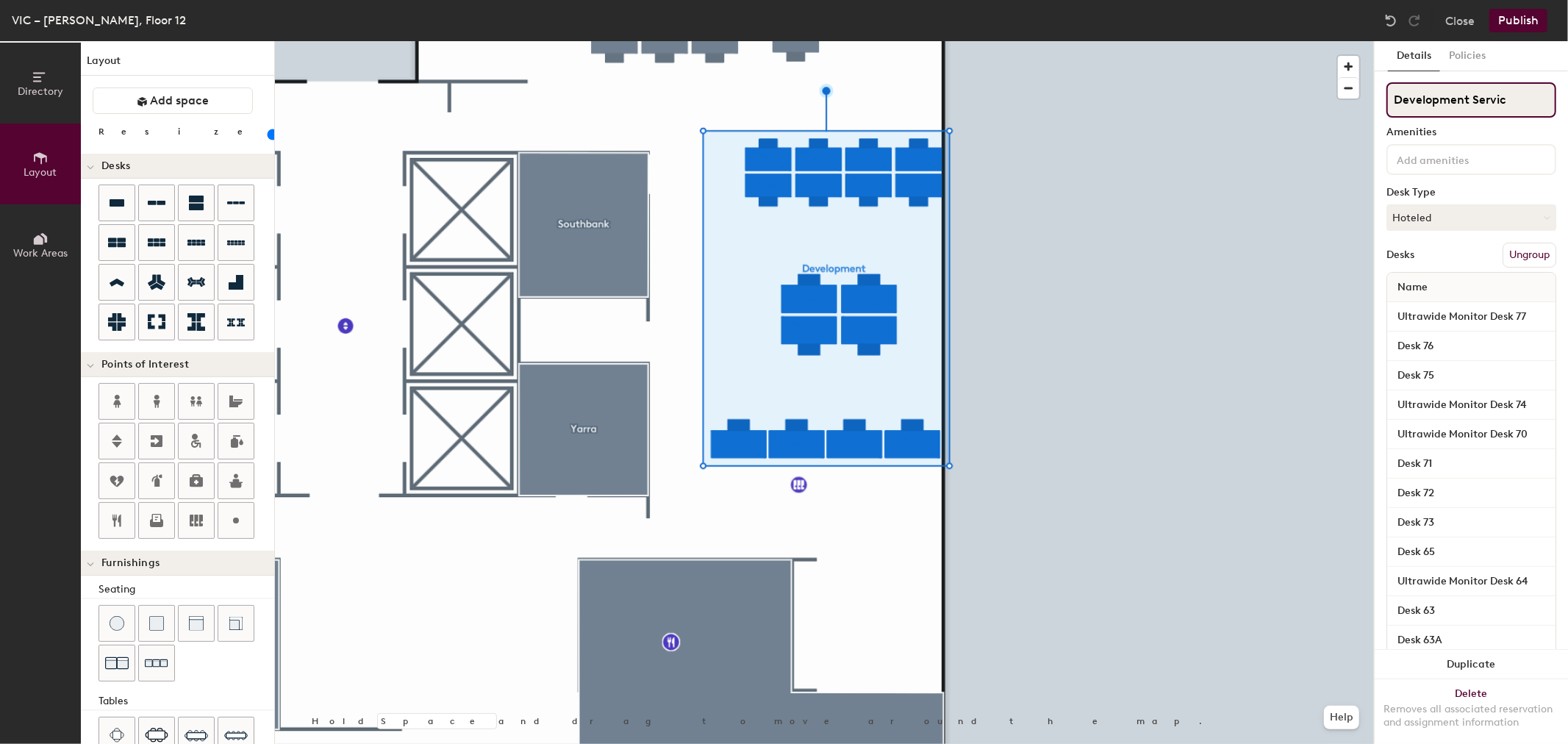
type input "Development Service"
type input "20"
type input "Development Services"
type input "20"
type input "Development Services"
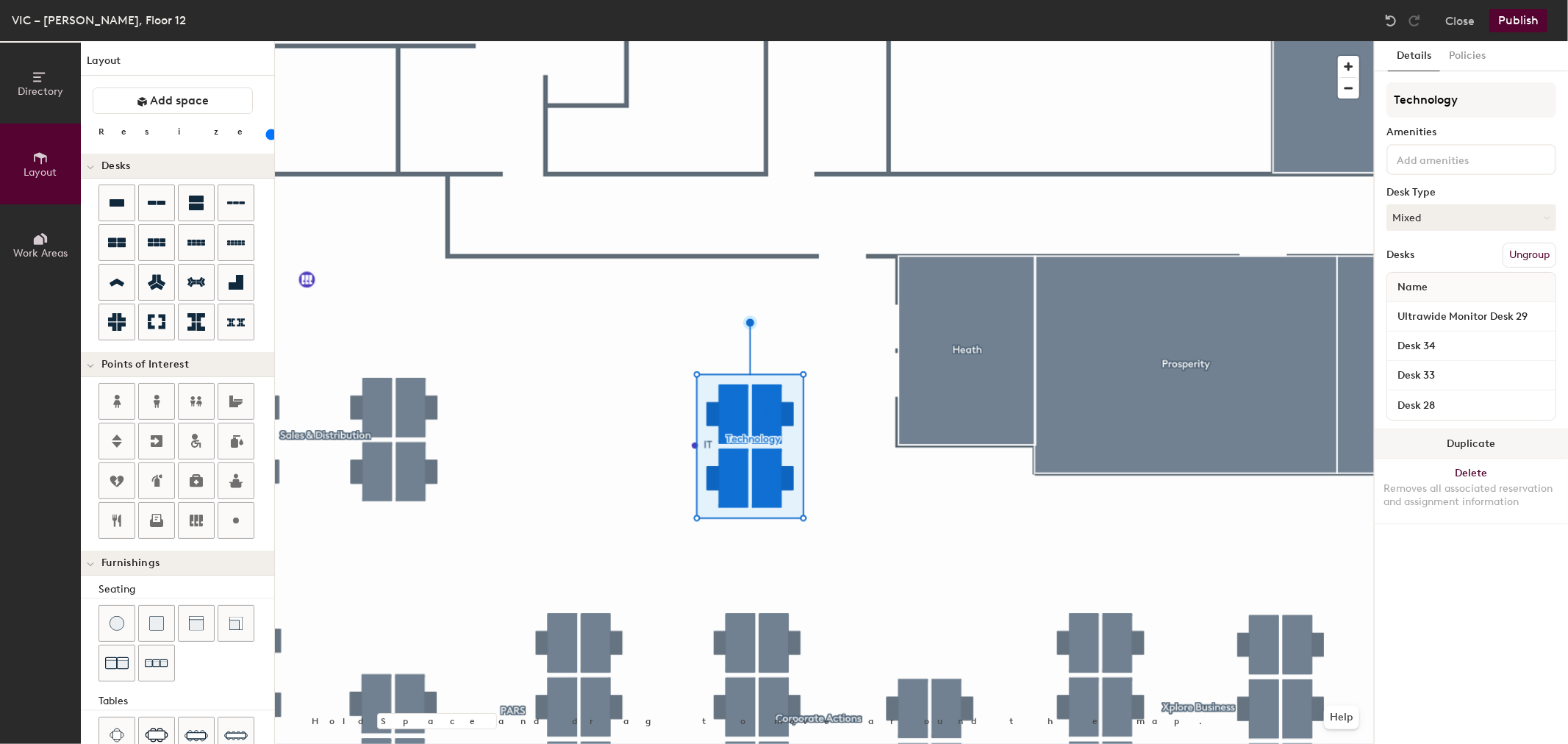
click at [1478, 437] on button "Duplicate" at bounding box center [1472, 444] width 194 height 29
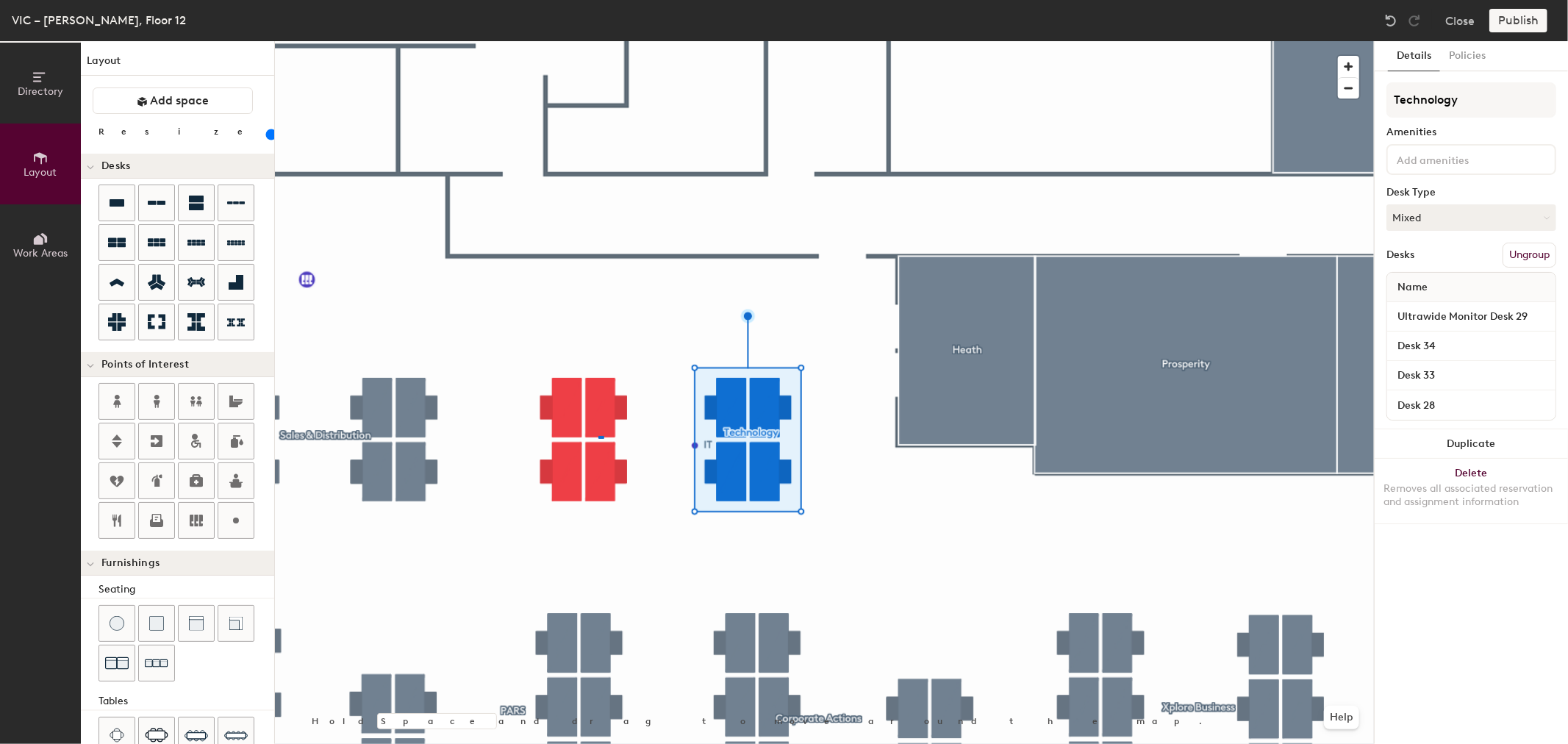
click at [599, 41] on div at bounding box center [824, 41] width 1099 height 0
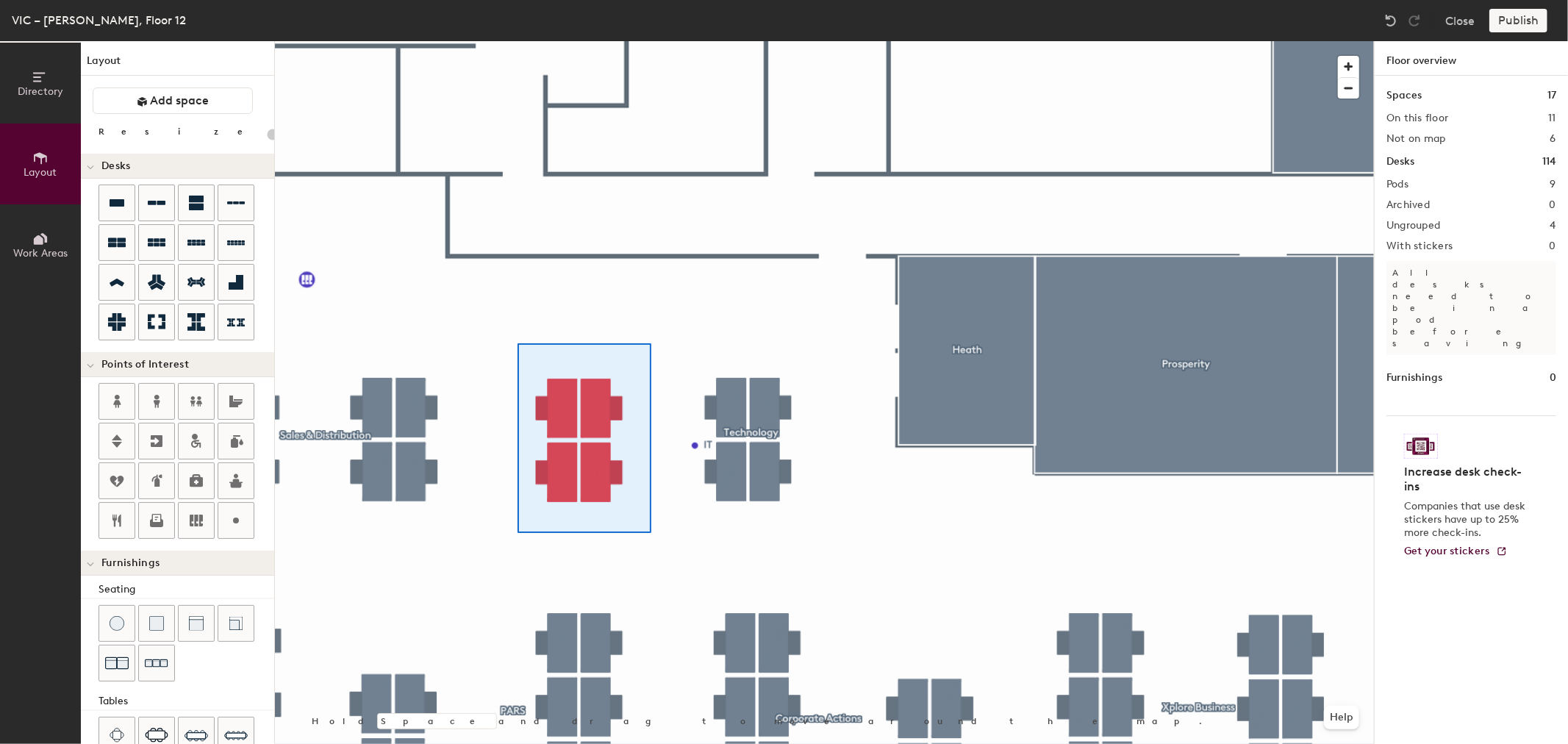
type input "100"
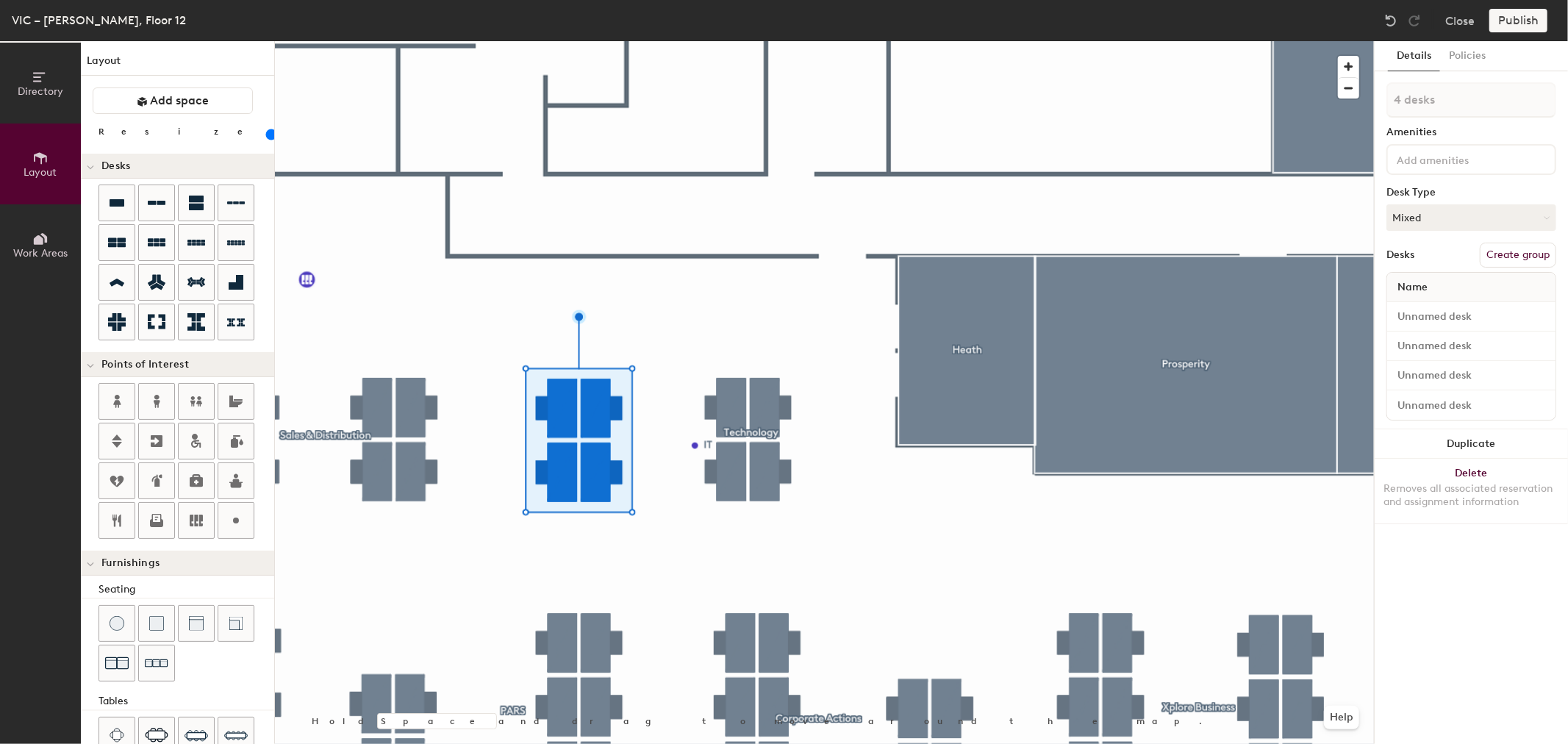
click at [1518, 251] on button "Create group" at bounding box center [1518, 255] width 76 height 25
type input "P"
type input "Flex"
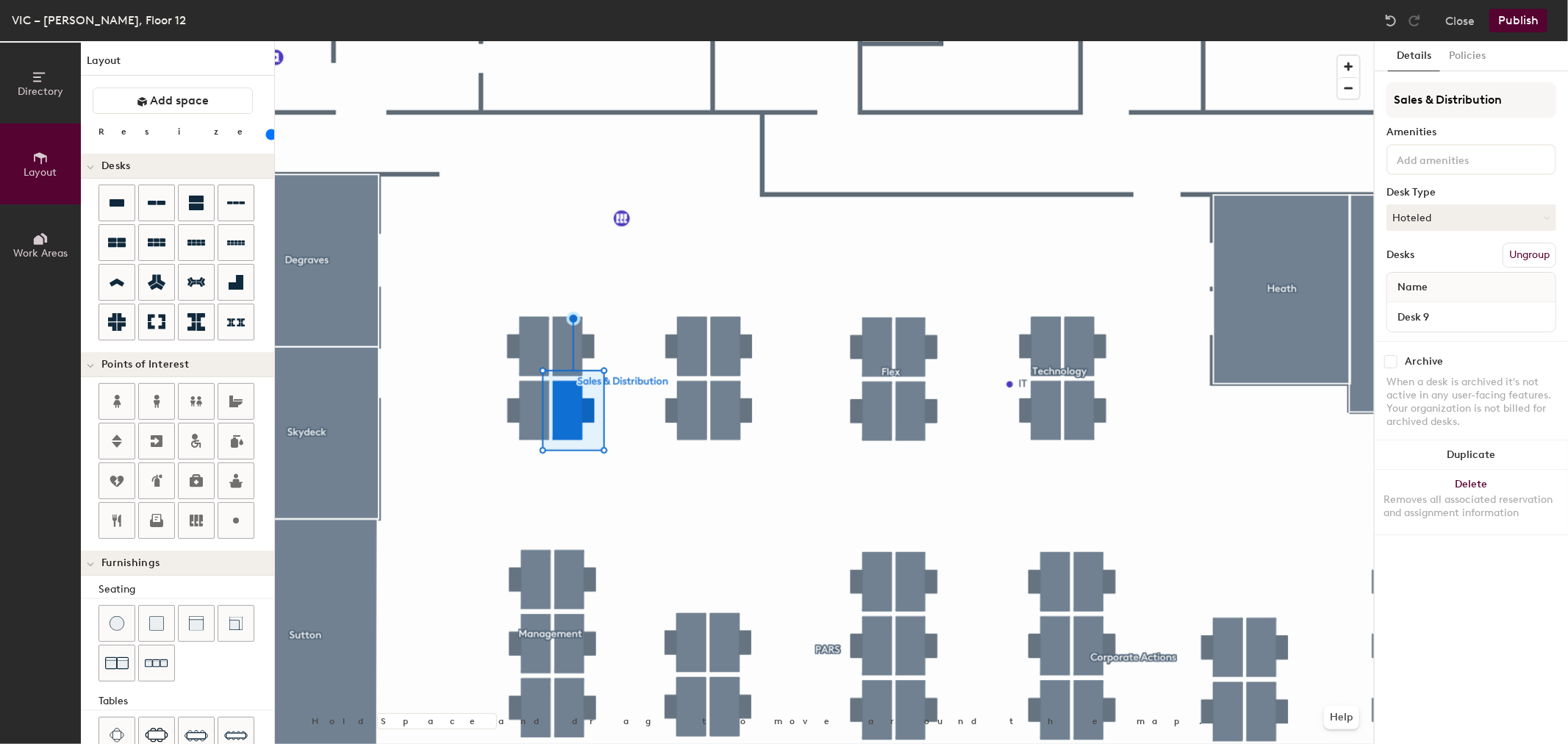
click at [621, 41] on div at bounding box center [824, 41] width 1099 height 0
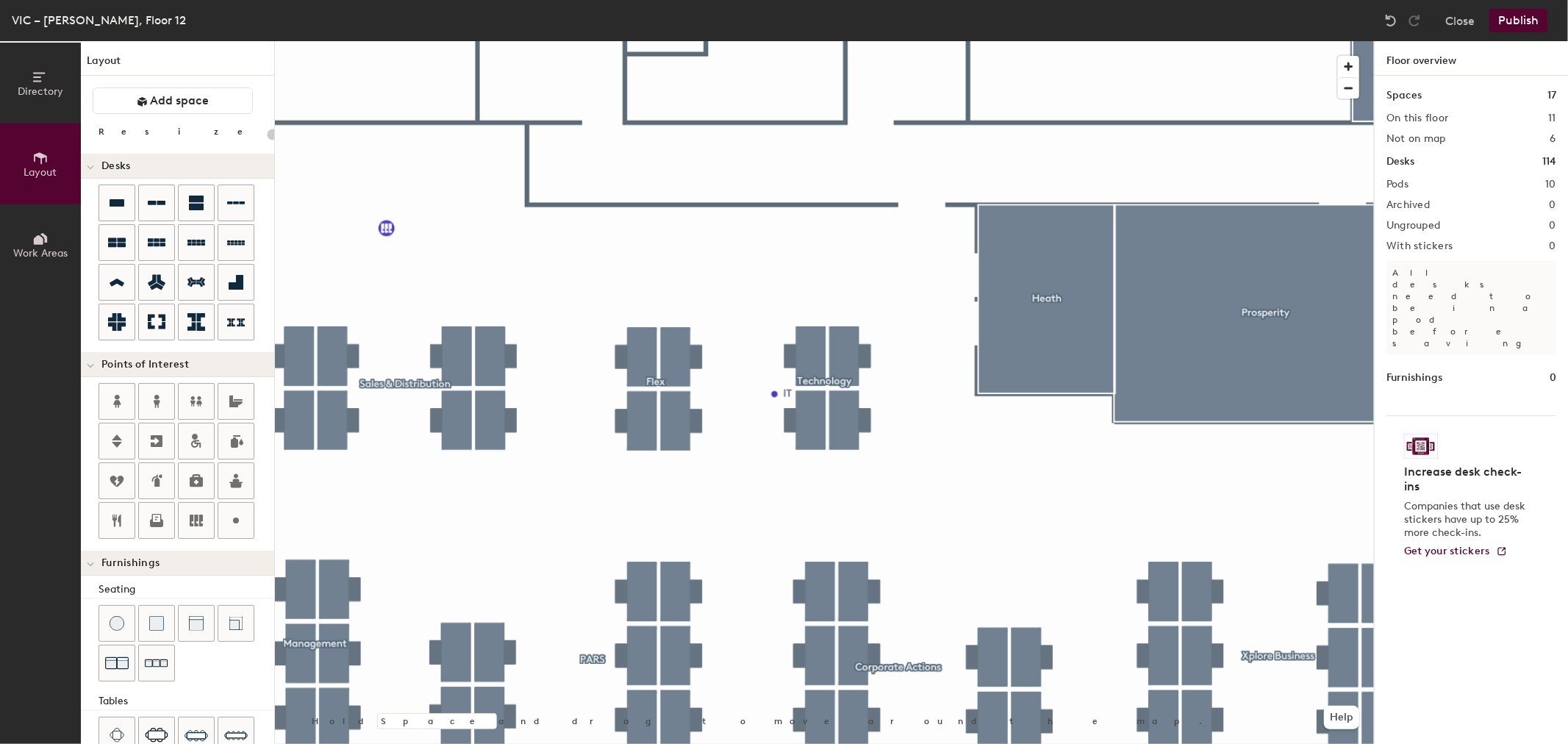
click at [643, 41] on div at bounding box center [824, 41] width 1099 height 0
type input "100"
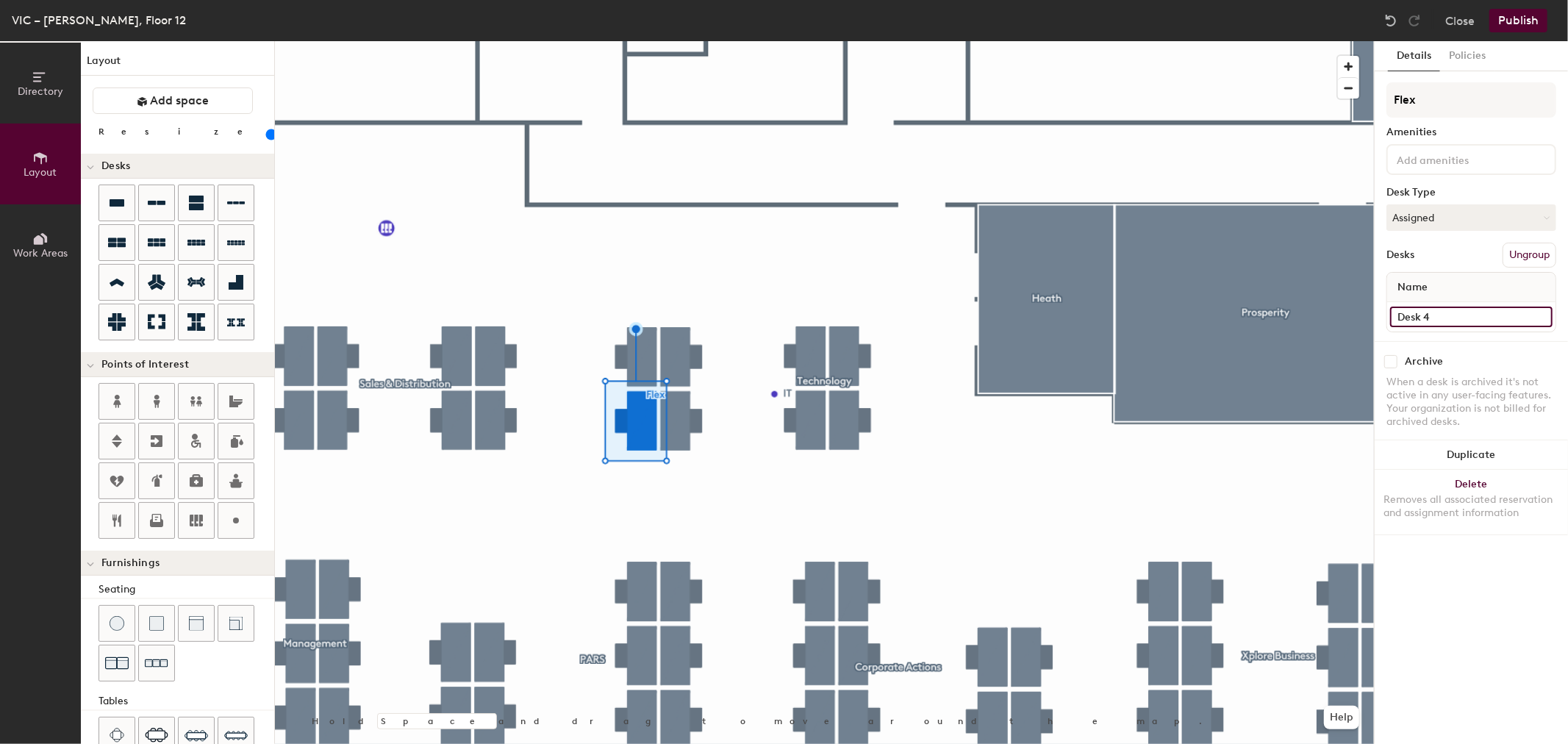
click at [1457, 314] on input "Desk 4" at bounding box center [1471, 317] width 162 height 21
type input "F1"
click at [1466, 309] on input "Desk 1" at bounding box center [1471, 317] width 162 height 21
type input "F2"
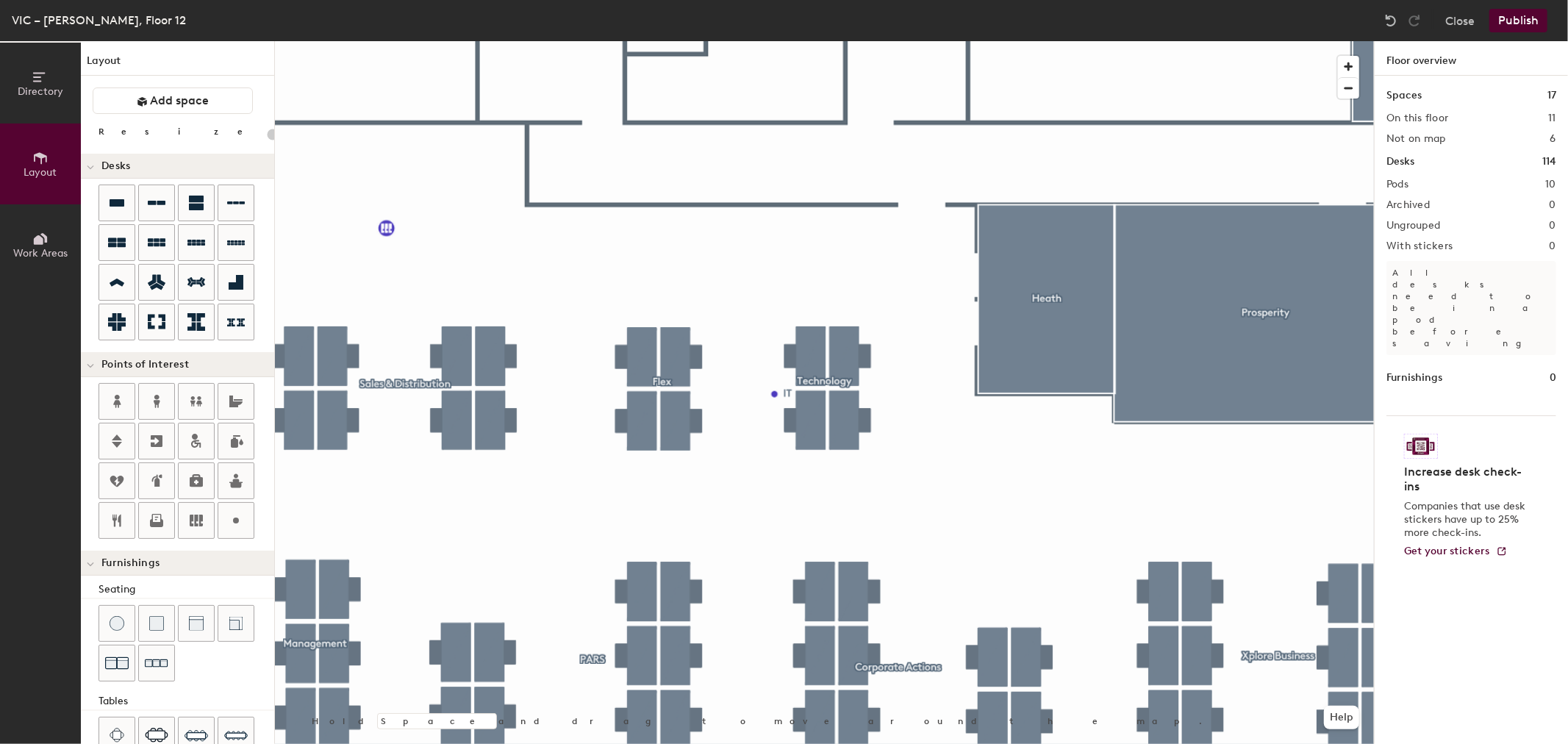
type input "100"
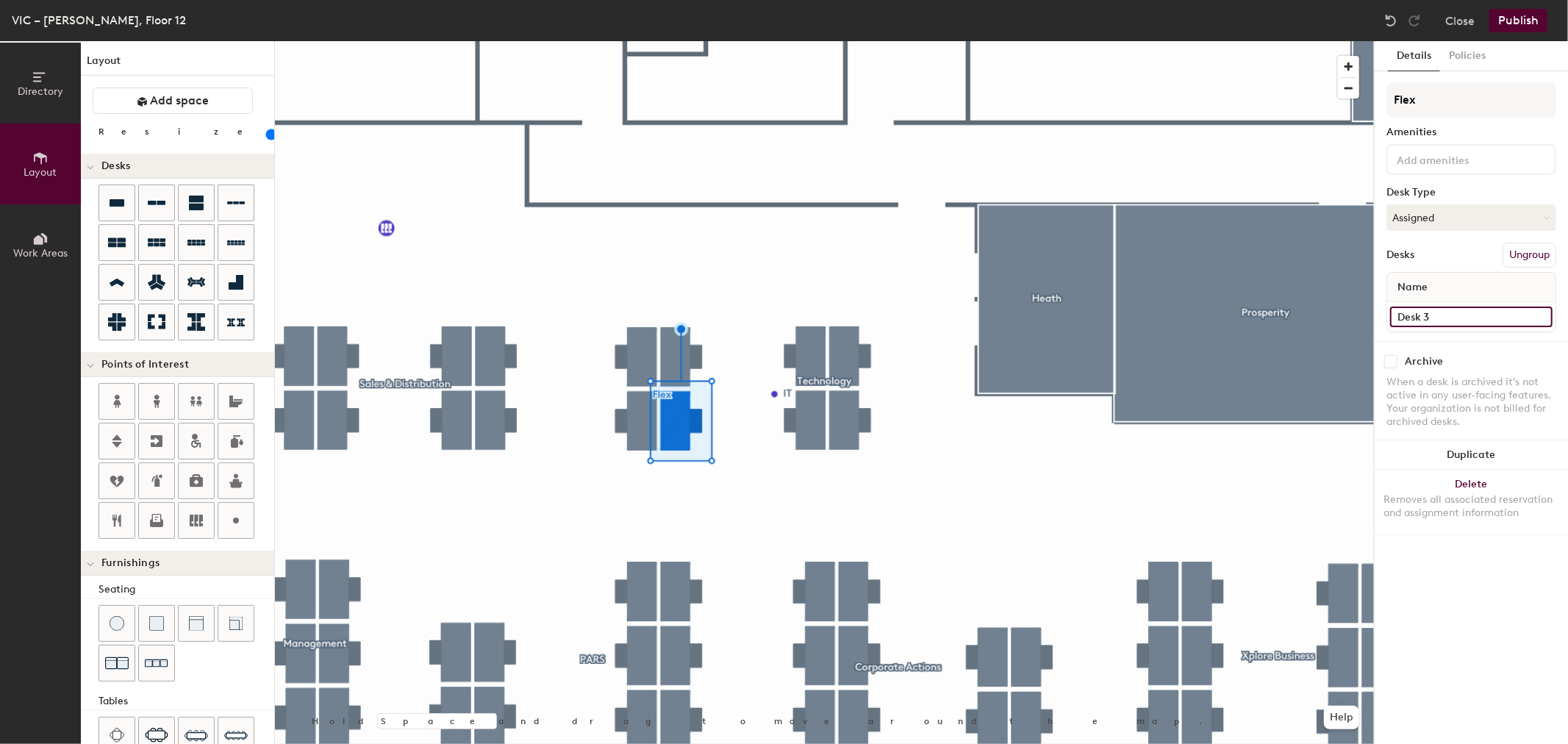
click at [1450, 310] on input "Desk 3" at bounding box center [1471, 317] width 162 height 21
type input "F3"
click at [1478, 312] on input "Desk 2" at bounding box center [1471, 317] width 162 height 21
type input "F4"
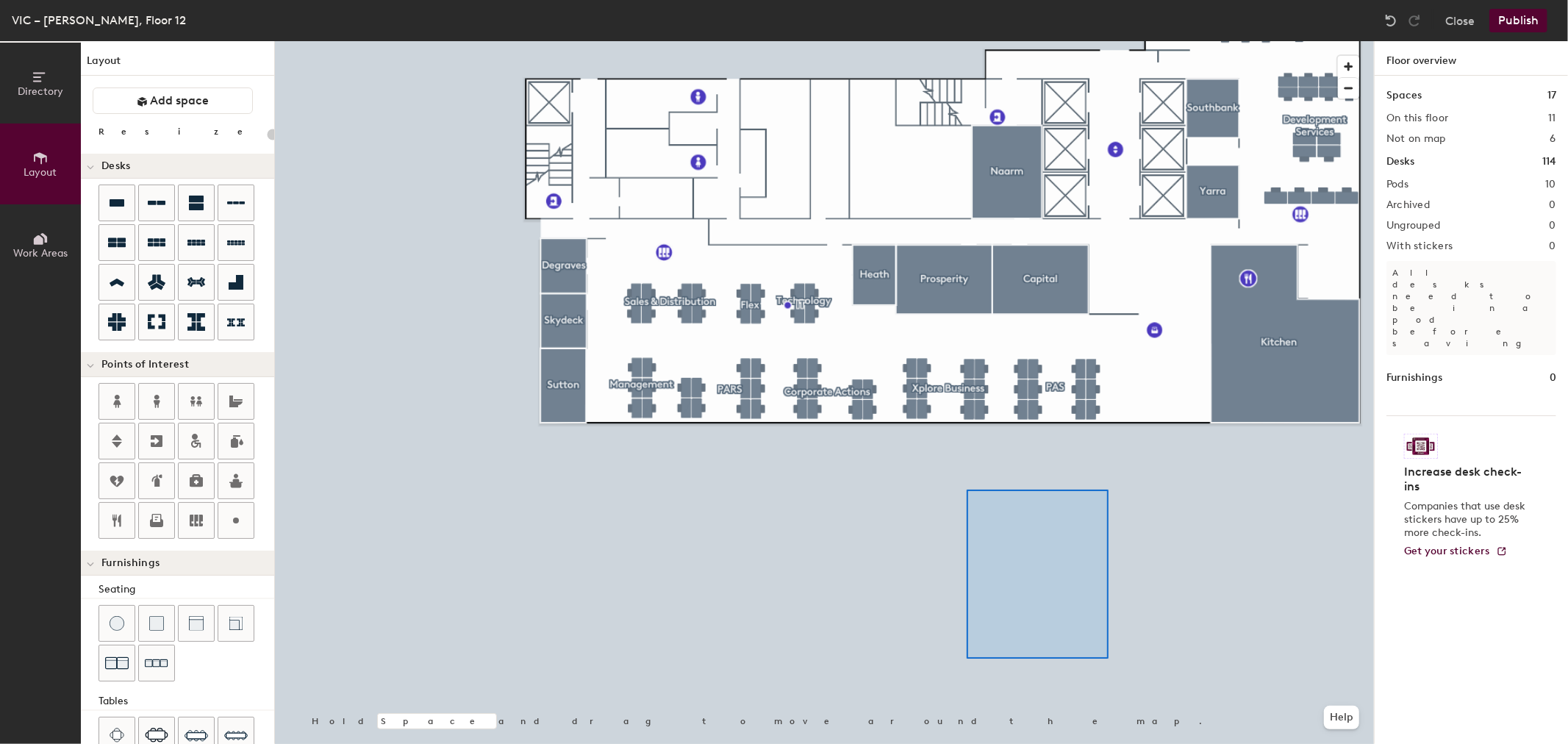
click at [972, 41] on div at bounding box center [824, 41] width 1099 height 0
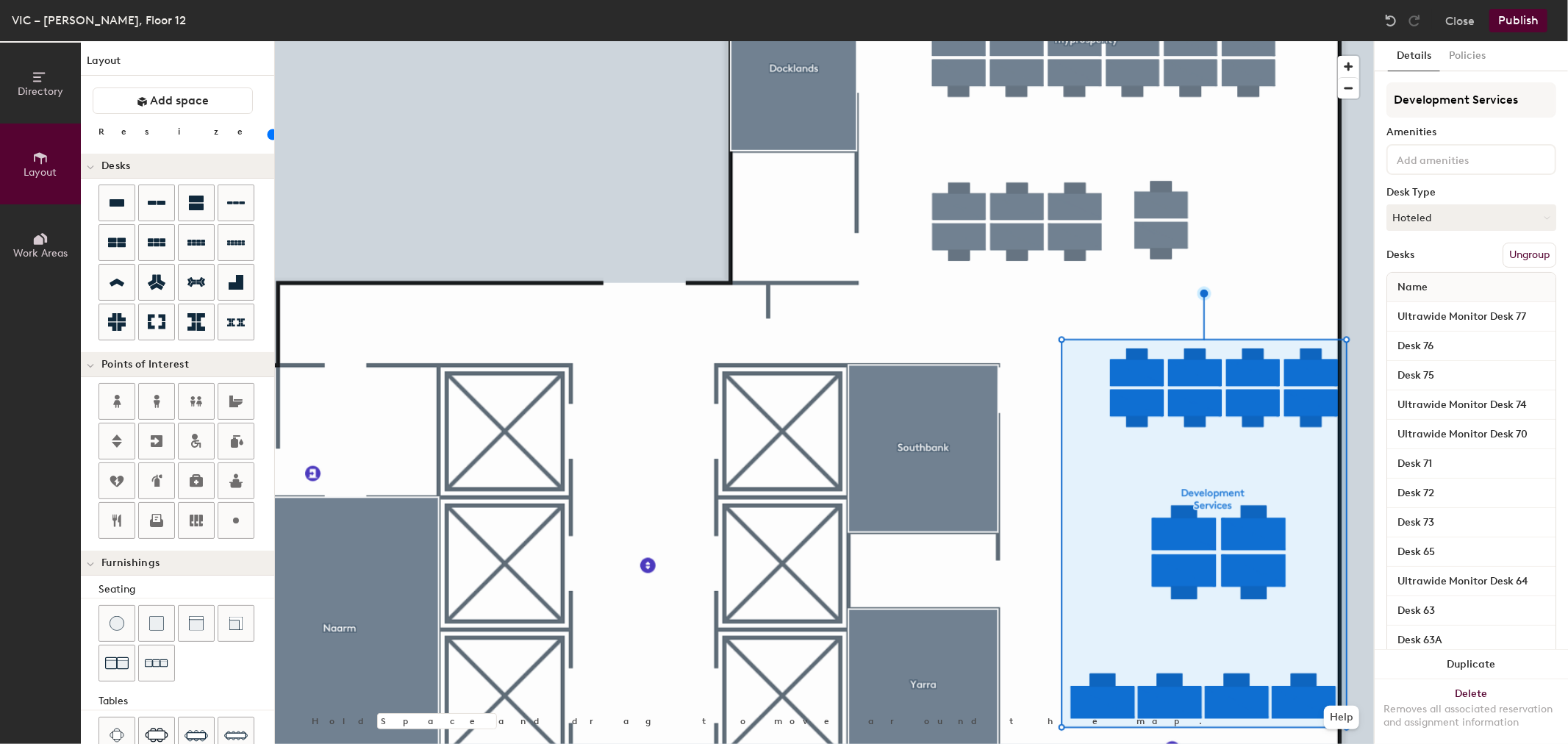
click at [1511, 252] on button "Ungroup" at bounding box center [1530, 255] width 54 height 25
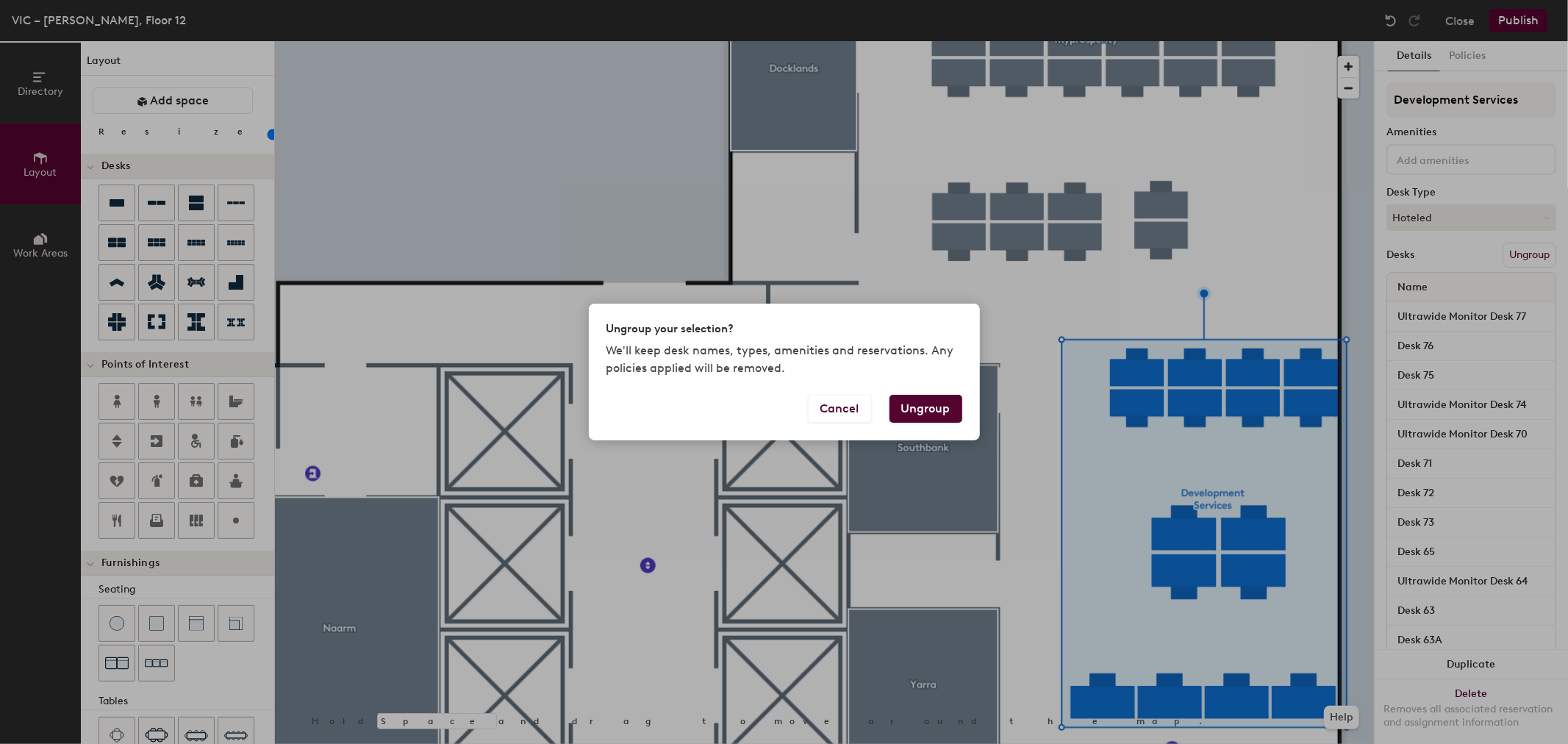
click at [930, 410] on button "Ungroup" at bounding box center [925, 408] width 72 height 28
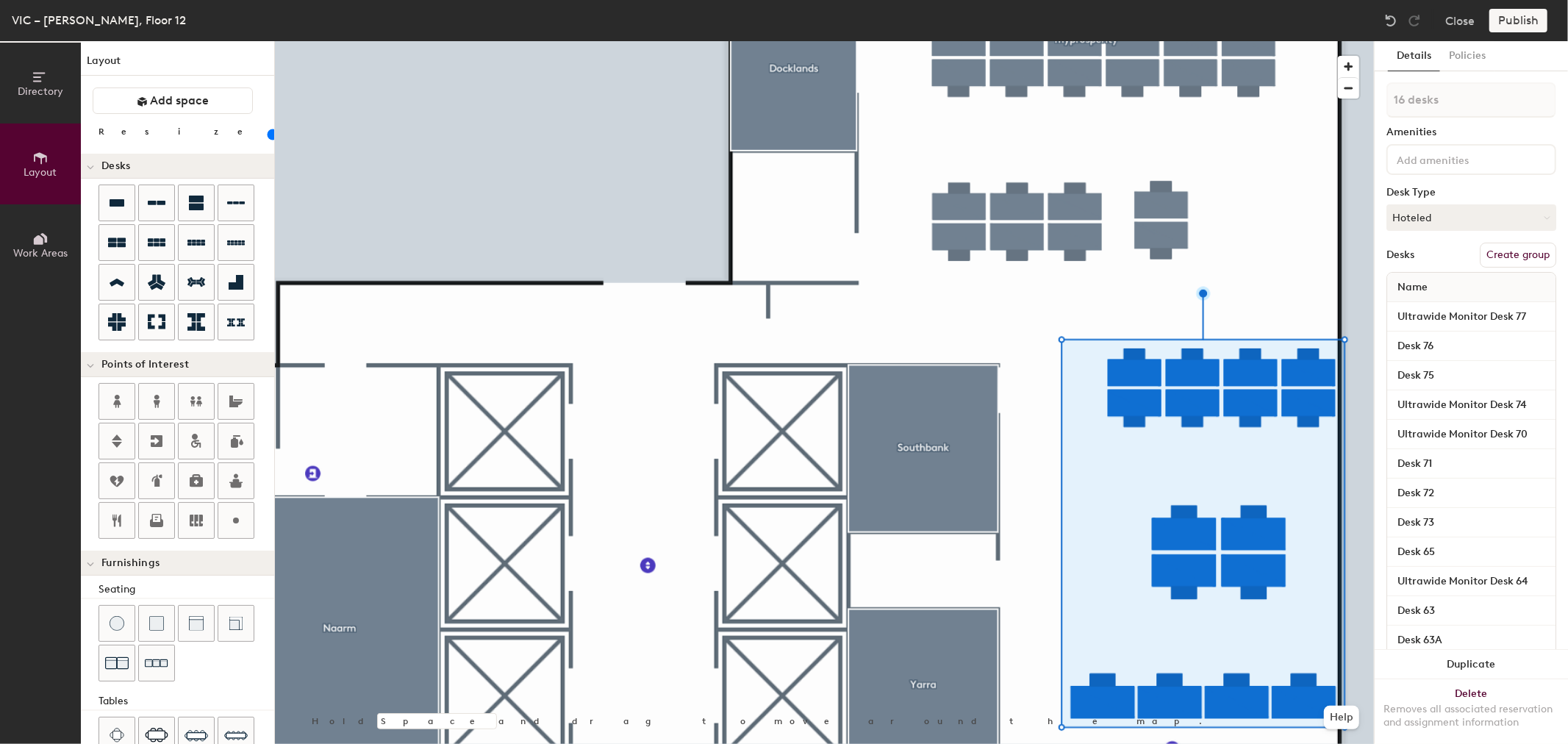
click at [1497, 257] on button "Create group" at bounding box center [1518, 255] width 76 height 25
type input "20"
type input "De"
type input "20"
type input "Devel"
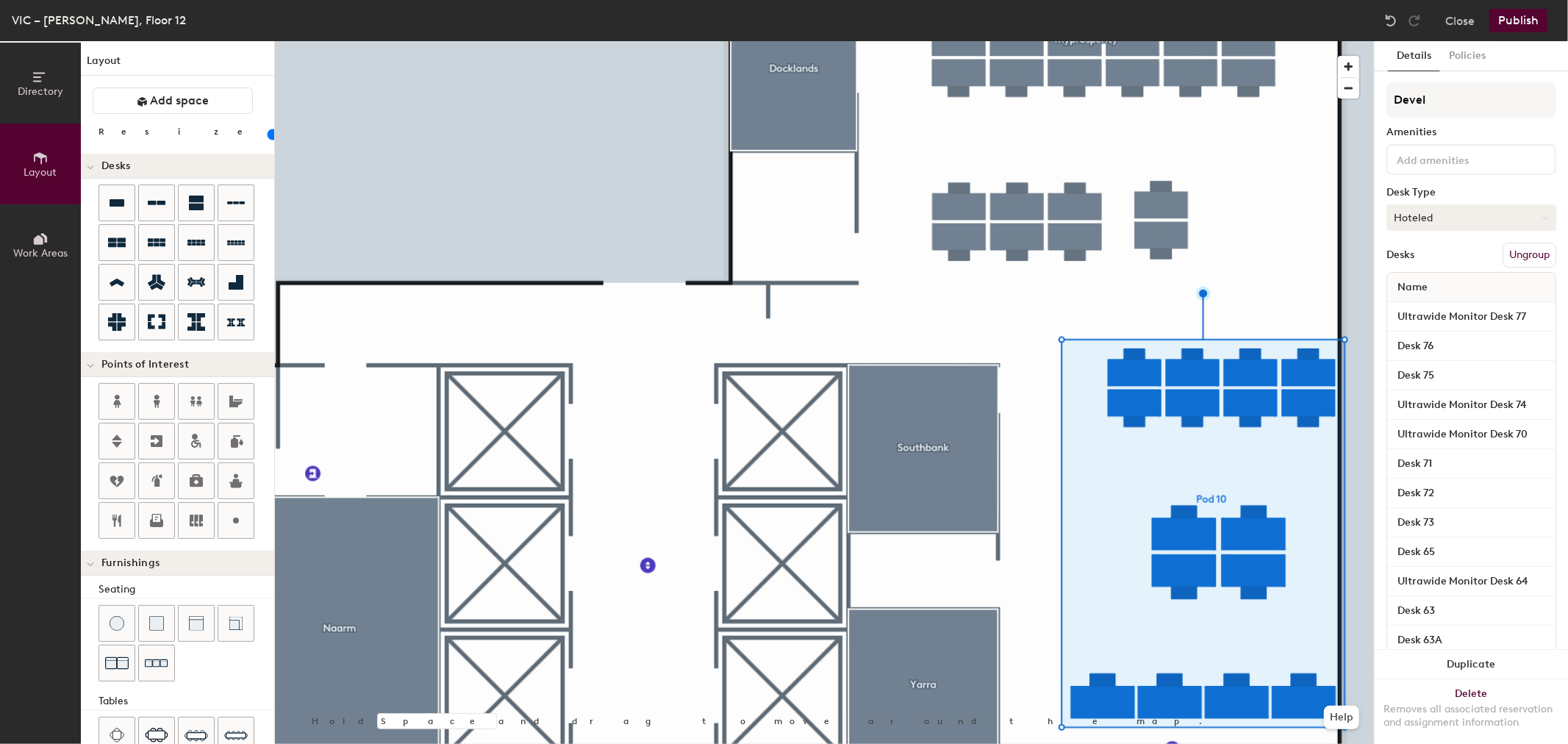
type input "20"
type input "Develo"
type input "20"
type input "Develop"
type input "20"
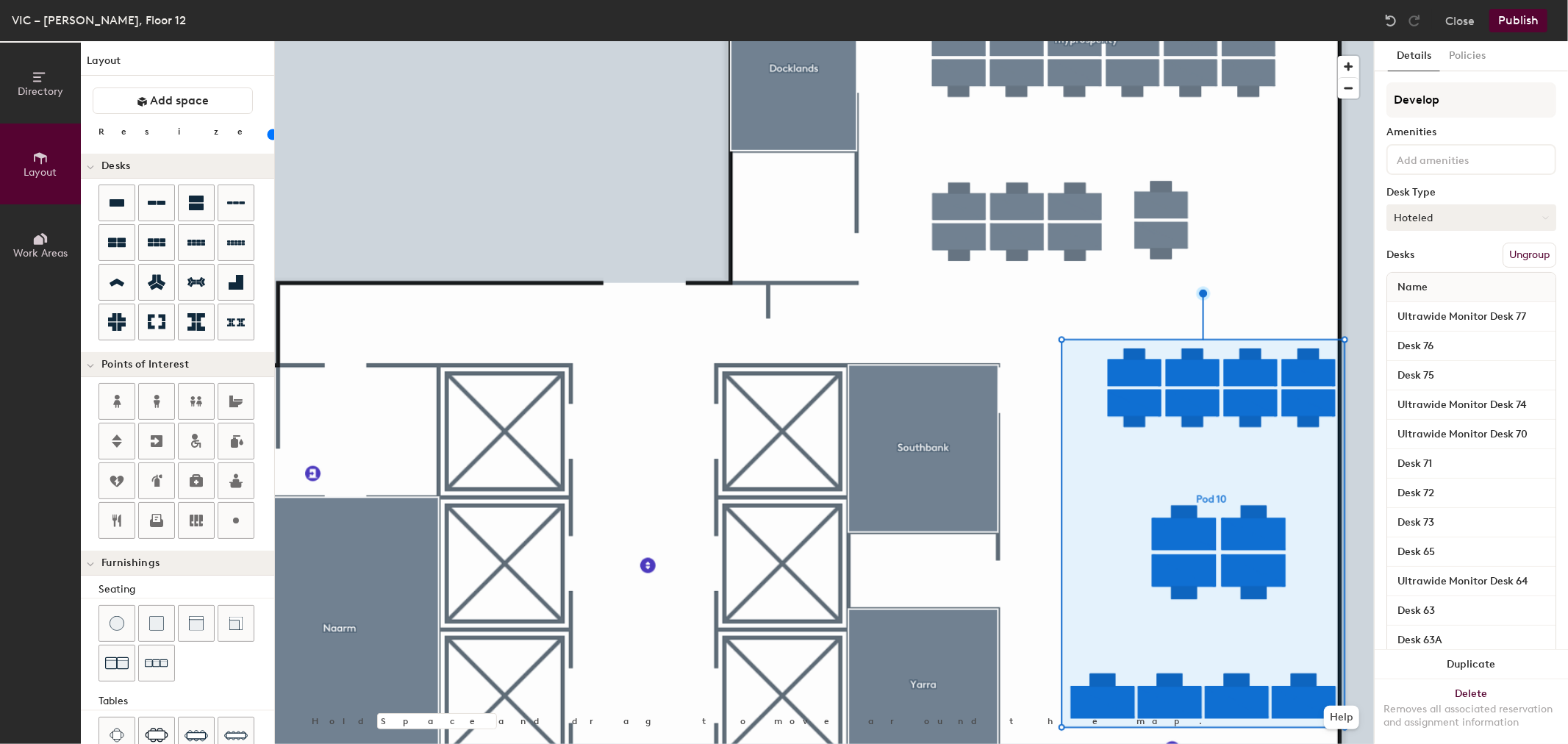
type input "Developm"
type input "20"
type input "Developmn"
type input "20"
type input "Developmr"
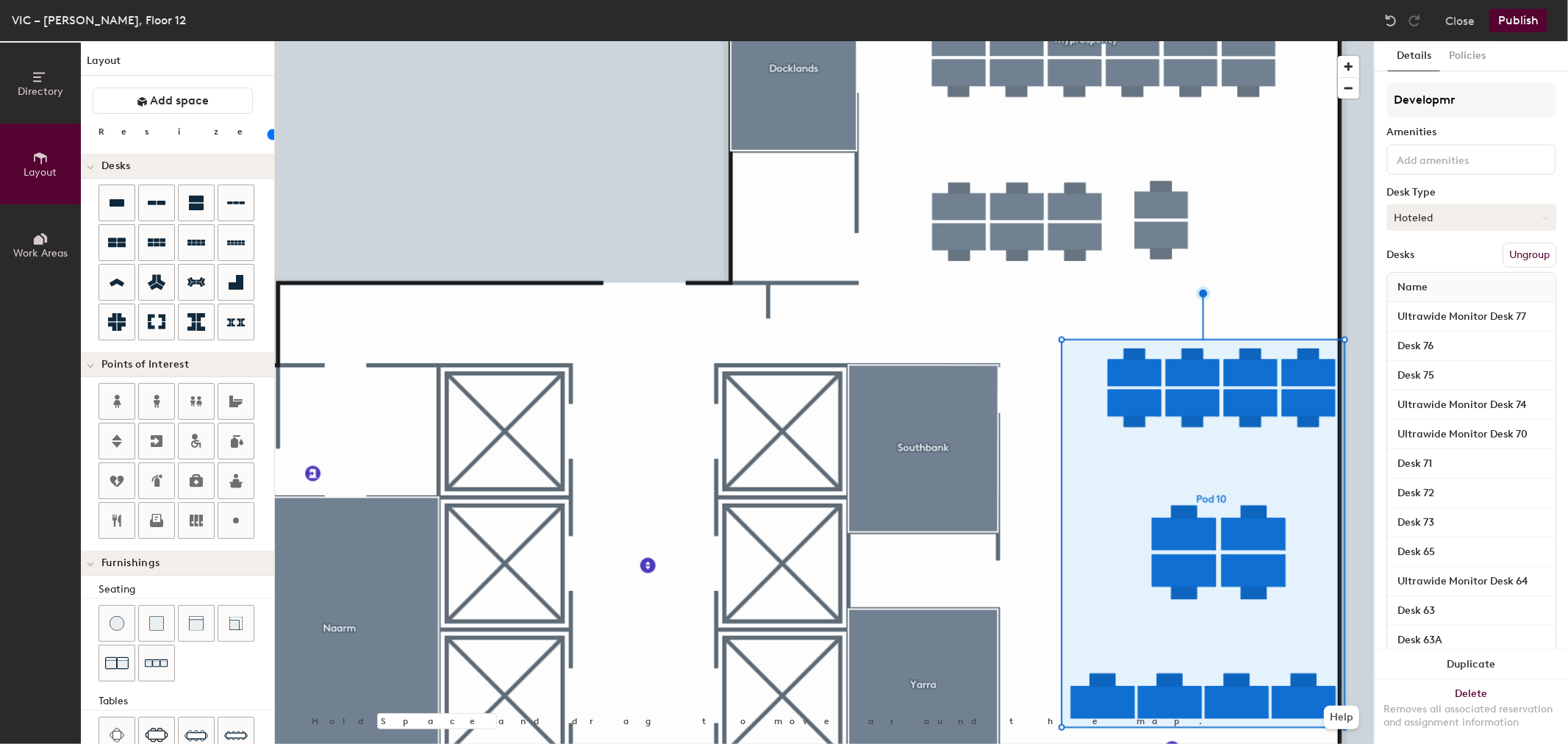
type input "20"
type input "Developme"
type input "20"
type input "Developmeny"
type input "20"
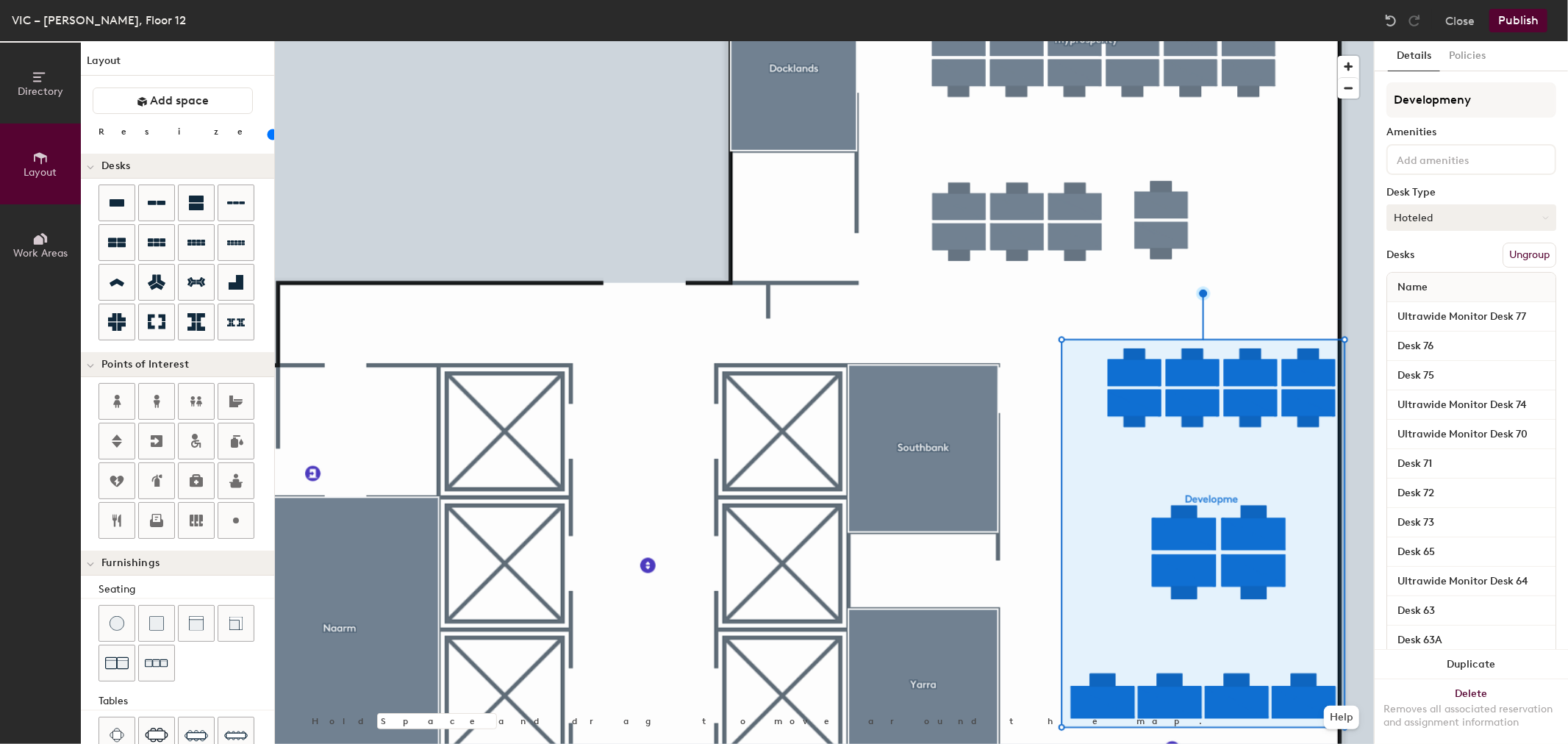
type input "Developmeny"
type input "20"
type input "Development"
type input "20"
type input "Development"
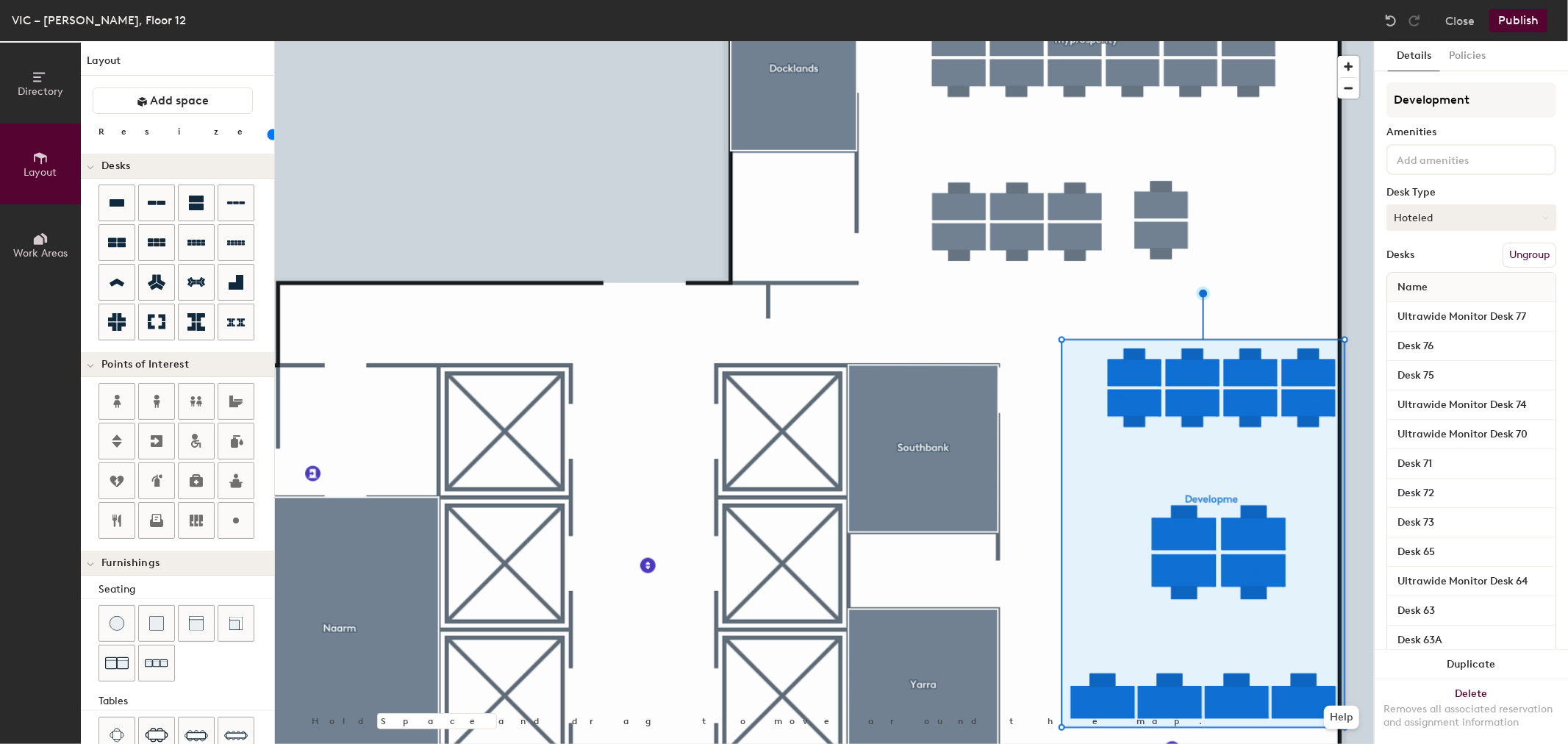
type input "20"
type input "Development S"
type input "20"
type input "Development Ser"
type input "20"
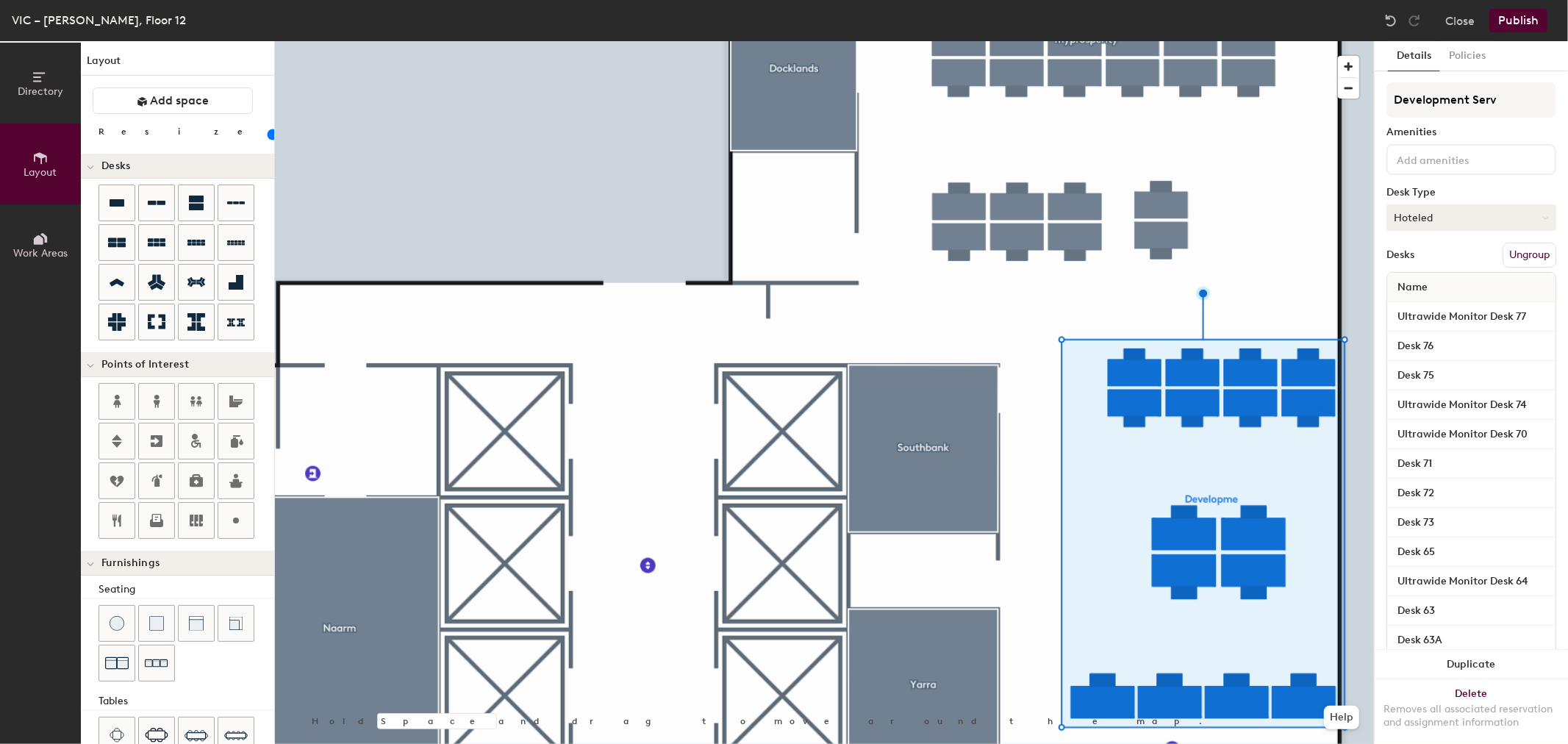
type input "Development Servi"
type input "20"
type input "Development Service"
type input "20"
type input "Development Services"
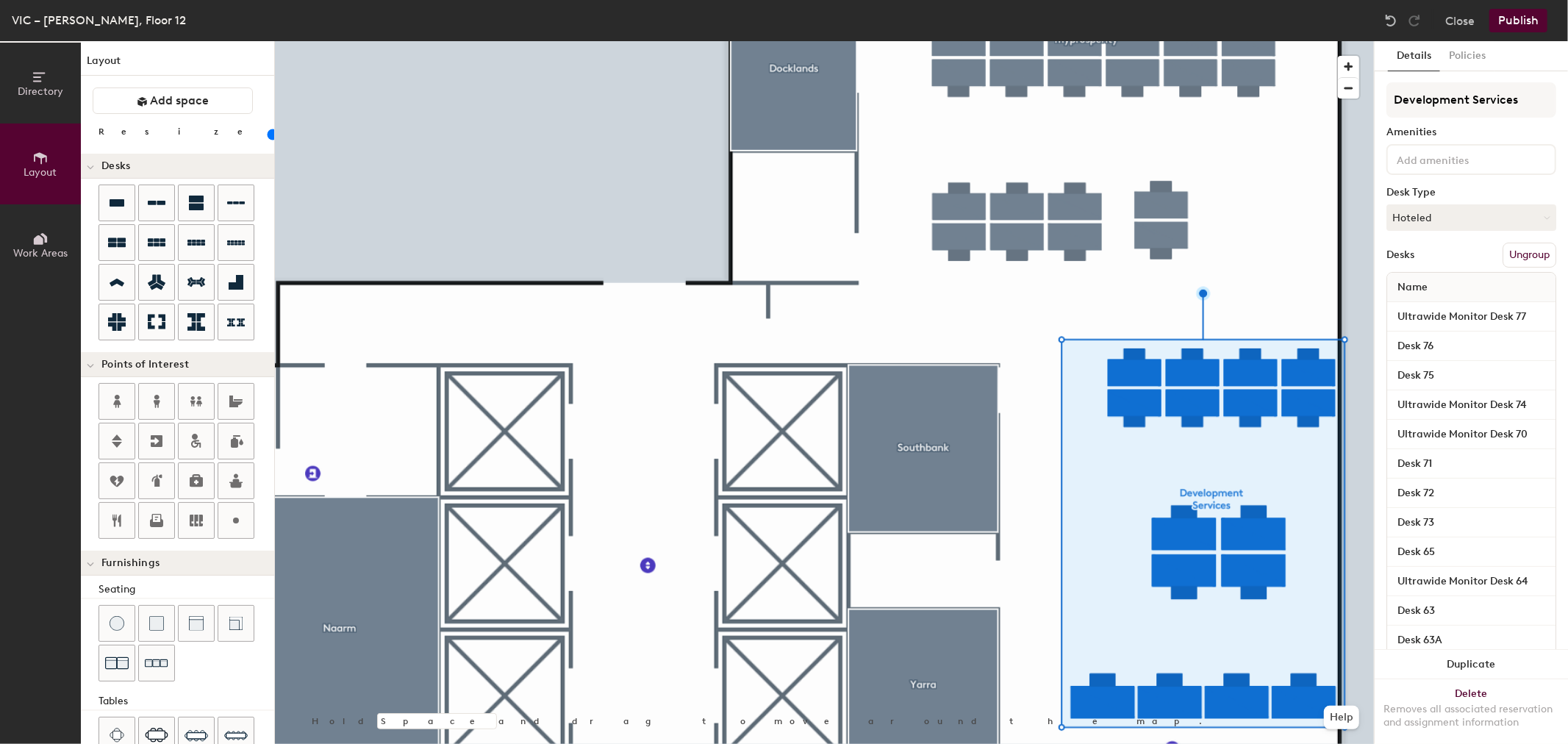
type input "20"
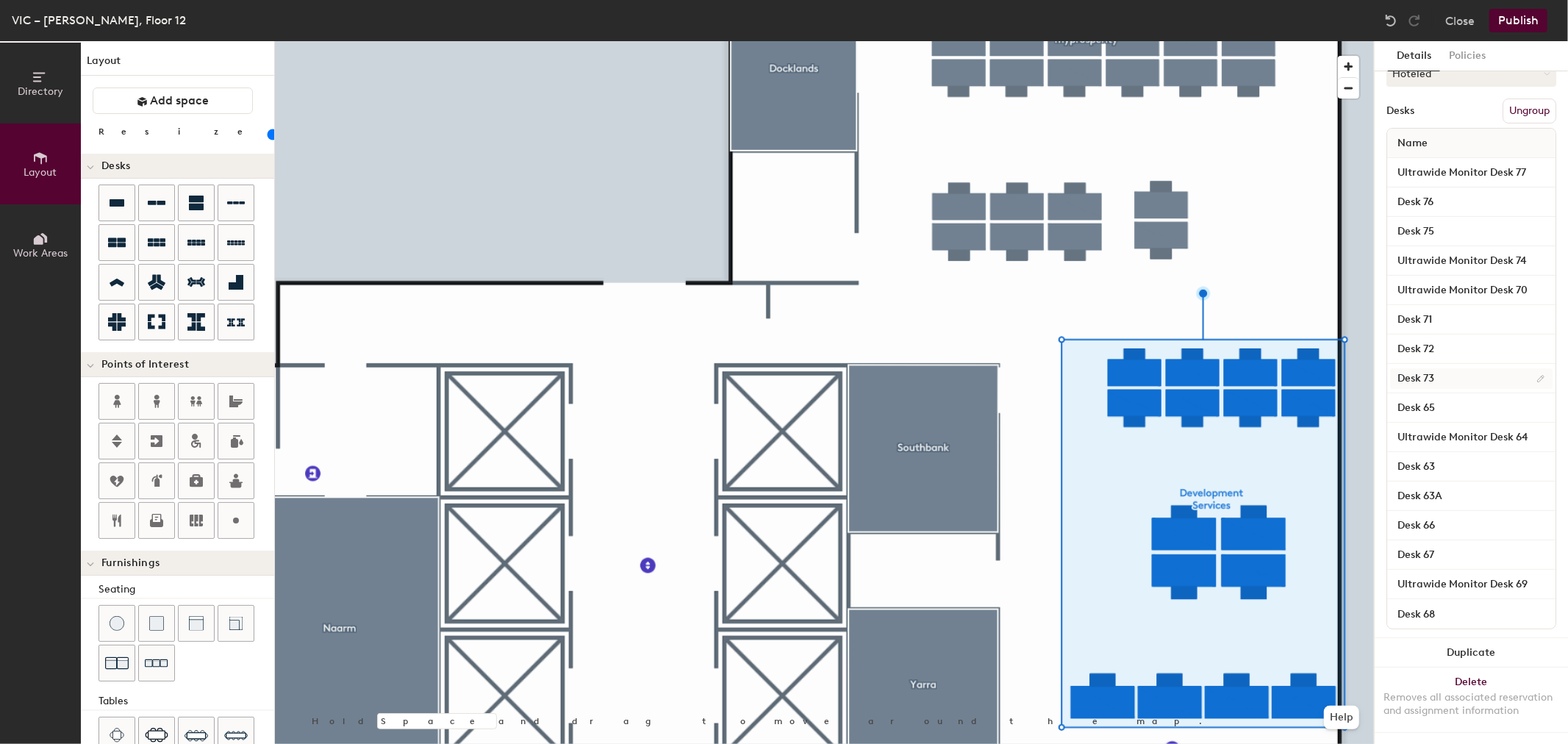
scroll to position [155, 0]
type input "Development Services"
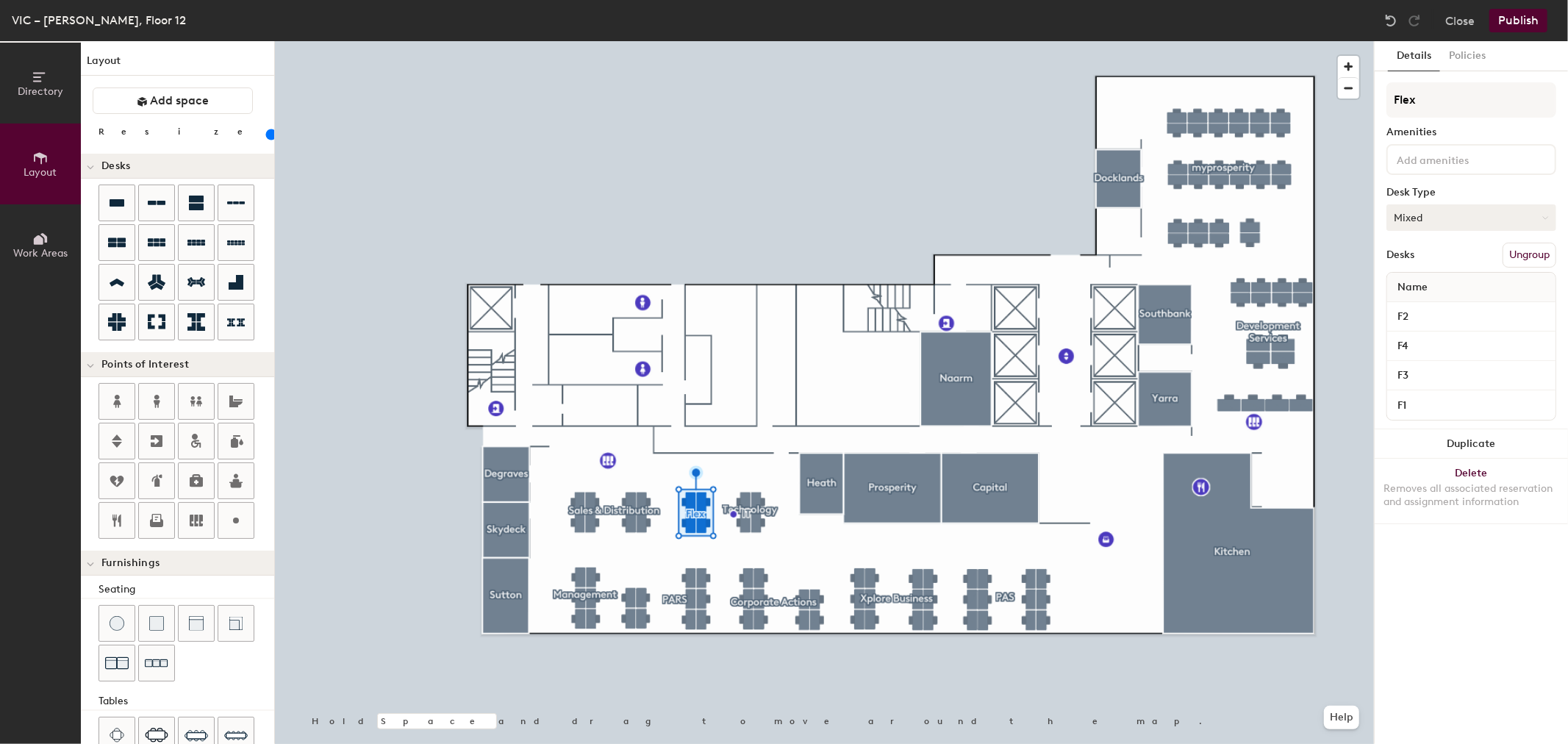
click at [1472, 217] on button "Mixed" at bounding box center [1471, 217] width 170 height 26
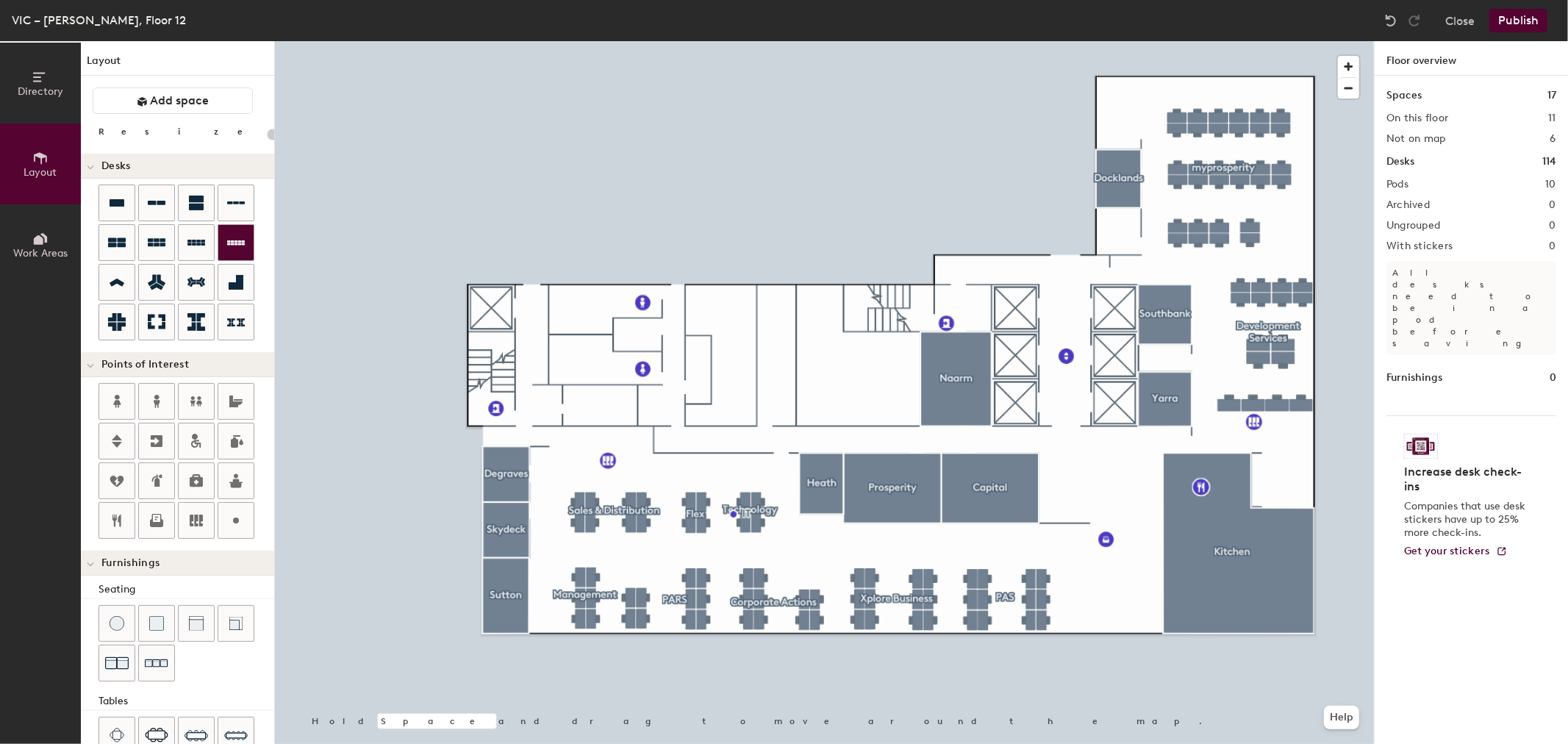
type input "20"
click at [1525, 16] on button "Publish" at bounding box center [1519, 20] width 58 height 23
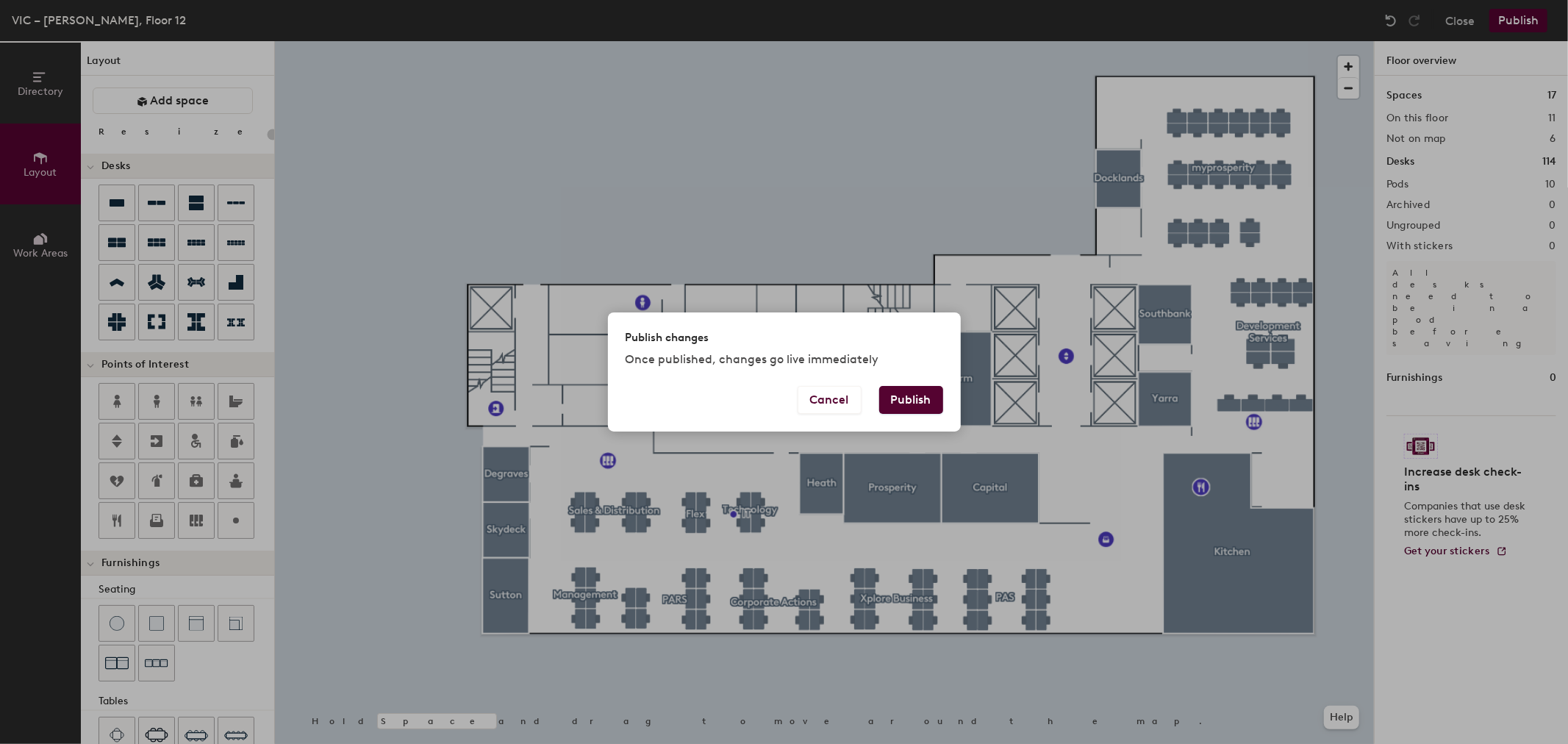
click at [892, 403] on button "Publish" at bounding box center [912, 399] width 64 height 28
type input "20"
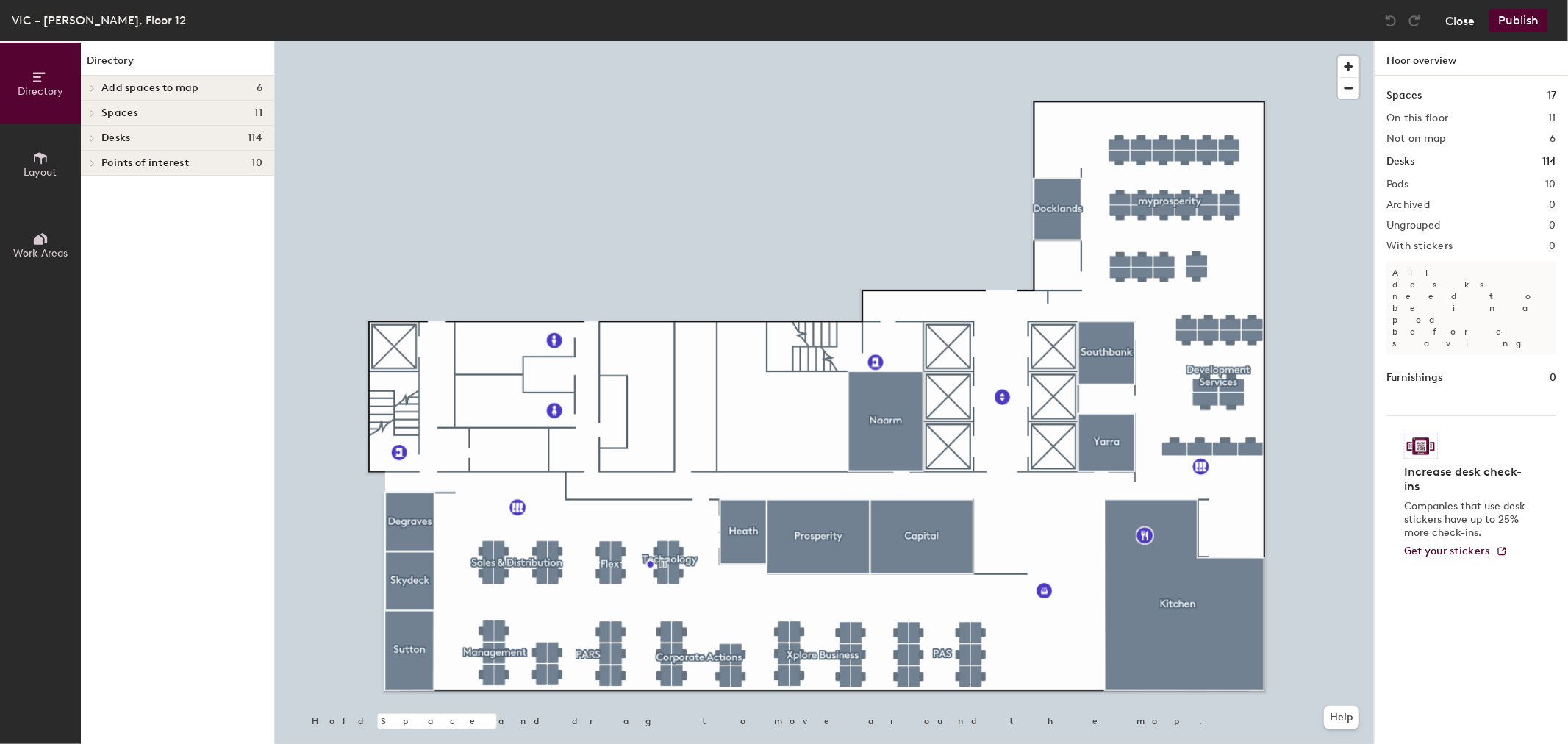
click at [1471, 21] on button "Close" at bounding box center [1460, 20] width 29 height 23
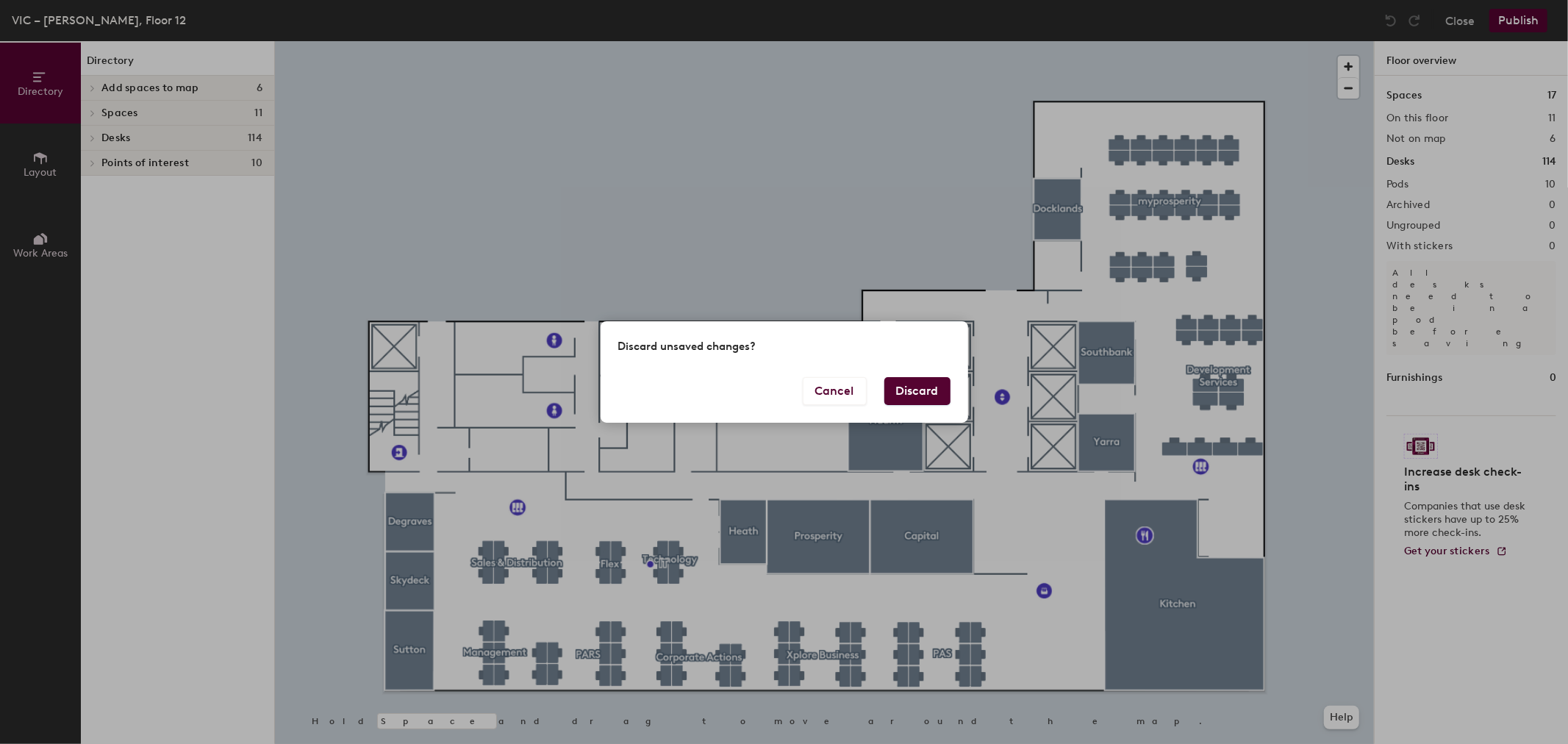
click at [892, 400] on button "Discard" at bounding box center [918, 391] width 67 height 28
